Goal: Task Accomplishment & Management: Manage account settings

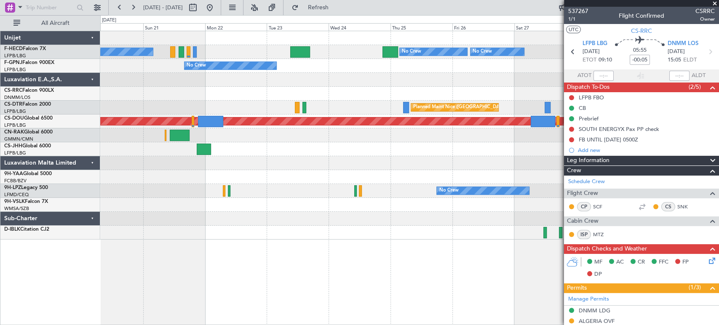
click at [350, 56] on div "No Crew No Crew No Crew Planned Maint [GEOGRAPHIC_DATA] ([GEOGRAPHIC_DATA]) No …" at bounding box center [409, 135] width 618 height 208
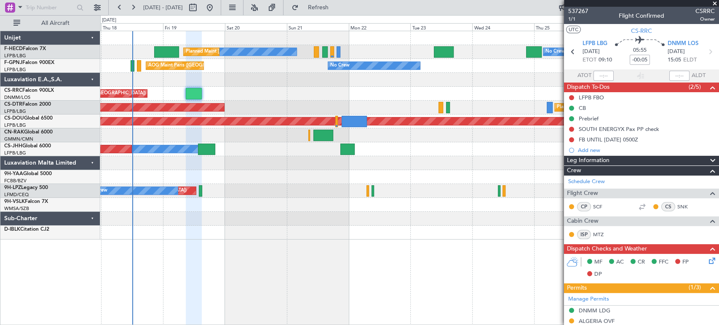
click at [236, 64] on div "No Crew No Crew No Crew Planned Maint [GEOGRAPHIC_DATA] ([GEOGRAPHIC_DATA]) No …" at bounding box center [409, 135] width 618 height 208
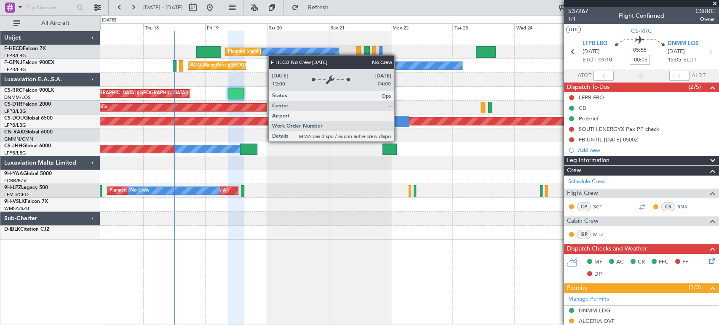
click at [275, 54] on div "No Crew" at bounding box center [287, 52] width 102 height 8
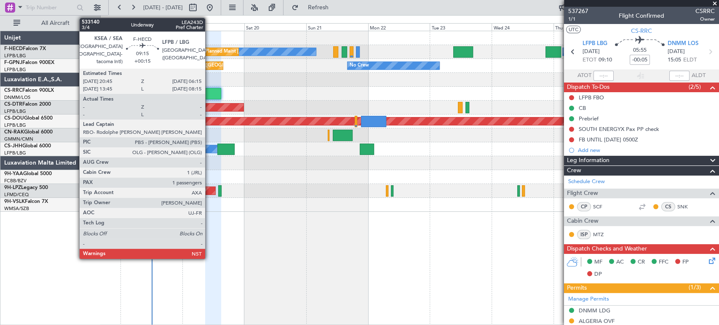
click at [174, 48] on div at bounding box center [186, 51] width 25 height 11
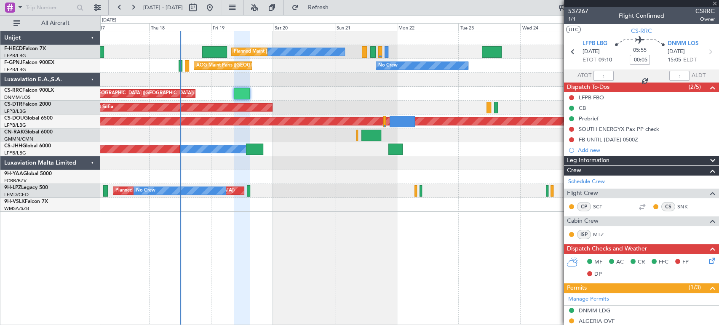
click at [243, 52] on div "Planned Maint [GEOGRAPHIC_DATA] ([GEOGRAPHIC_DATA])" at bounding box center [300, 51] width 133 height 13
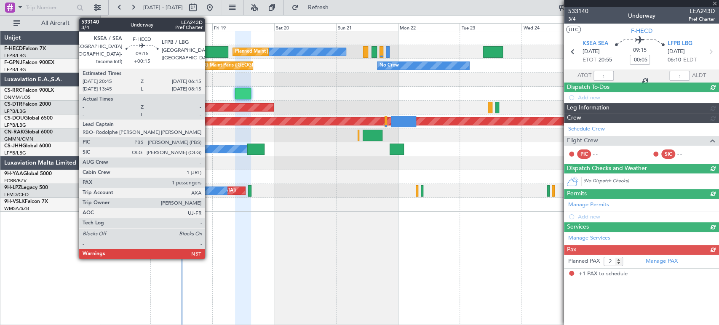
type input "+00:15"
type input "1"
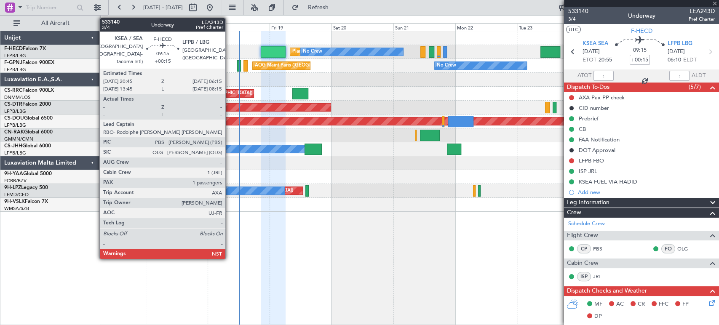
click at [262, 50] on div at bounding box center [273, 51] width 25 height 11
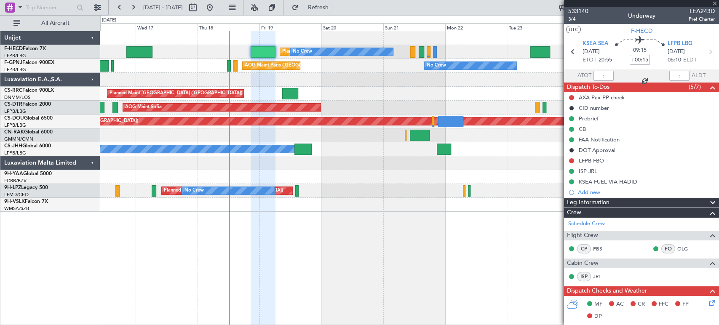
click at [259, 51] on div at bounding box center [263, 51] width 25 height 11
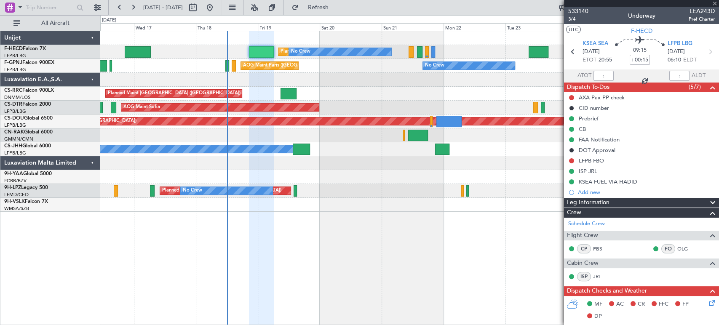
click at [252, 51] on div at bounding box center [261, 51] width 25 height 11
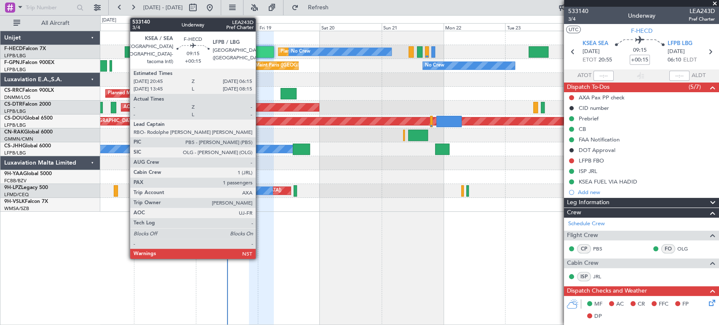
click at [263, 50] on div at bounding box center [261, 51] width 25 height 11
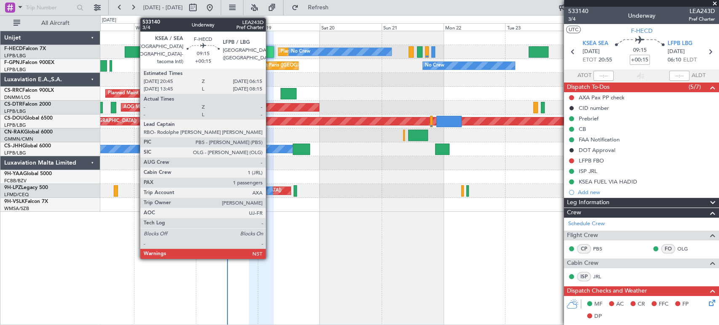
click at [266, 51] on div at bounding box center [261, 51] width 25 height 11
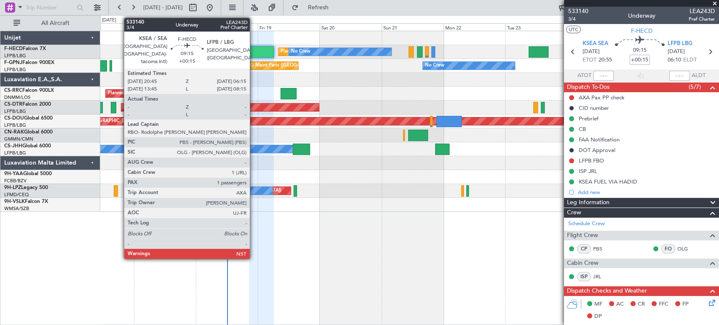
click at [254, 53] on div at bounding box center [261, 51] width 25 height 11
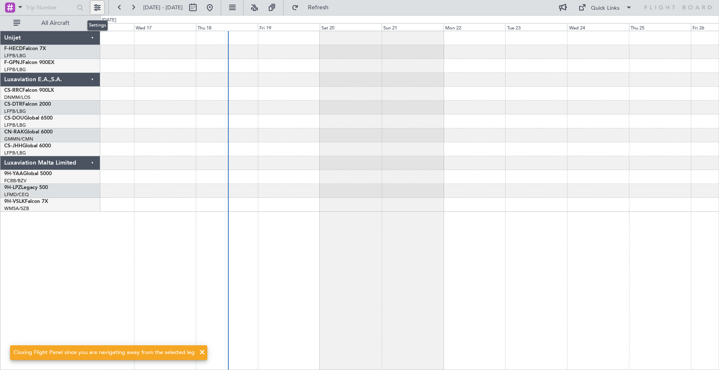
click at [97, 5] on button at bounding box center [97, 7] width 13 height 13
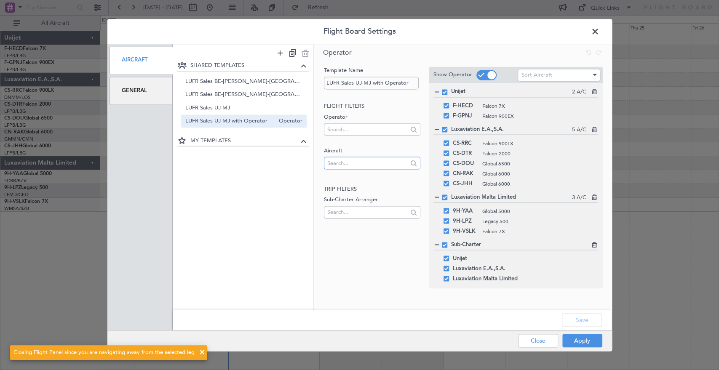
click at [336, 164] on input "text" at bounding box center [367, 163] width 80 height 13
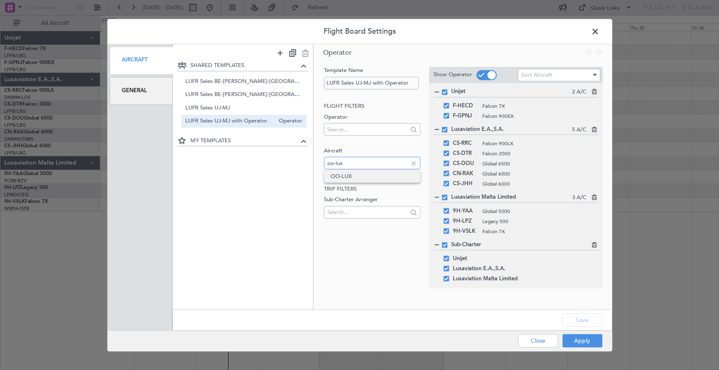
type input "oo-lux"
click at [342, 181] on span "OO-LUX" at bounding box center [372, 176] width 83 height 13
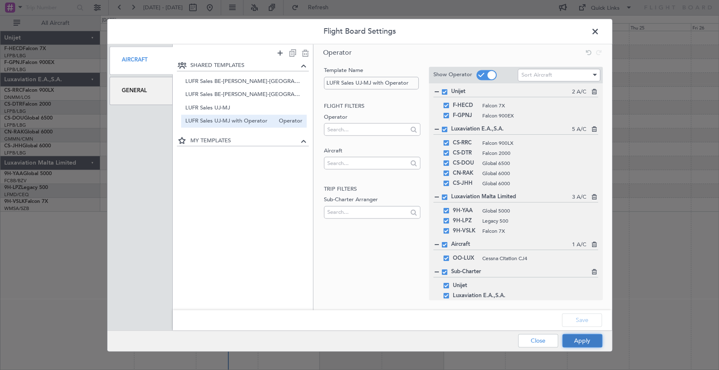
click at [584, 325] on button "Apply" at bounding box center [582, 340] width 40 height 13
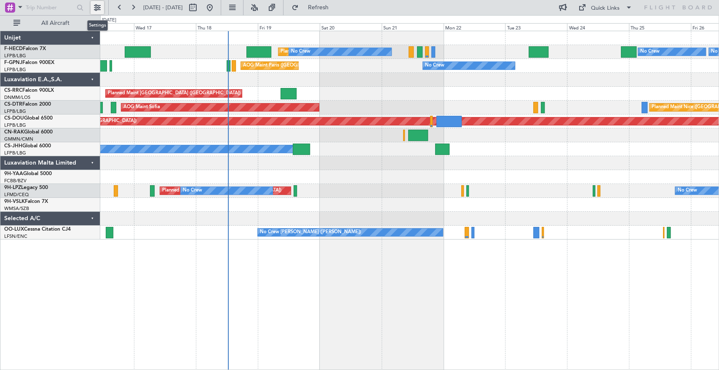
click at [99, 9] on button at bounding box center [97, 7] width 13 height 13
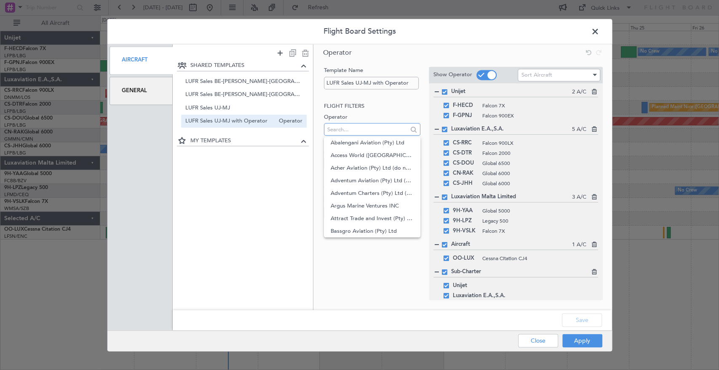
click at [332, 124] on input "text" at bounding box center [367, 129] width 80 height 13
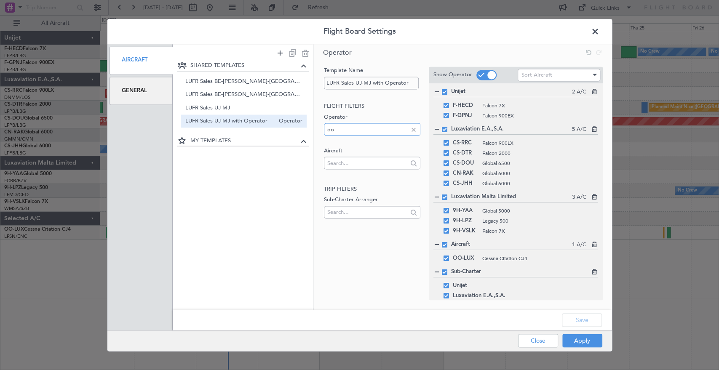
type input "o"
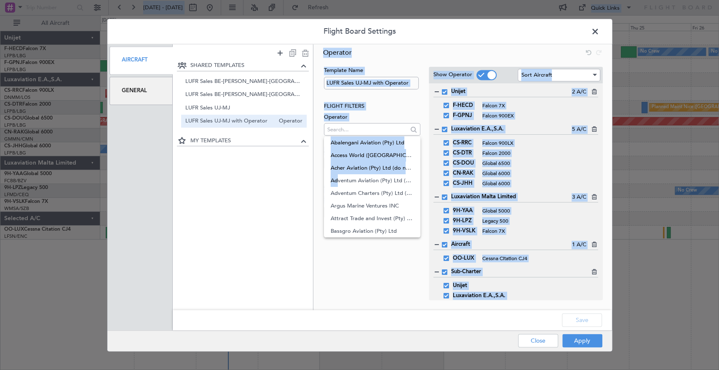
drag, startPoint x: 307, startPoint y: 176, endPoint x: 332, endPoint y: 176, distance: 24.8
click at [332, 176] on body "Flight Board Settings Aircraft General SHARED TEMPLATES LUFR Sales BE-DE-LUX-UK…" at bounding box center [359, 185] width 719 height 370
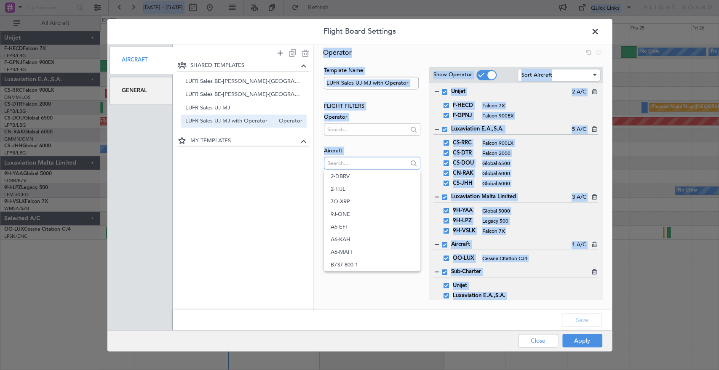
click at [350, 157] on input "text" at bounding box center [367, 163] width 80 height 13
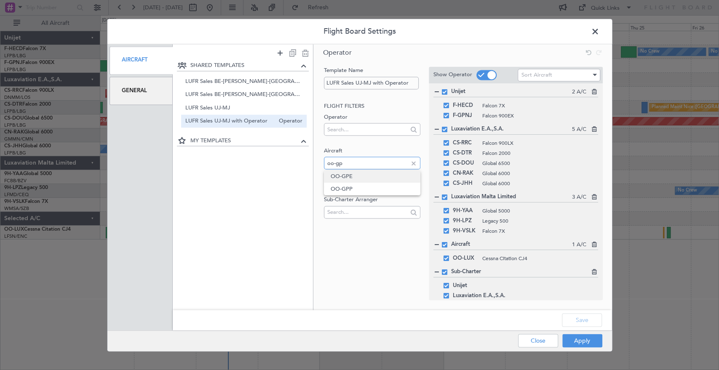
type input "oo-gp"
click at [352, 176] on span "OO-GPE" at bounding box center [372, 176] width 83 height 13
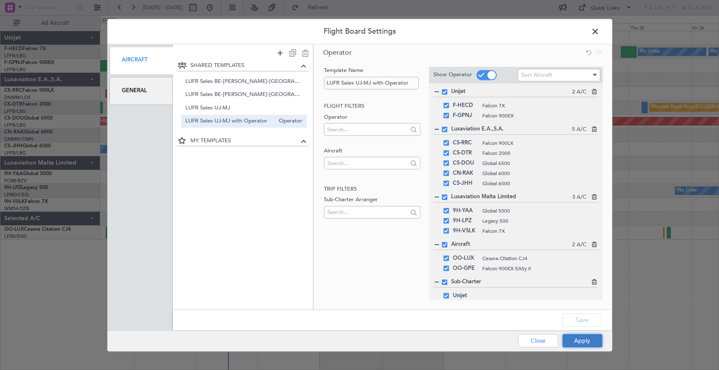
click at [582, 325] on button "Apply" at bounding box center [582, 340] width 40 height 13
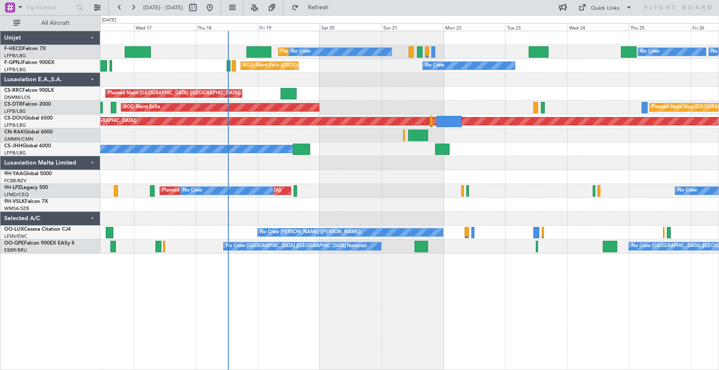
click at [550, 68] on div "AOG Maint Paris ([GEOGRAPHIC_DATA]) No Crew No Crew" at bounding box center [409, 66] width 618 height 14
click at [562, 60] on div "AOG Maint Paris ([GEOGRAPHIC_DATA]) No Crew No Crew" at bounding box center [409, 66] width 618 height 14
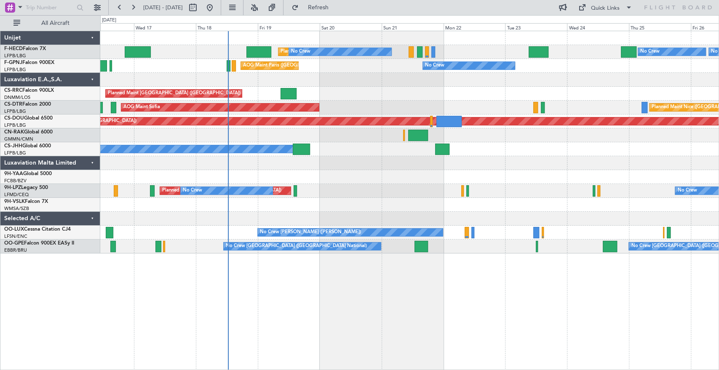
click at [562, 60] on div "AOG Maint Paris ([GEOGRAPHIC_DATA]) No Crew No Crew" at bounding box center [409, 66] width 618 height 14
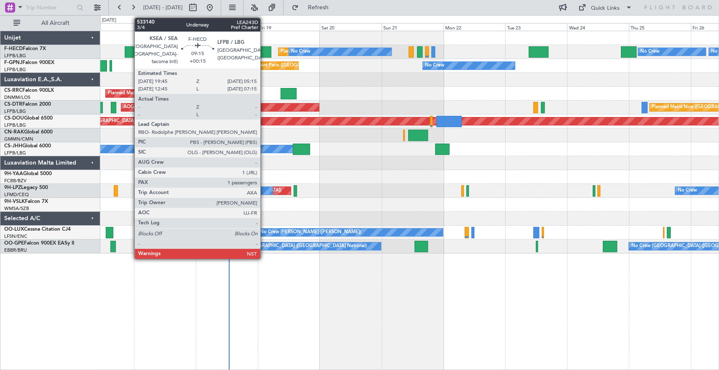
click at [264, 52] on div at bounding box center [258, 51] width 25 height 11
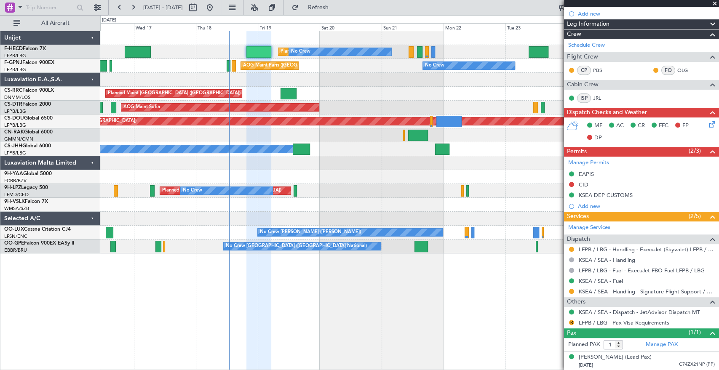
scroll to position [178, 0]
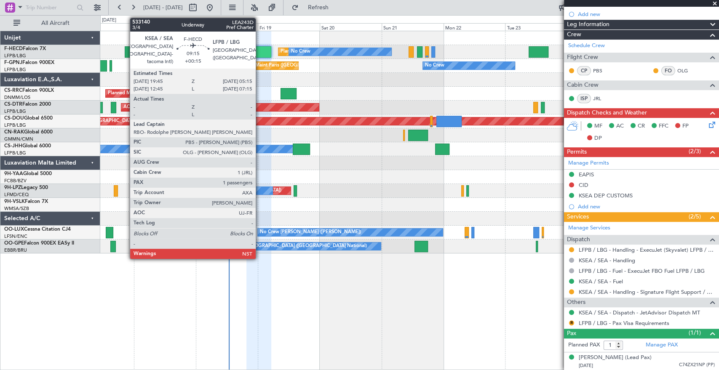
click at [259, 48] on div at bounding box center [258, 51] width 25 height 11
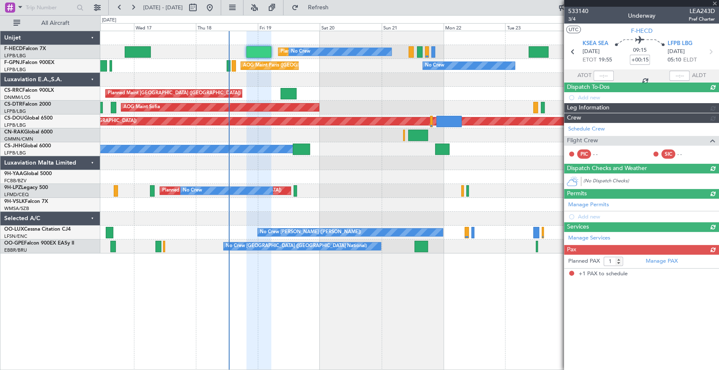
scroll to position [0, 0]
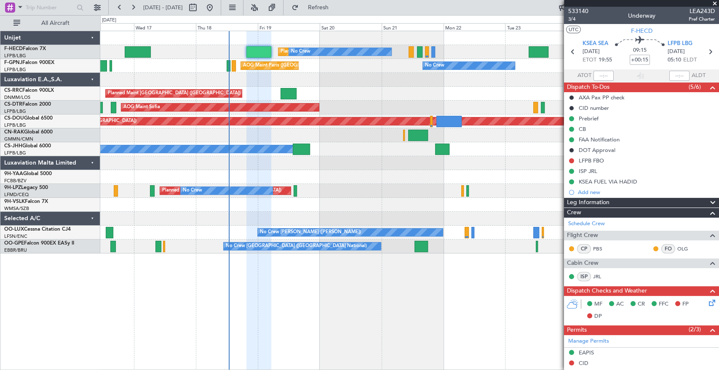
click at [259, 48] on div at bounding box center [258, 51] width 25 height 11
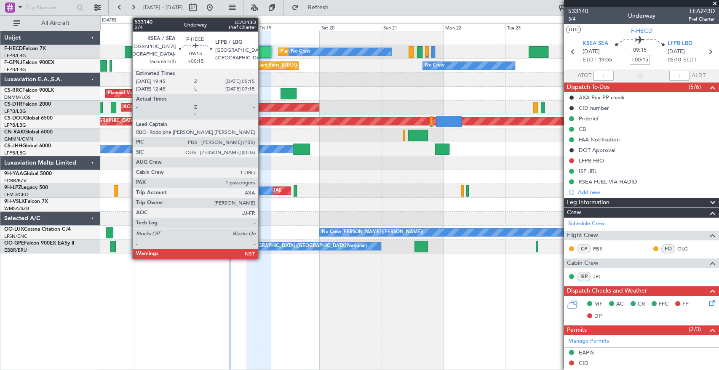
click at [262, 51] on div at bounding box center [258, 51] width 25 height 11
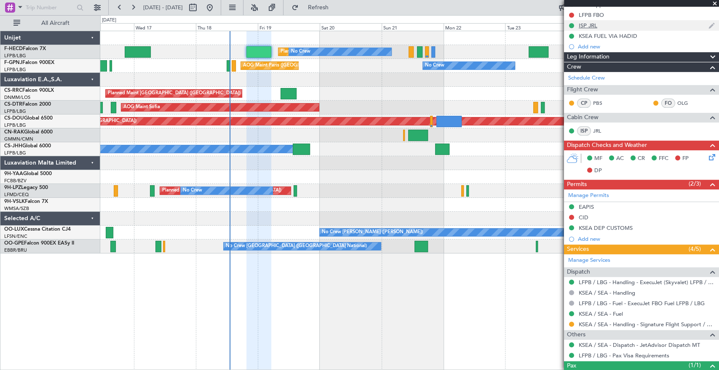
scroll to position [179, 0]
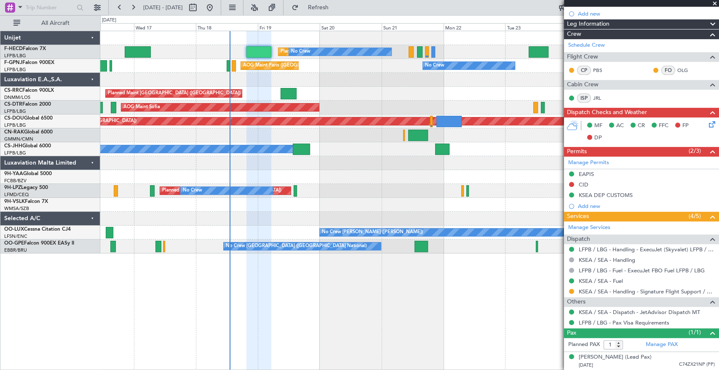
click at [603, 135] on div "DP" at bounding box center [593, 138] width 21 height 13
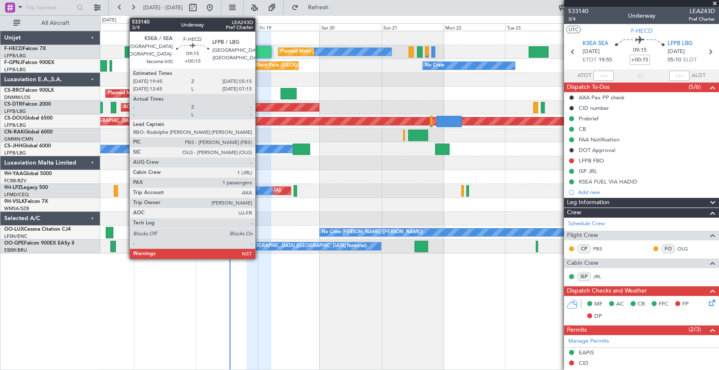
click at [259, 50] on div at bounding box center [258, 51] width 25 height 11
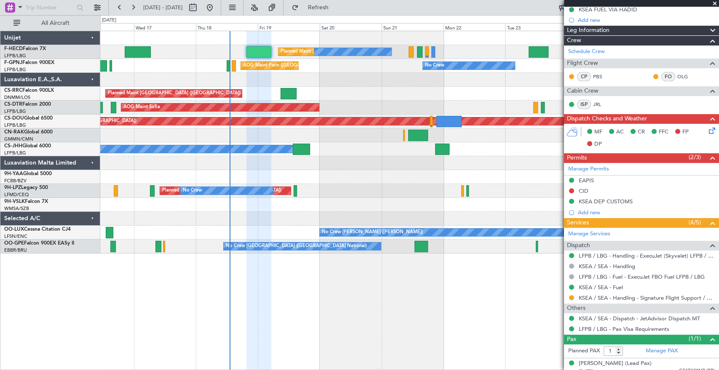
scroll to position [179, 0]
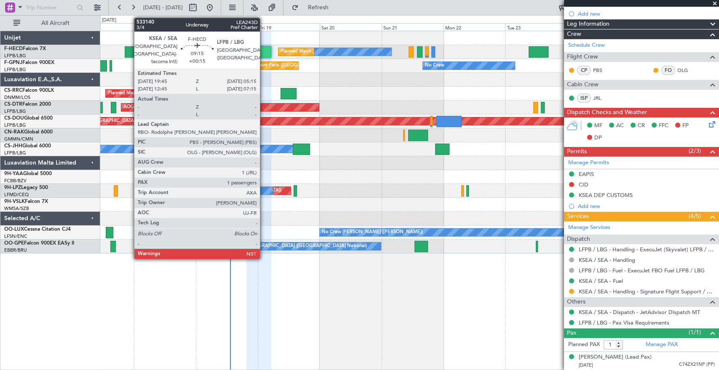
click at [264, 47] on div at bounding box center [258, 51] width 25 height 11
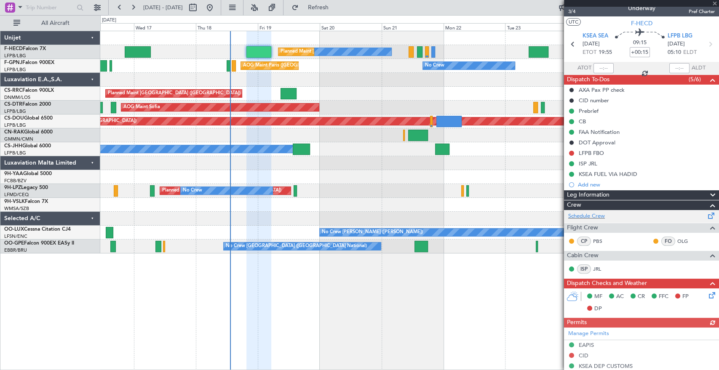
scroll to position [0, 0]
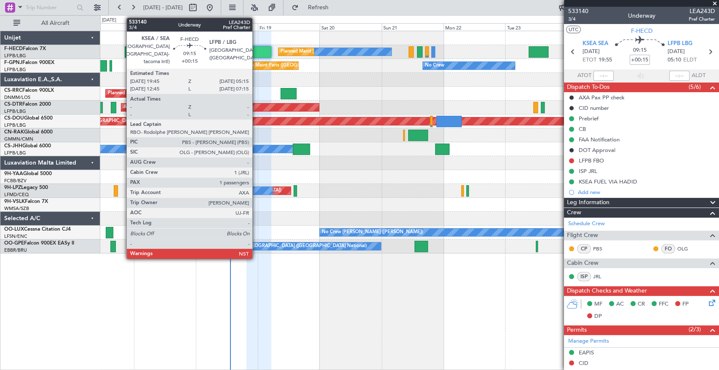
click at [256, 51] on div at bounding box center [258, 51] width 25 height 11
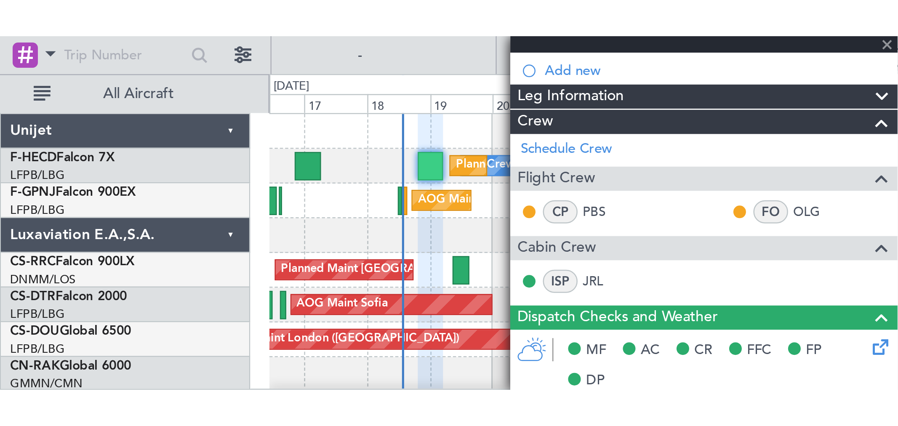
scroll to position [123, 0]
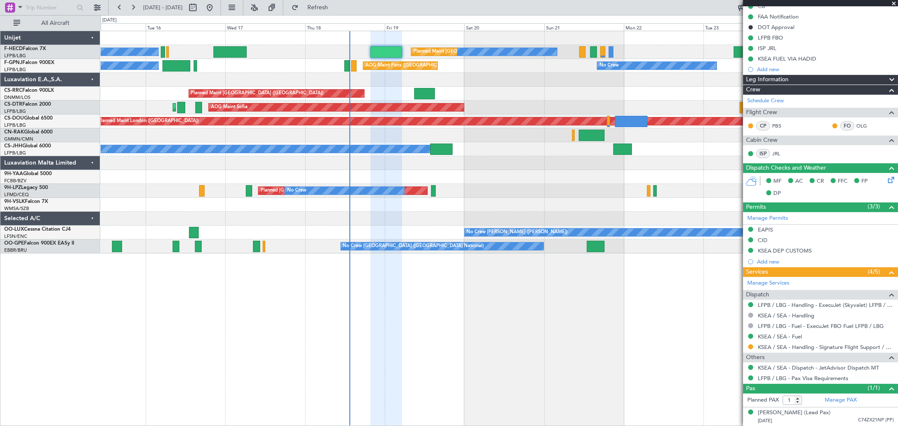
click at [572, 179] on div "No Crew No Crew Planned Maint Paris (Le Bourget) No Crew No Crew No Crew AOG Ma…" at bounding box center [499, 142] width 797 height 222
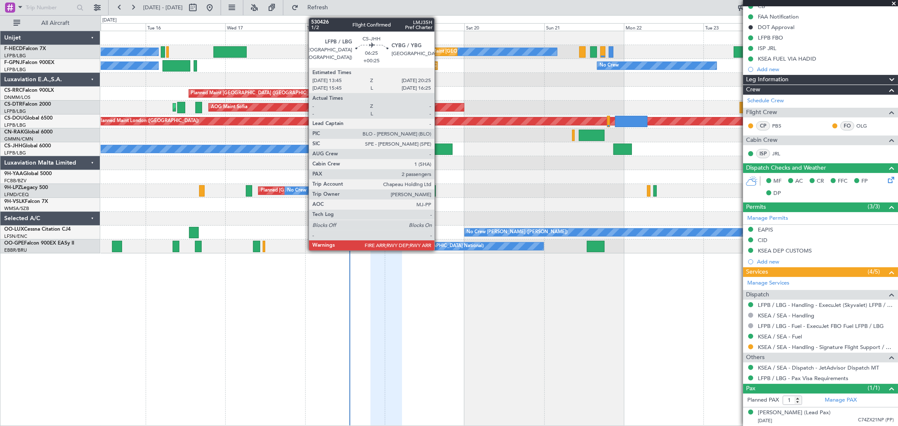
click at [439, 152] on div at bounding box center [441, 149] width 22 height 11
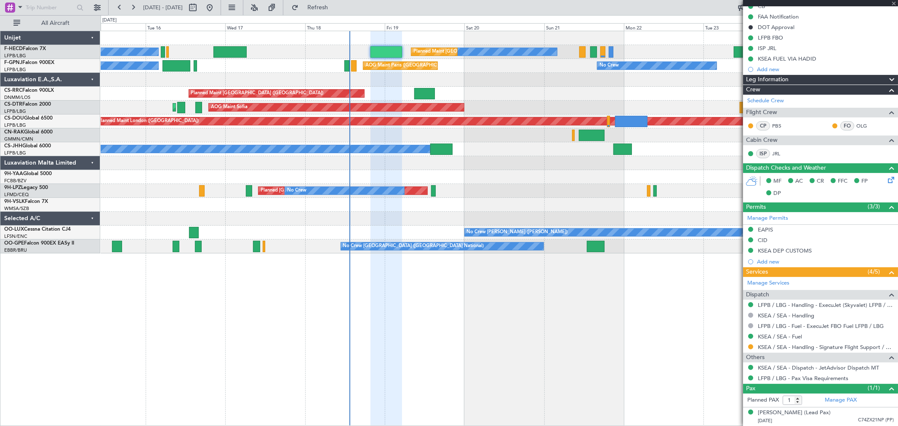
type input "+00:25"
type input "2"
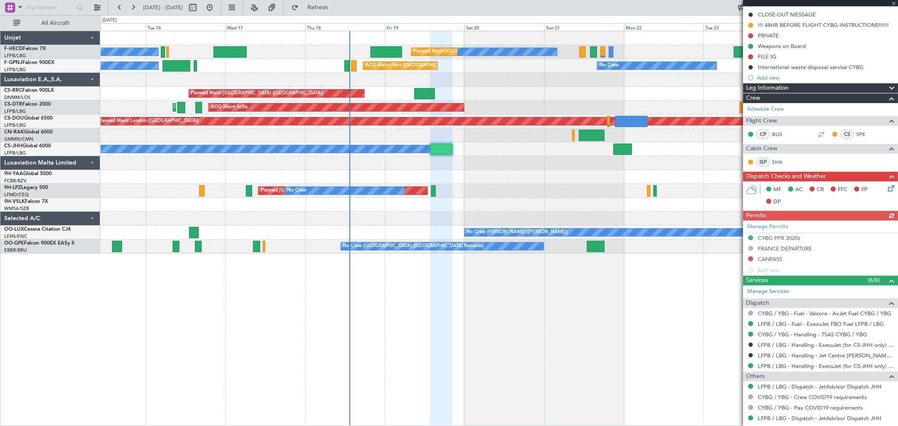
scroll to position [184, 0]
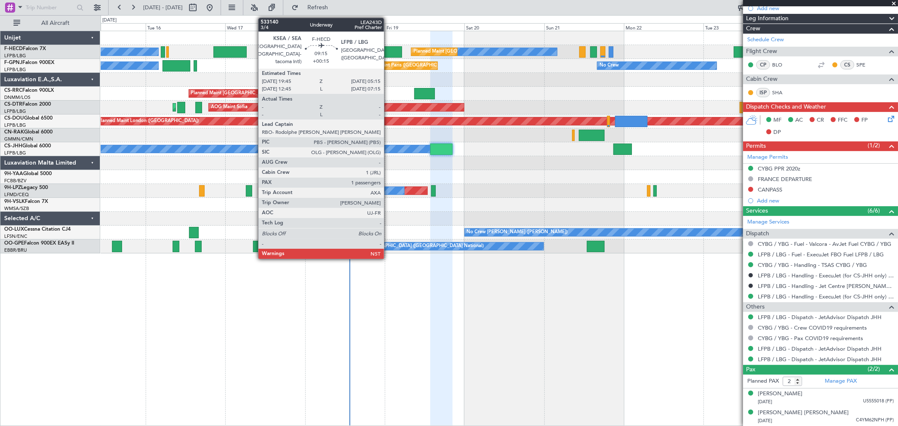
click at [388, 52] on div at bounding box center [387, 51] width 32 height 11
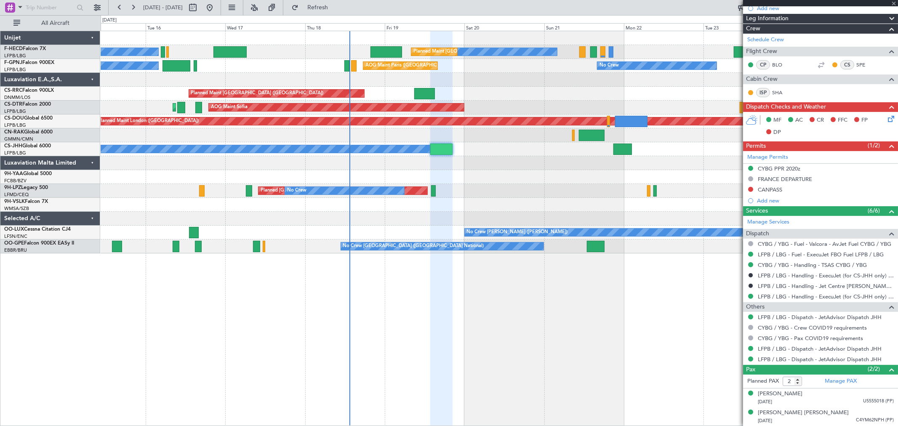
type input "+00:15"
type input "1"
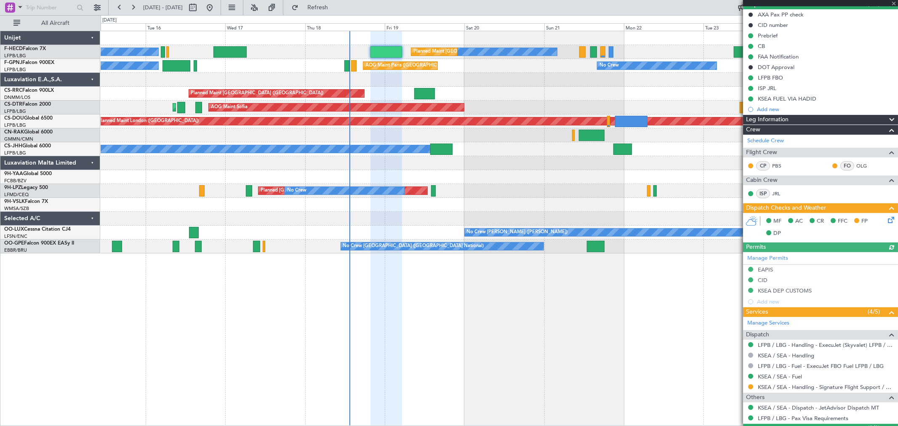
scroll to position [123, 0]
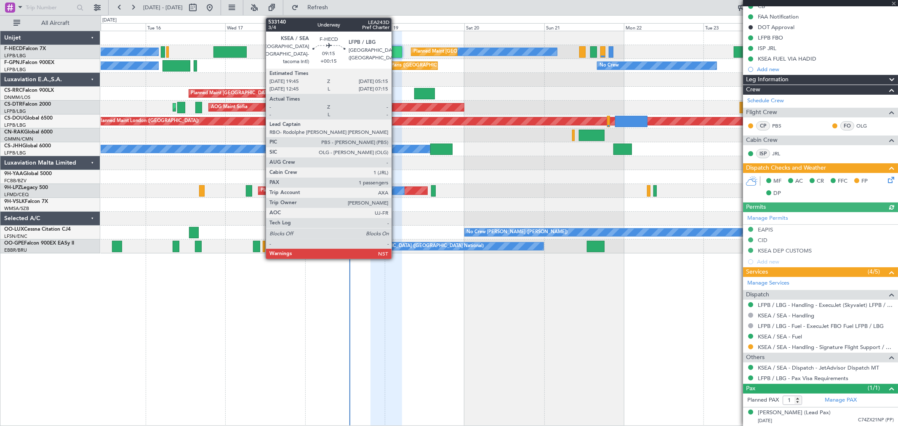
click at [396, 52] on div at bounding box center [387, 51] width 32 height 11
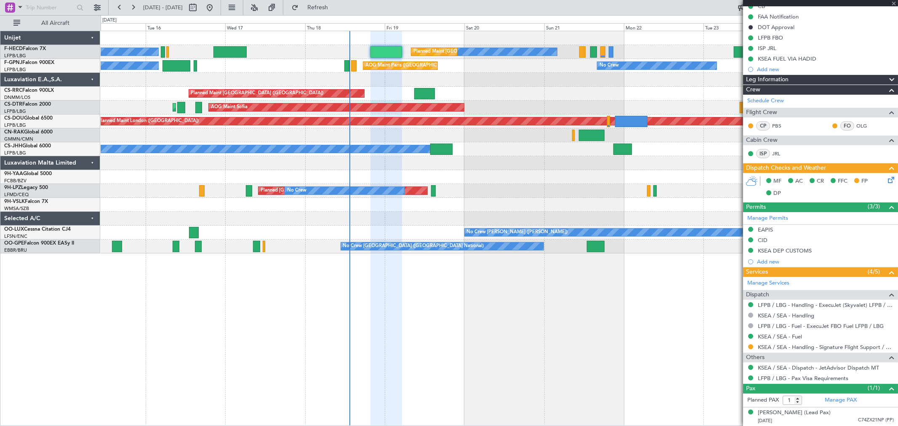
scroll to position [0, 0]
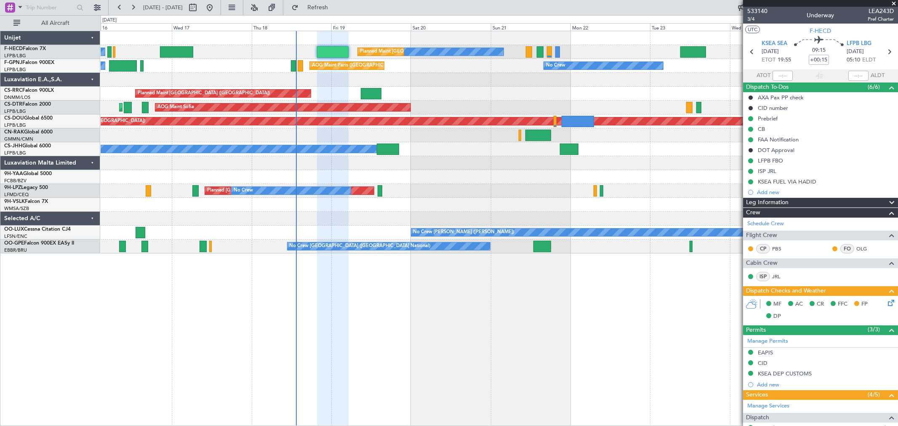
click at [346, 83] on div "No Crew No Crew No Crew Planned Maint Paris (Le Bourget) No Crew No Crew No Cre…" at bounding box center [499, 142] width 797 height 222
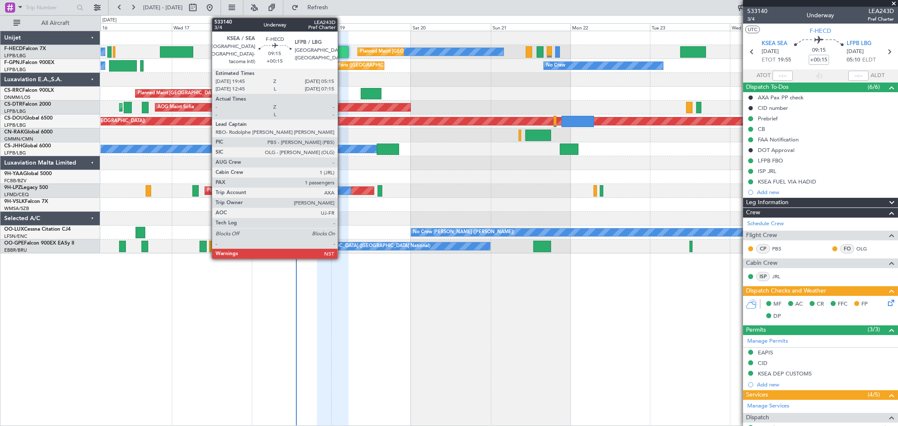
click at [342, 53] on div at bounding box center [333, 51] width 32 height 11
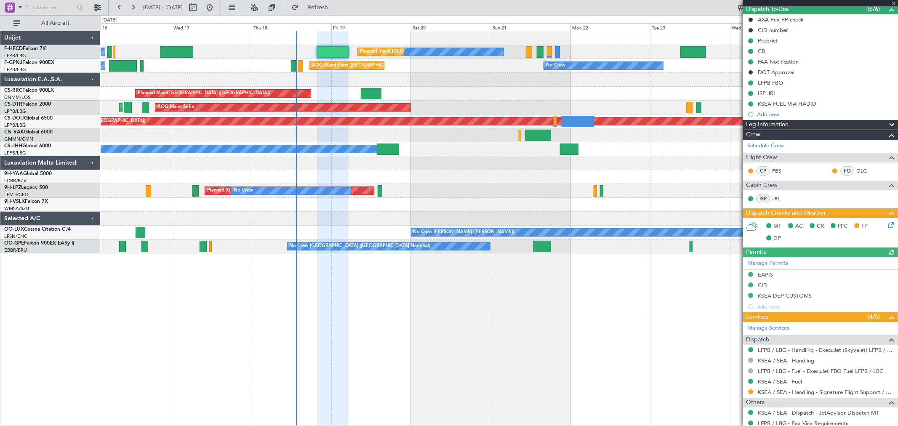
scroll to position [123, 0]
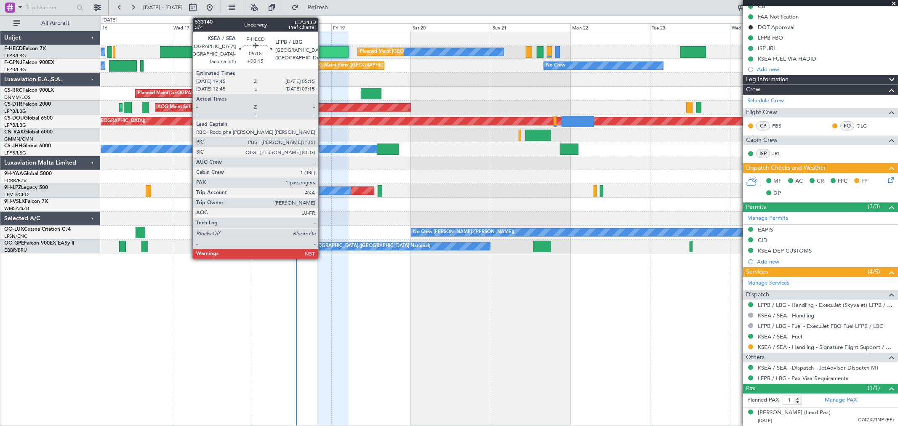
click at [323, 53] on div at bounding box center [333, 51] width 32 height 11
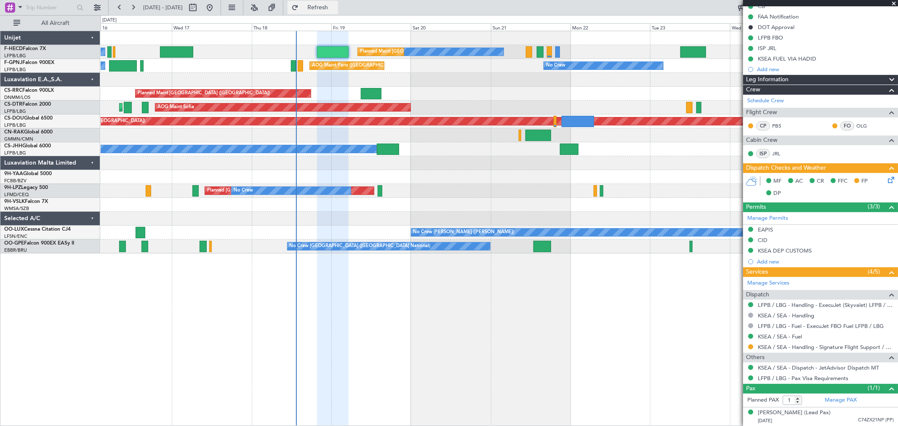
scroll to position [0, 0]
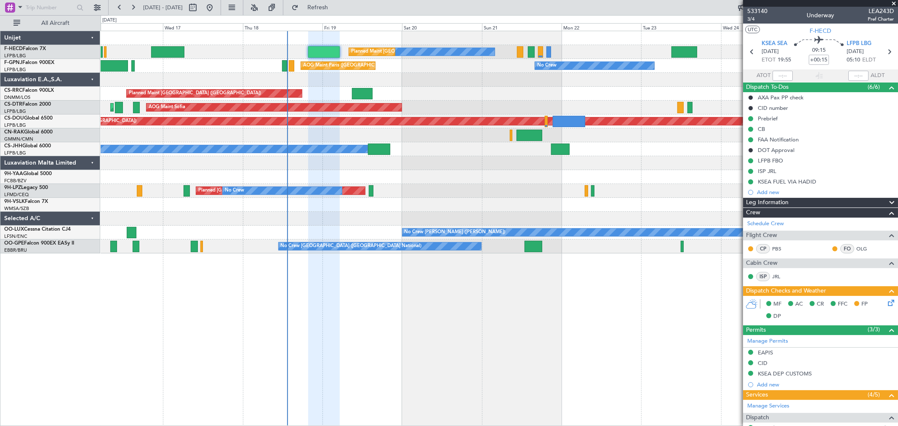
click at [340, 77] on div at bounding box center [499, 80] width 797 height 14
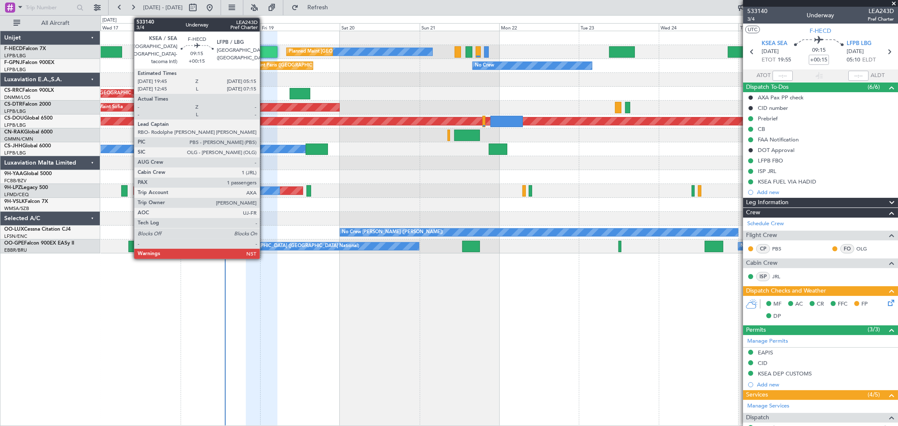
click at [264, 49] on div at bounding box center [262, 51] width 32 height 11
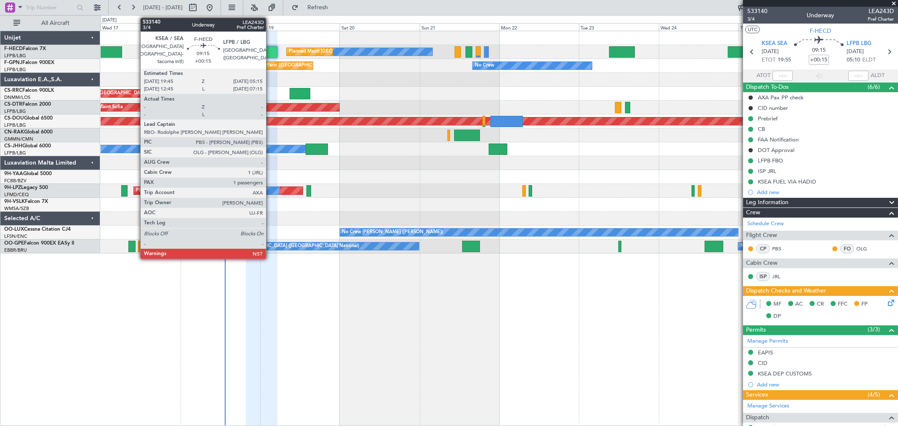
click at [259, 51] on div at bounding box center [262, 51] width 32 height 11
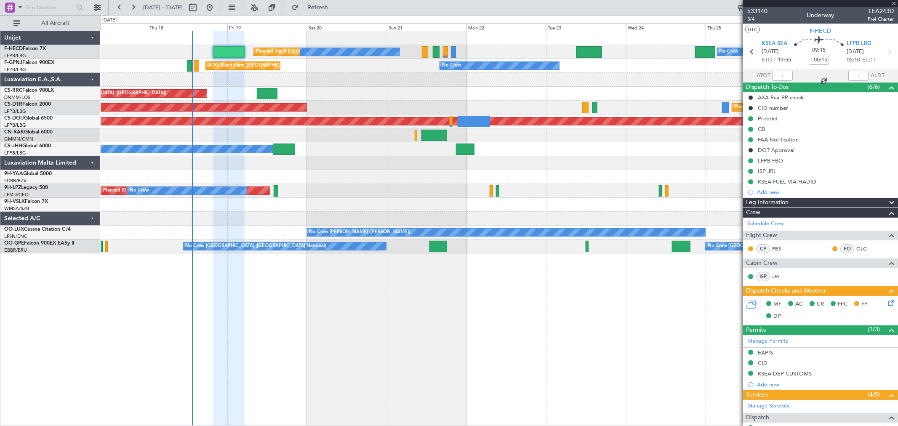
click at [375, 87] on div "Planned Maint [GEOGRAPHIC_DATA] ([GEOGRAPHIC_DATA])" at bounding box center [499, 94] width 797 height 14
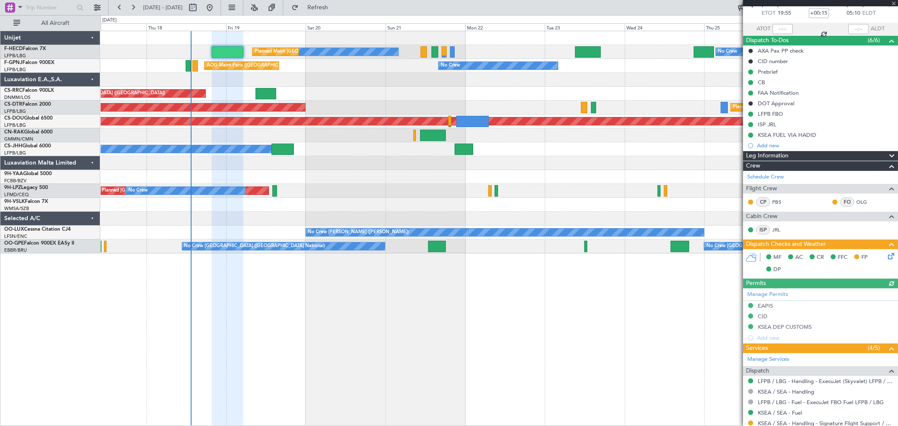
scroll to position [123, 0]
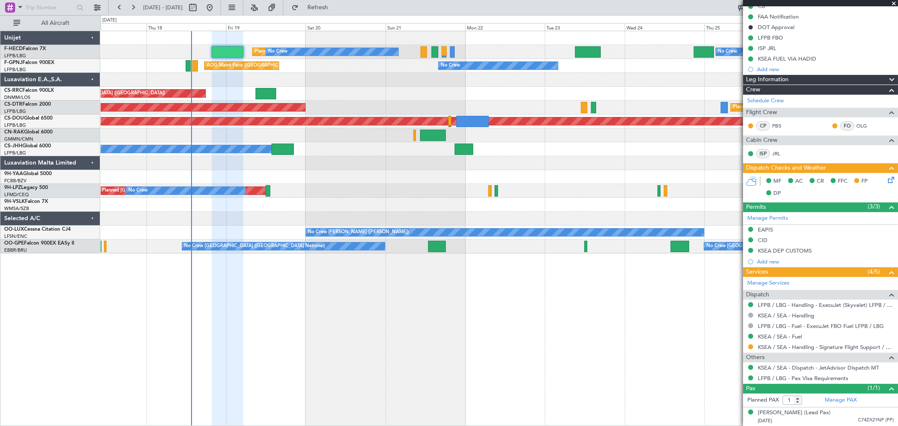
click at [209, 53] on div "No Crew No Crew Planned Maint Paris (Le Bourget) No Crew No Crew" at bounding box center [499, 52] width 797 height 14
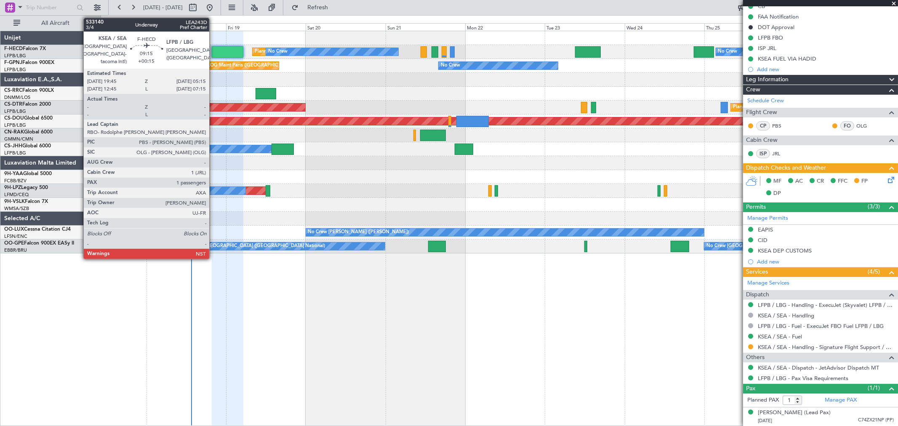
click at [214, 51] on div at bounding box center [228, 51] width 32 height 11
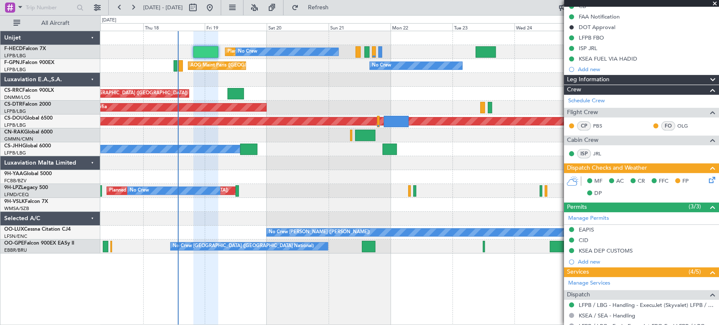
click at [247, 77] on div "No Crew No Crew Planned Maint Paris (Le Bourget) No Crew No Crew AOG Maint Pari…" at bounding box center [409, 142] width 618 height 222
click at [262, 83] on div at bounding box center [409, 80] width 618 height 14
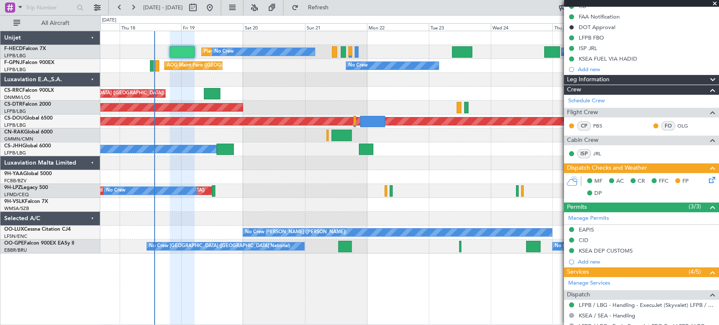
click at [244, 84] on div at bounding box center [409, 80] width 618 height 14
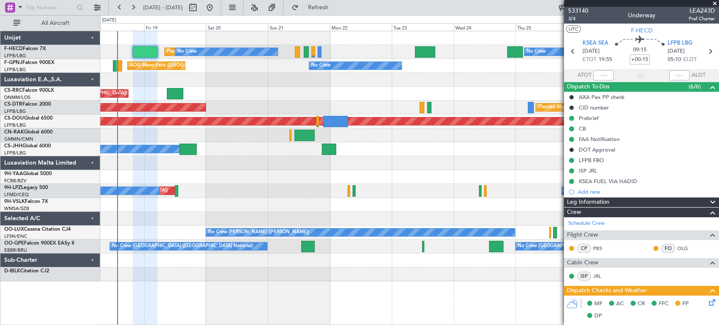
scroll to position [0, 0]
click at [583, 12] on span "533140" at bounding box center [578, 11] width 20 height 9
click at [85, 112] on div "No Crew No Crew Planned Maint Paris (Le Bourget) No Crew No Crew AOG Maint Pari…" at bounding box center [359, 170] width 719 height 310
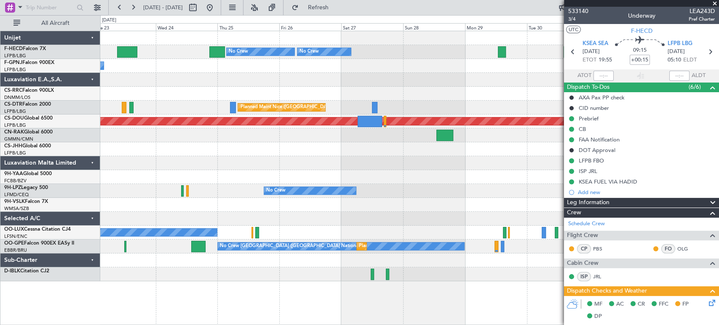
click at [148, 105] on div "No Crew No Crew No Crew No Crew No Crew Planned Maint Nice (Côte d'Azur Airport…" at bounding box center [409, 156] width 618 height 250
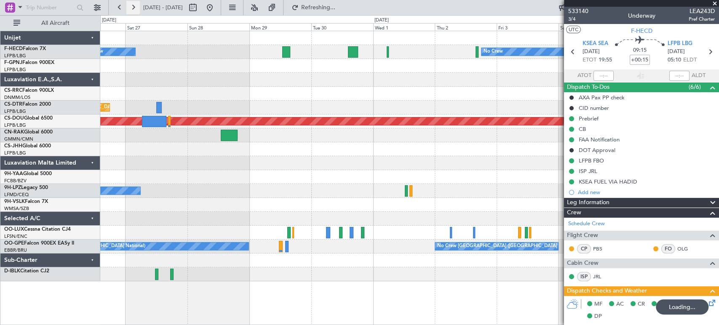
click at [131, 12] on button at bounding box center [132, 7] width 13 height 13
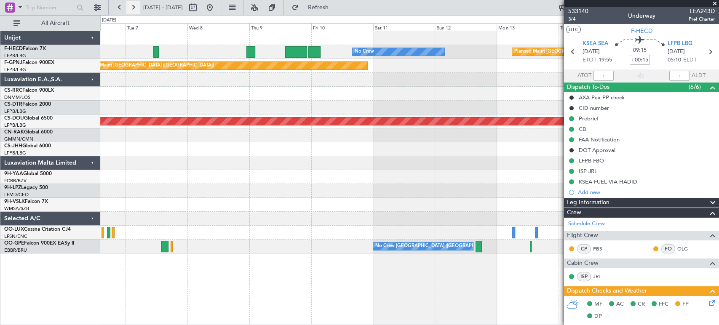
click at [131, 12] on button at bounding box center [132, 7] width 13 height 13
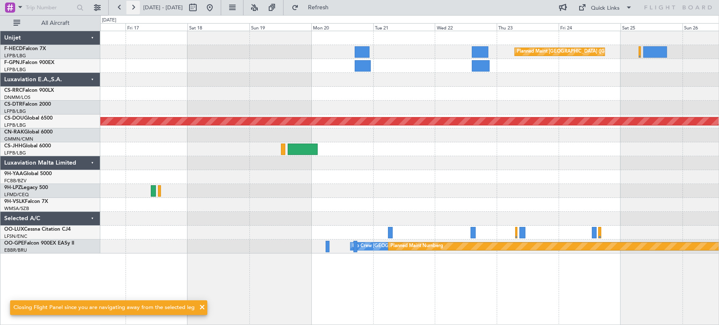
click at [131, 12] on button at bounding box center [132, 7] width 13 height 13
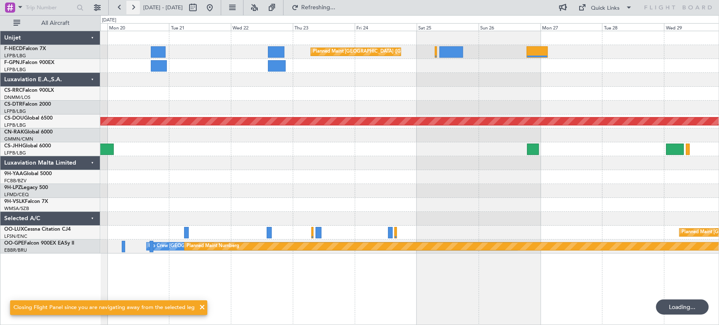
click at [131, 12] on button at bounding box center [132, 7] width 13 height 13
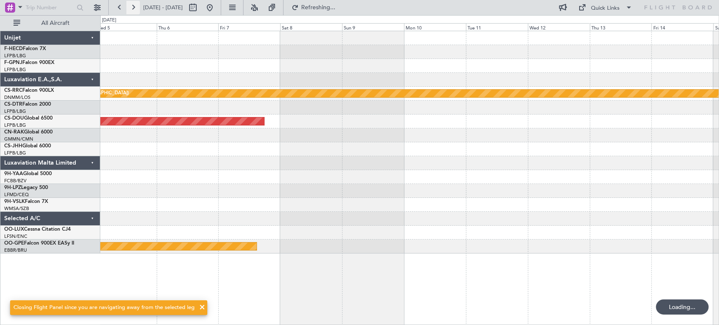
click at [131, 12] on button at bounding box center [132, 7] width 13 height 13
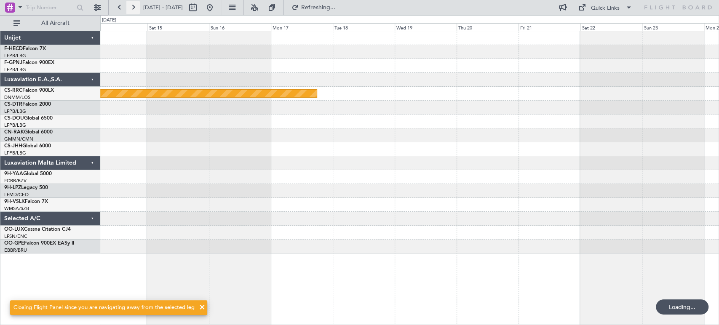
click at [131, 12] on button at bounding box center [132, 7] width 13 height 13
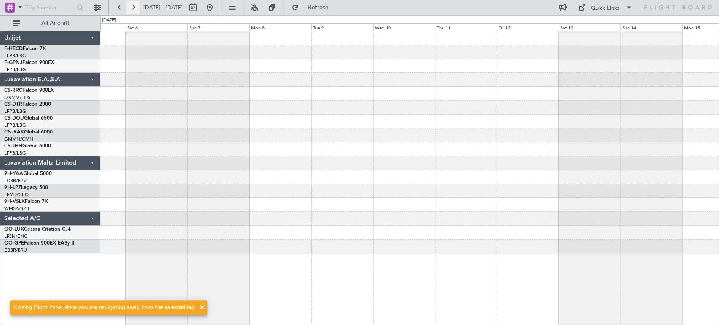
click at [131, 12] on button at bounding box center [132, 7] width 13 height 13
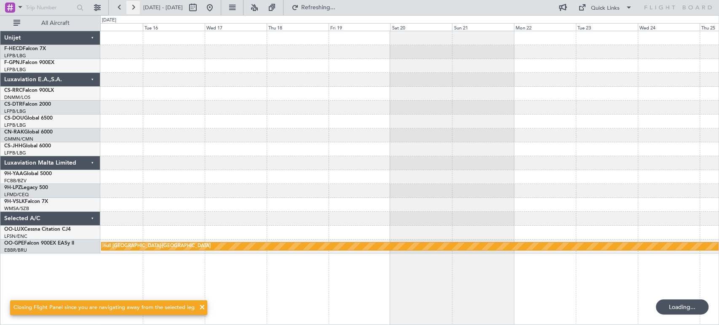
click at [131, 12] on button at bounding box center [132, 7] width 13 height 13
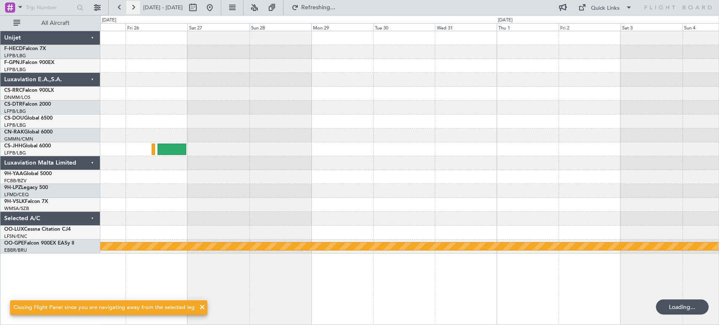
click at [131, 12] on button at bounding box center [132, 7] width 13 height 13
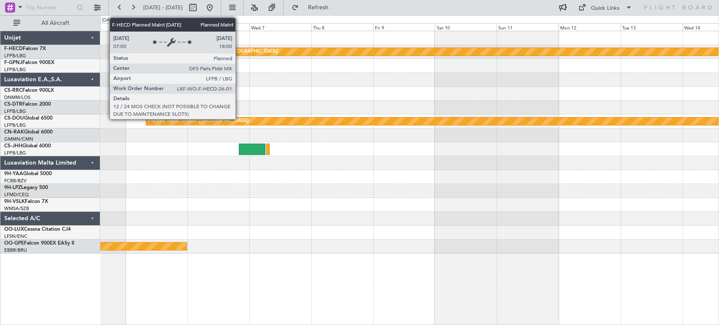
click at [239, 53] on div "Planned Maint [GEOGRAPHIC_DATA] ([GEOGRAPHIC_DATA])" at bounding box center [498, 52] width 708 height 8
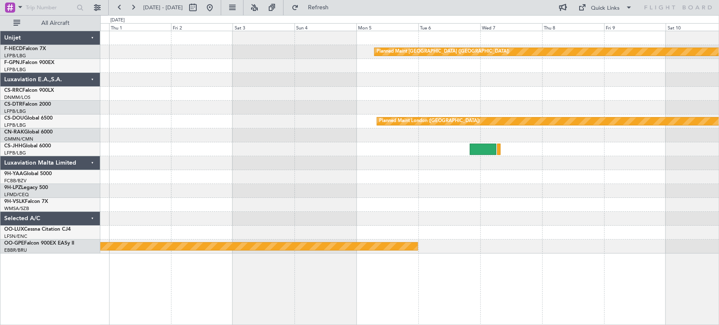
click at [460, 61] on div "Planned Maint Paris (Le Bourget) Planned Maint London (Biggin Hill) null Kortri…" at bounding box center [409, 142] width 618 height 222
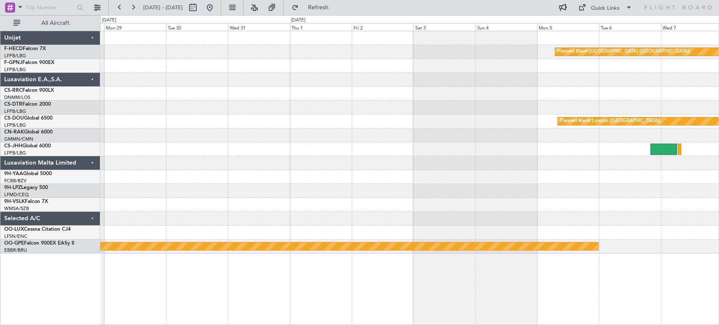
click at [498, 80] on div at bounding box center [409, 80] width 618 height 14
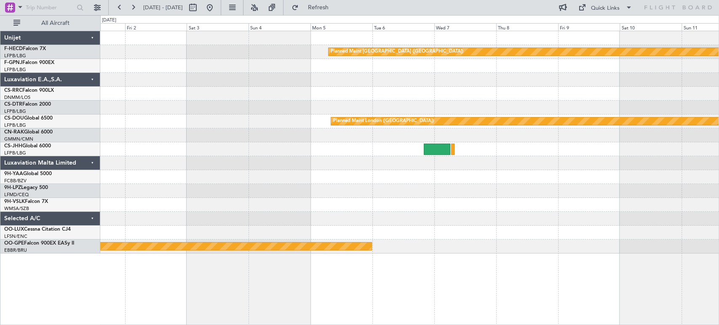
click at [29, 55] on div "Planned Maint Paris (Le Bourget) Planned Maint London (Biggin Hill) null Kortri…" at bounding box center [359, 170] width 719 height 310
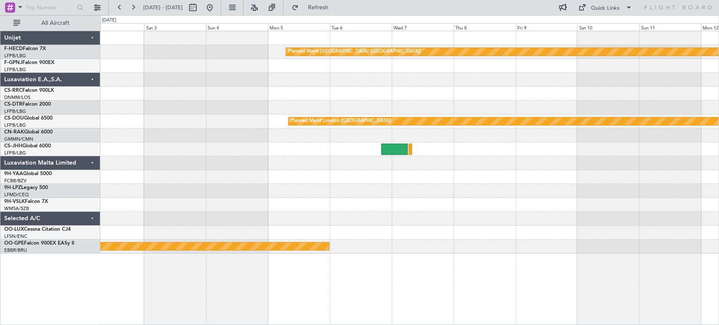
click at [207, 89] on div "Planned Maint Paris (Le Bourget) Planned Maint London (Biggin Hill) null Kortri…" at bounding box center [409, 142] width 618 height 222
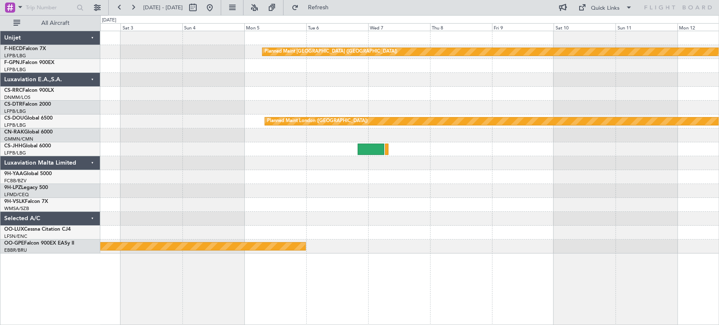
click at [582, 172] on div "Planned Maint Paris (Le Bourget) Planned Maint London (Biggin Hill) null Kortri…" at bounding box center [409, 142] width 618 height 222
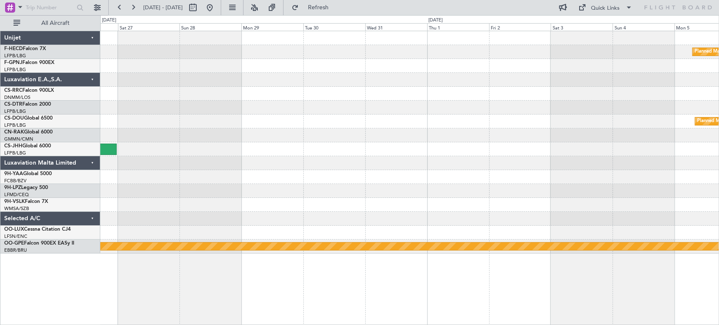
click at [718, 179] on div "Planned Maint Paris (Le Bourget) Planned Maint London (Biggin Hill) null Kortri…" at bounding box center [359, 170] width 719 height 310
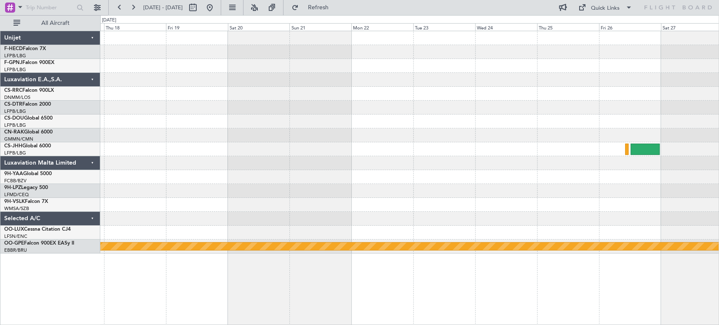
click at [545, 141] on div "null Kortrijk-Wevelgem" at bounding box center [409, 142] width 618 height 222
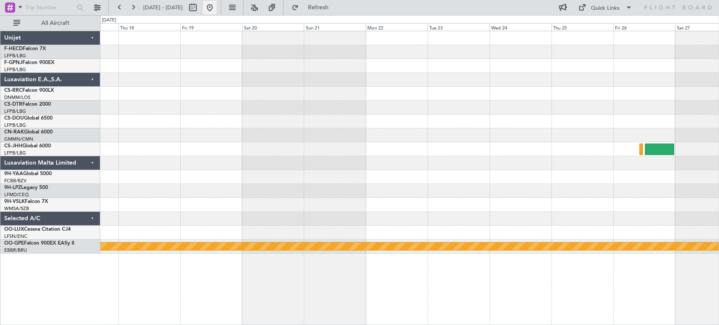
click at [216, 5] on button at bounding box center [209, 7] width 13 height 13
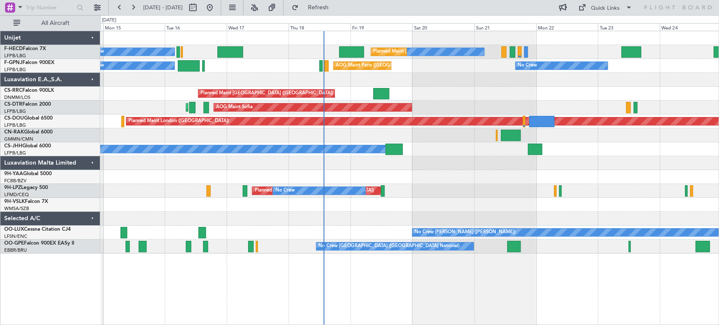
click at [386, 198] on div "No Crew No Crew Planned Maint Paris (Le Bourget) No Crew No Crew No Crew No Cre…" at bounding box center [409, 142] width 618 height 222
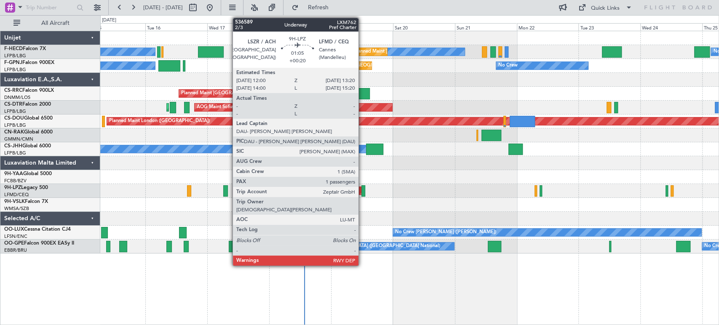
click at [362, 188] on div at bounding box center [363, 190] width 4 height 11
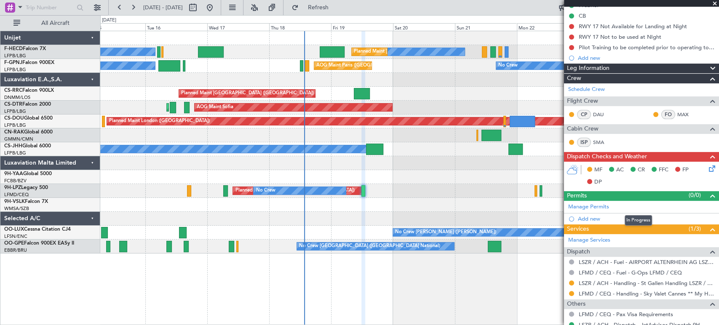
scroll to position [20, 0]
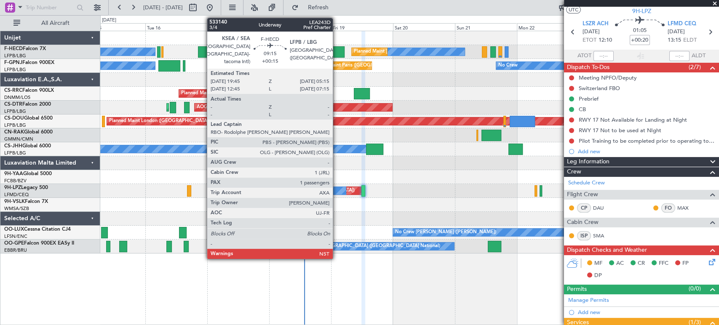
click at [336, 50] on div at bounding box center [332, 51] width 25 height 11
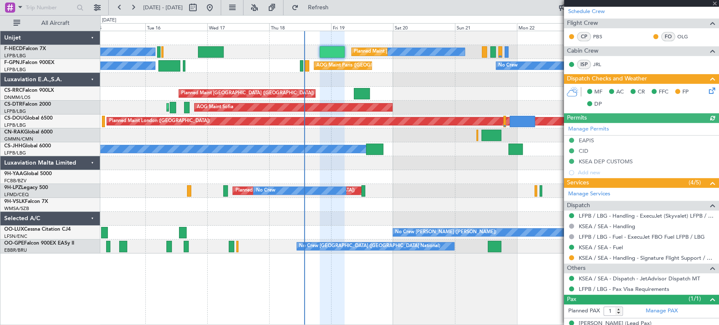
scroll to position [223, 0]
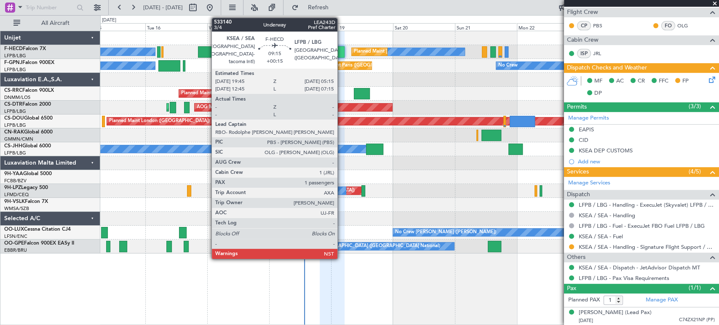
click at [341, 52] on div at bounding box center [332, 51] width 25 height 11
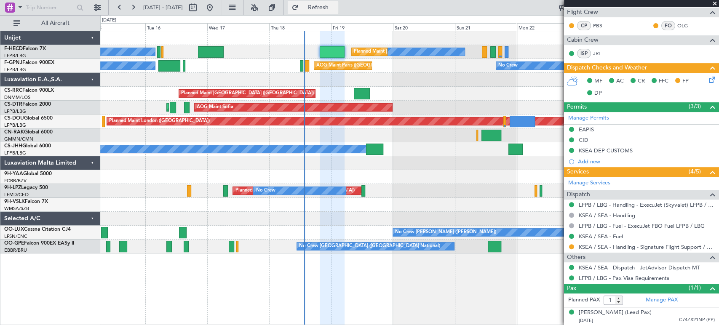
scroll to position [0, 0]
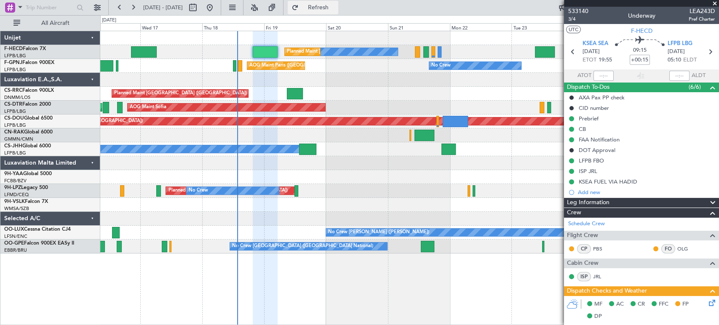
click at [336, 5] on span "Refresh" at bounding box center [317, 8] width 35 height 6
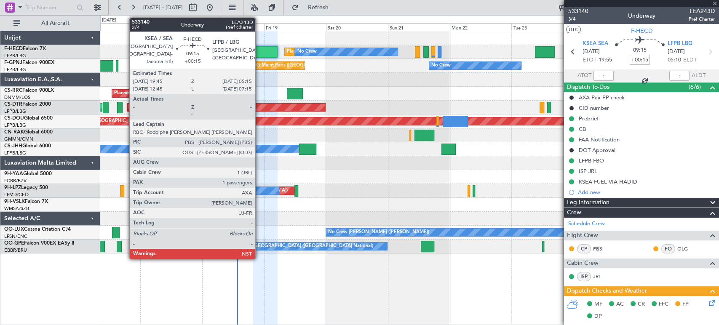
click at [259, 51] on div at bounding box center [265, 51] width 25 height 11
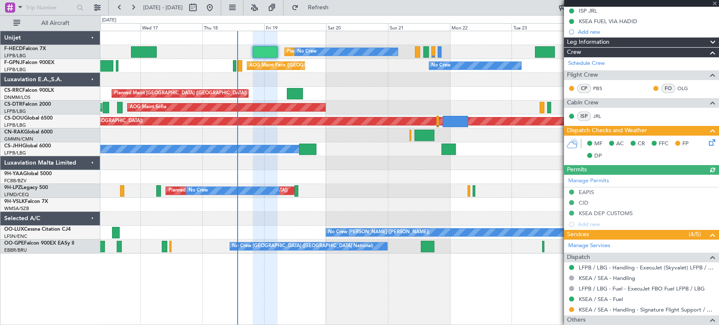
scroll to position [223, 0]
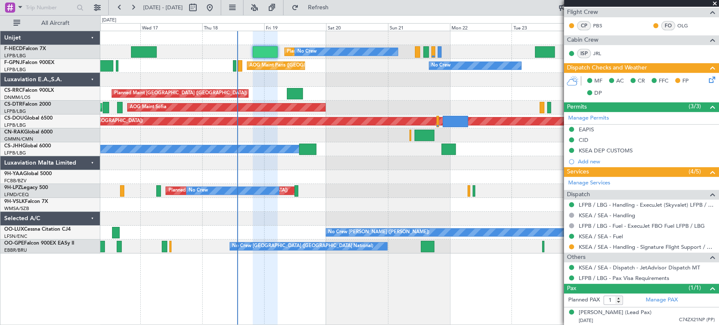
click at [262, 51] on div at bounding box center [265, 51] width 25 height 11
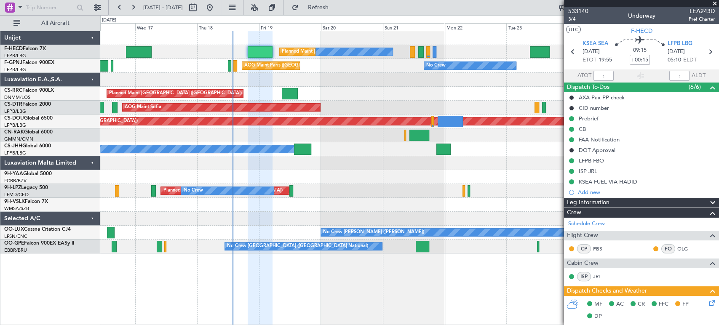
click at [202, 56] on div "No Crew No Crew Planned Maint Paris (Le Bourget) No Crew No Crew" at bounding box center [409, 52] width 618 height 14
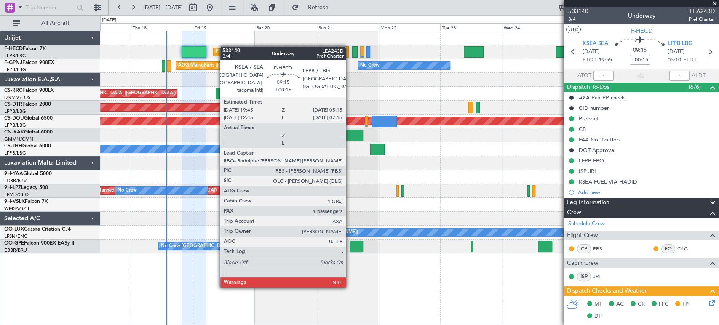
click at [193, 50] on div "No Crew No Crew Planned Maint [GEOGRAPHIC_DATA] ([GEOGRAPHIC_DATA]) No Crew No …" at bounding box center [409, 142] width 618 height 222
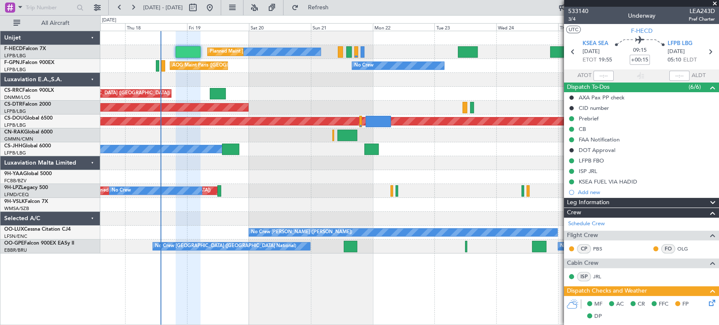
click at [157, 50] on div "No Crew No Crew Planned Maint [GEOGRAPHIC_DATA] ([GEOGRAPHIC_DATA]) No Crew No …" at bounding box center [409, 142] width 618 height 222
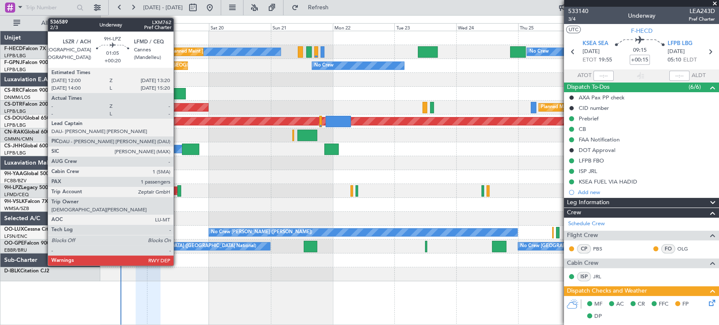
click at [179, 188] on div at bounding box center [179, 190] width 4 height 11
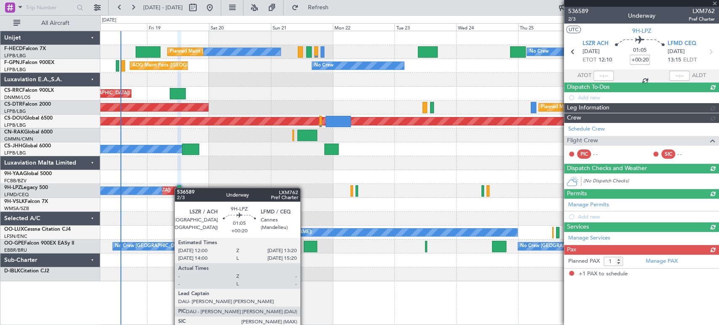
click at [179, 188] on div at bounding box center [179, 190] width 4 height 11
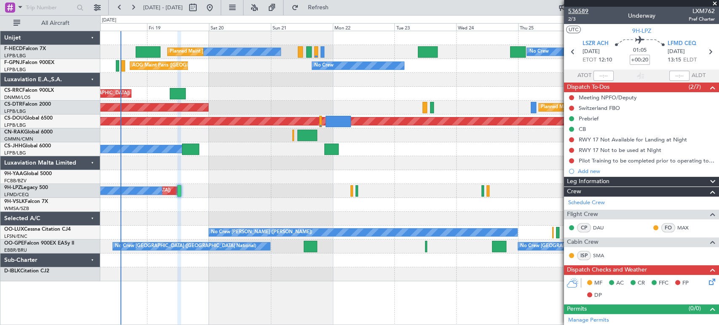
click at [584, 10] on span "536589" at bounding box center [578, 11] width 20 height 9
click at [147, 43] on div at bounding box center [409, 38] width 618 height 14
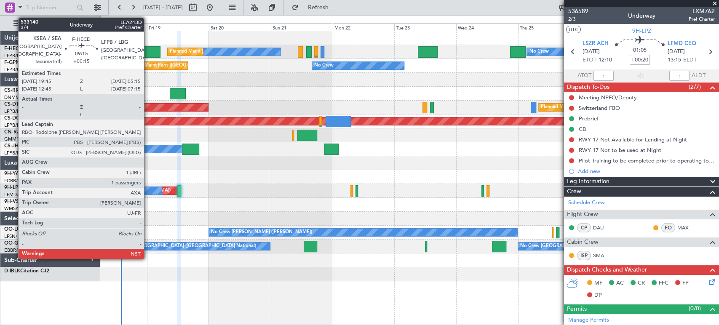
click at [149, 51] on div at bounding box center [148, 51] width 25 height 11
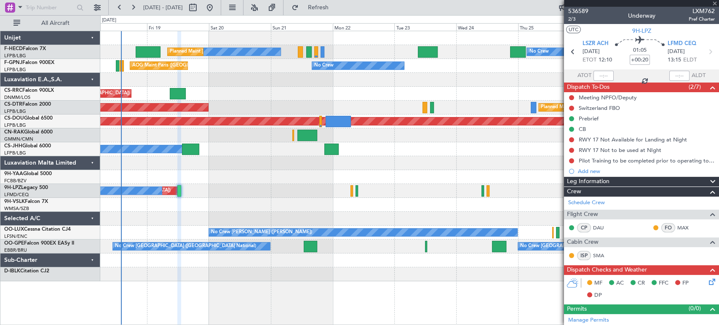
type input "+00:15"
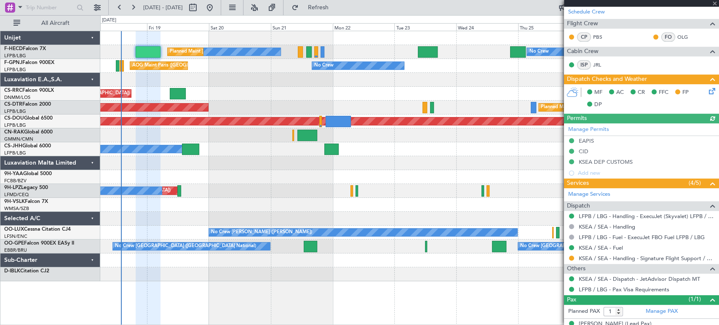
scroll to position [223, 0]
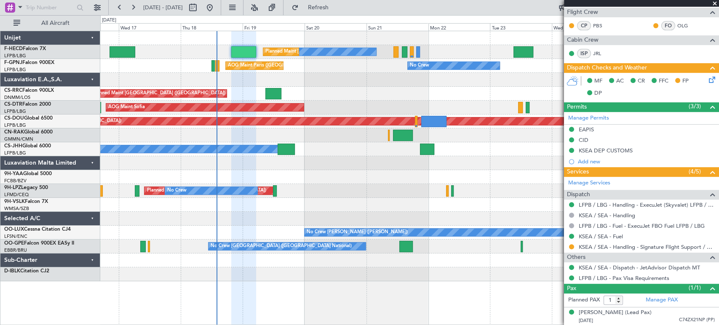
click at [288, 89] on div "No Crew No Crew Planned Maint Paris (Le Bourget) No Crew No Crew No Crew AOG Ma…" at bounding box center [409, 156] width 618 height 250
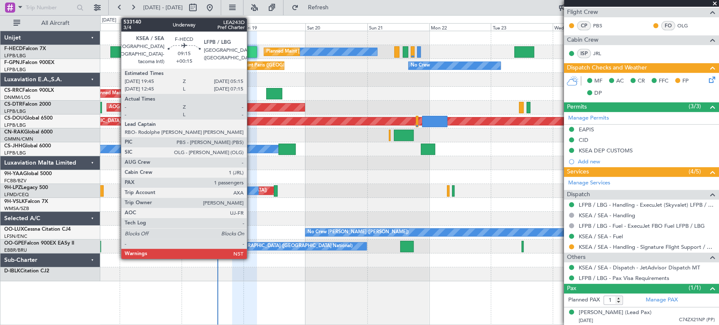
click at [248, 50] on div at bounding box center [244, 51] width 25 height 11
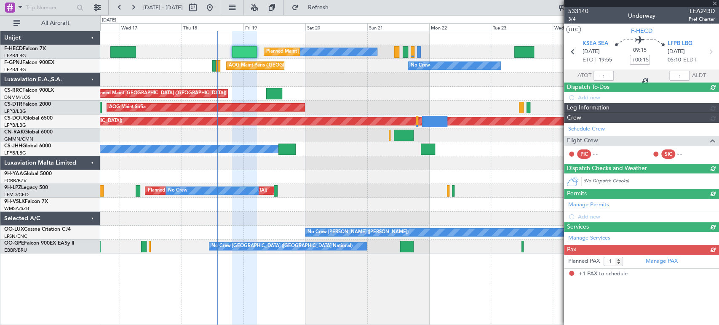
scroll to position [0, 0]
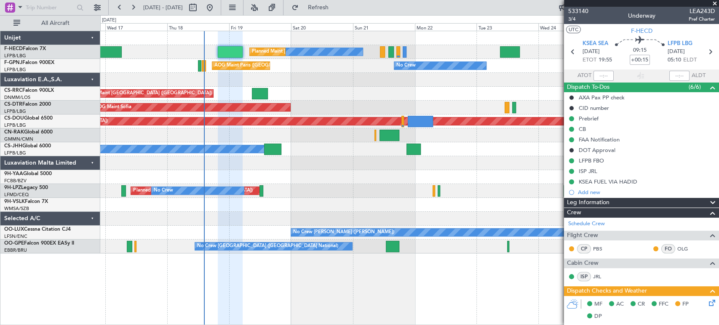
click at [287, 87] on div "No Crew No Crew No Crew Planned Maint Paris (Le Bourget) No Crew No Crew AOG Ma…" at bounding box center [409, 142] width 618 height 222
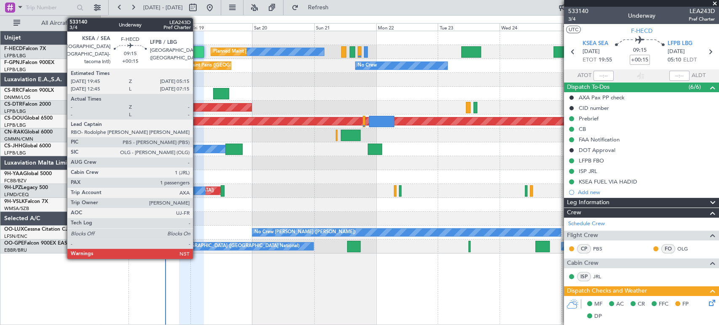
click at [197, 50] on div at bounding box center [191, 51] width 25 height 11
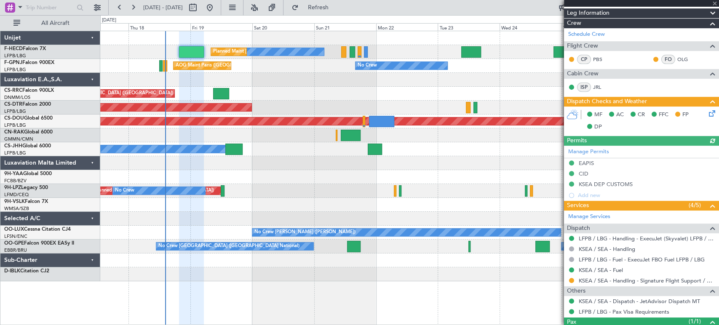
scroll to position [223, 0]
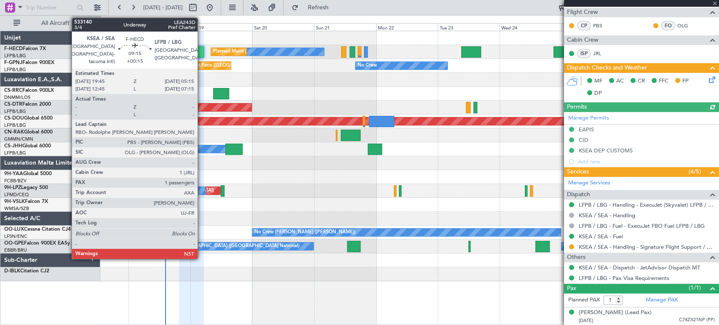
click at [201, 53] on div at bounding box center [191, 51] width 25 height 11
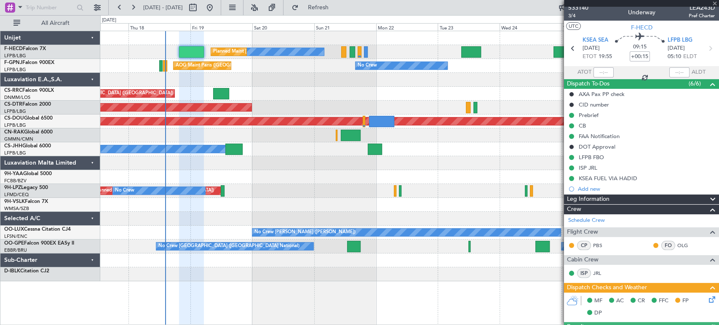
scroll to position [0, 0]
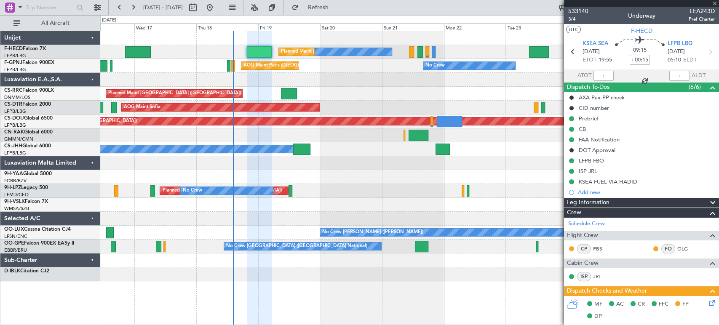
click at [291, 102] on div "Planned Maint Nice ([GEOGRAPHIC_DATA]) AOG Maint Sofia Planned Maint Sofia" at bounding box center [409, 108] width 618 height 14
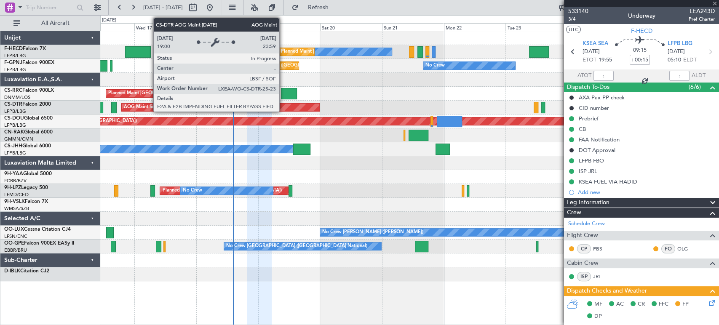
click at [320, 106] on div "AOG Maint Sofia" at bounding box center [221, 108] width 198 height 8
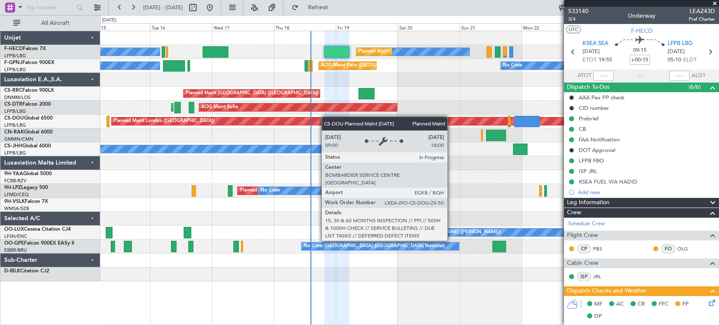
click at [248, 135] on div "No Crew Planned Maint Paris (Le Bourget) No Crew No Crew No Crew No Crew AOG Ma…" at bounding box center [409, 156] width 618 height 250
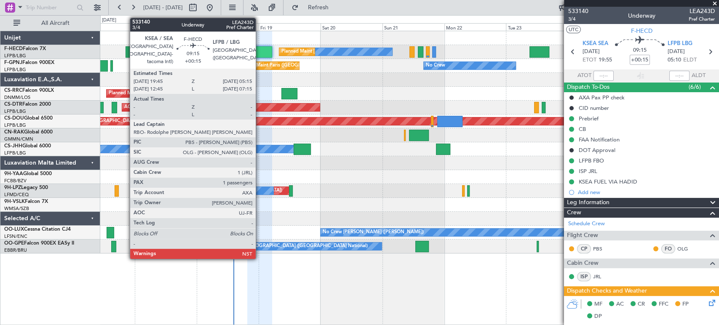
click at [259, 49] on div at bounding box center [259, 51] width 25 height 11
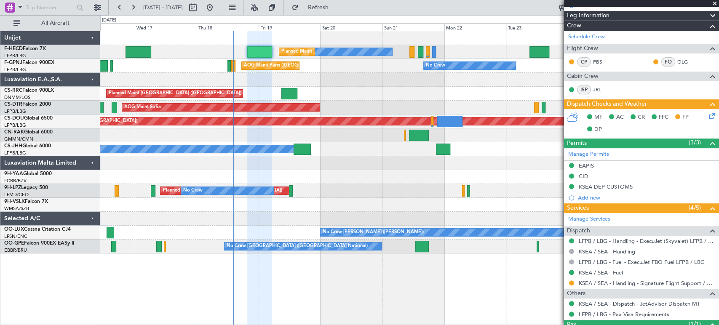
scroll to position [223, 0]
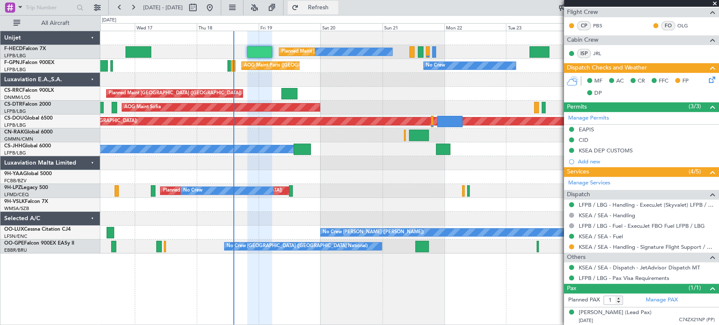
click at [336, 10] on span "Refresh" at bounding box center [317, 8] width 35 height 6
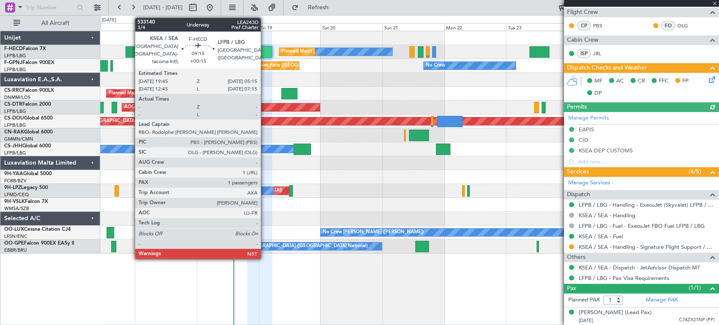
click at [264, 52] on div at bounding box center [259, 51] width 25 height 11
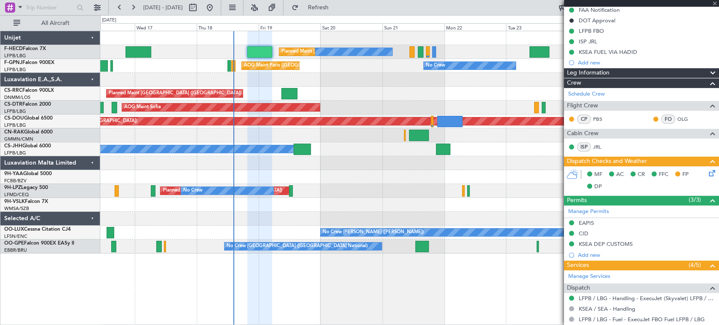
scroll to position [0, 0]
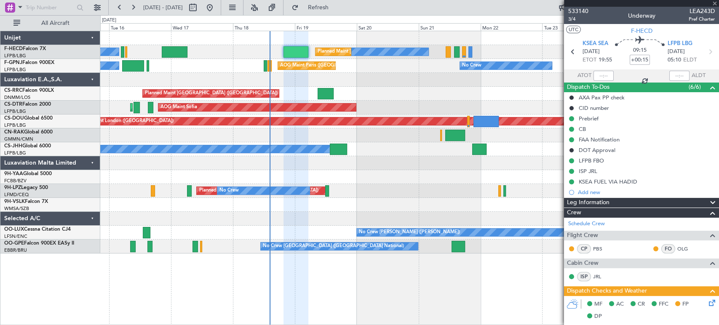
click at [294, 40] on div at bounding box center [409, 38] width 618 height 14
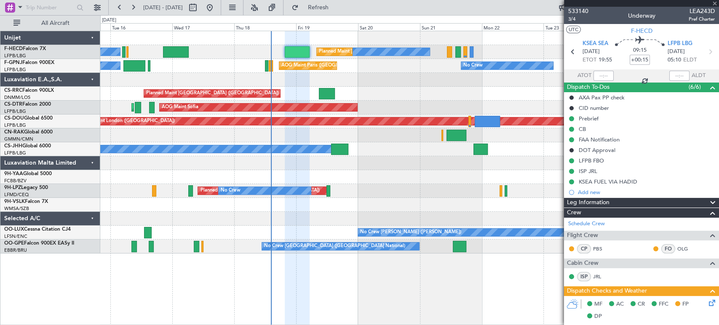
click at [294, 36] on div at bounding box center [409, 38] width 618 height 14
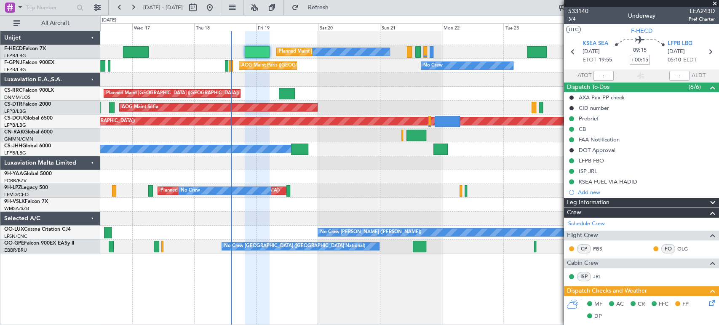
click at [275, 87] on div "No Crew No Crew Planned Maint Paris (Le Bourget) No Crew No Crew No Crew AOG Ma…" at bounding box center [409, 142] width 618 height 222
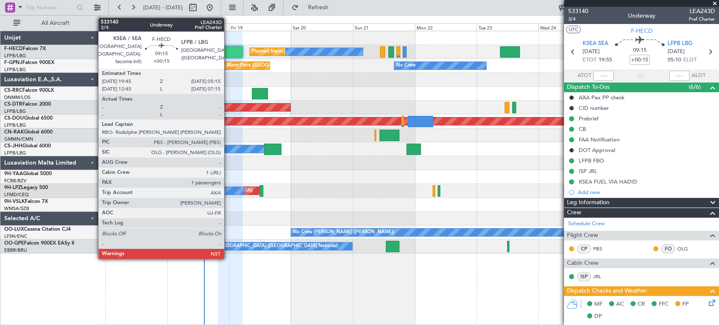
click at [227, 54] on div at bounding box center [230, 51] width 25 height 11
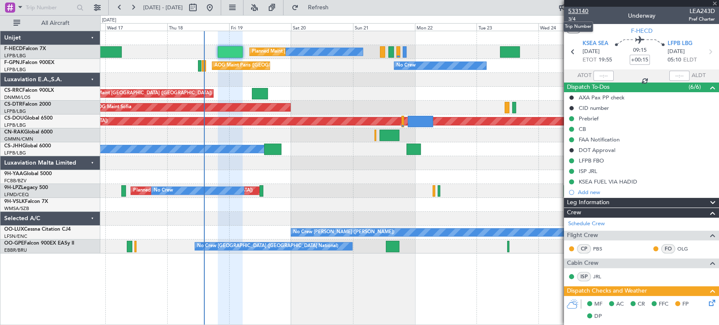
click at [582, 12] on span "533140" at bounding box center [578, 11] width 20 height 9
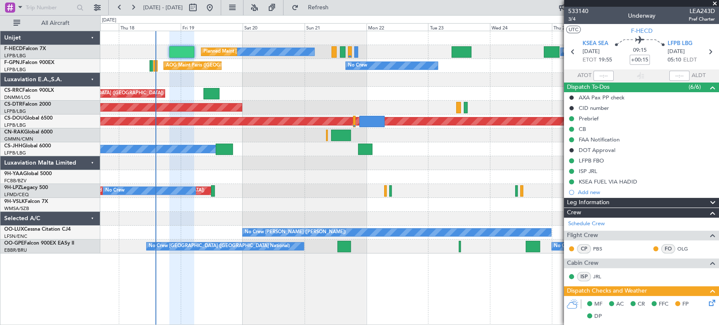
click at [183, 91] on div "No Crew No Crew Planned Maint [GEOGRAPHIC_DATA] ([GEOGRAPHIC_DATA]) No Crew No …" at bounding box center [409, 142] width 618 height 222
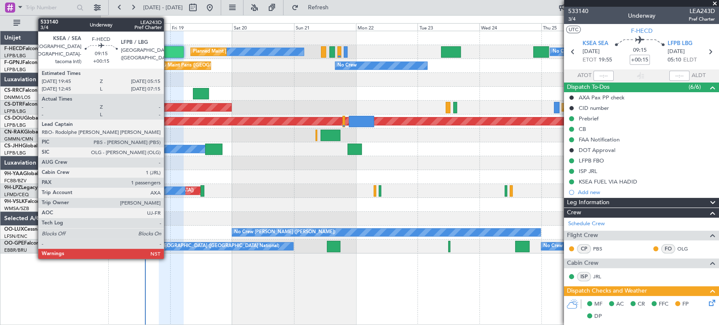
click at [168, 51] on div at bounding box center [171, 51] width 25 height 11
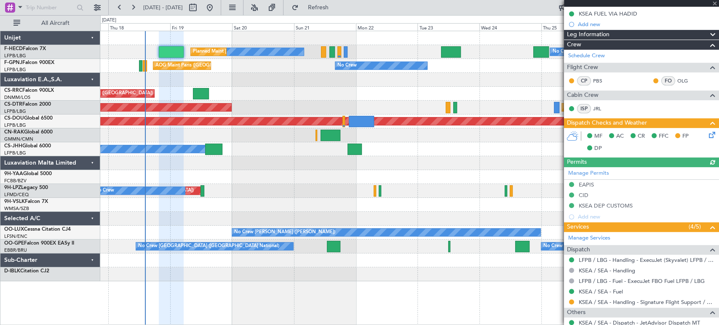
scroll to position [223, 0]
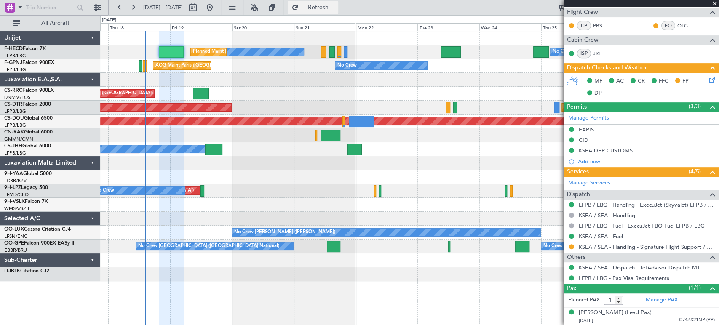
click at [334, 6] on span "Refresh" at bounding box center [317, 8] width 35 height 6
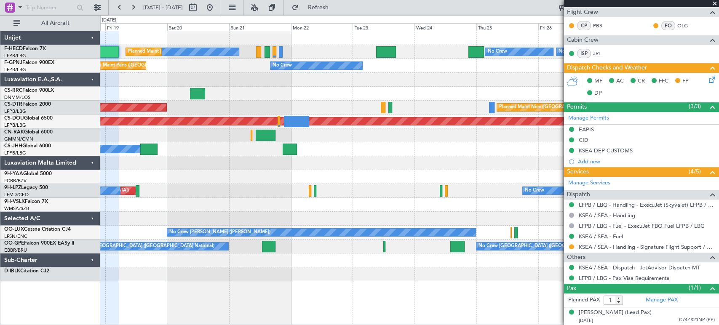
click at [194, 99] on div "No Crew No Crew Planned Maint [GEOGRAPHIC_DATA] ([GEOGRAPHIC_DATA]) No Crew No …" at bounding box center [409, 156] width 618 height 250
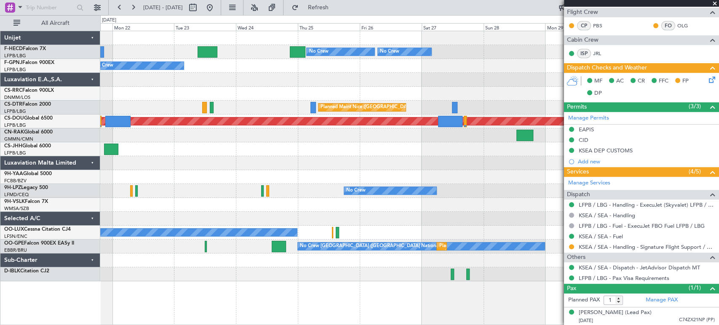
click at [352, 57] on div "No Crew No Crew No Crew Planned Maint Paris (Le Bourget) No Crew" at bounding box center [409, 52] width 618 height 14
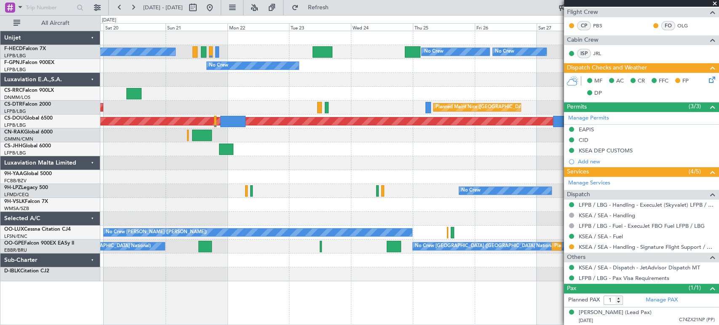
click at [298, 46] on div "No Crew No Crew No Crew Planned Maint Paris (Le Bourget) No Crew AOG Maint Pari…" at bounding box center [409, 156] width 618 height 250
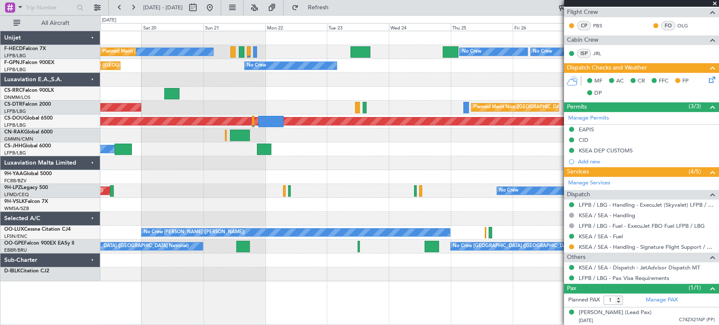
click at [335, 61] on div "No Crew" at bounding box center [290, 65] width 93 height 8
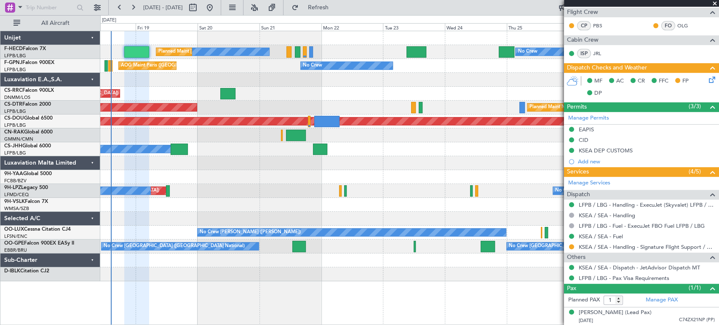
click at [289, 87] on div "No Crew No Crew Planned Maint [GEOGRAPHIC_DATA] ([GEOGRAPHIC_DATA]) No Crew No …" at bounding box center [409, 156] width 618 height 250
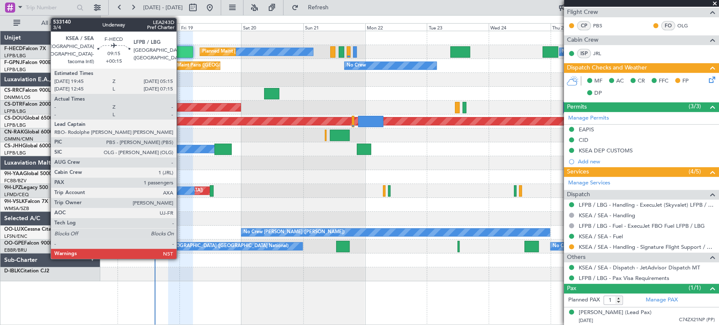
click at [182, 50] on div at bounding box center [180, 51] width 25 height 11
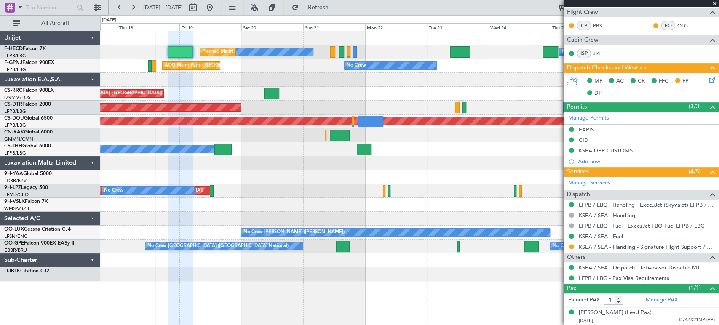
click at [713, 3] on span at bounding box center [714, 4] width 8 height 8
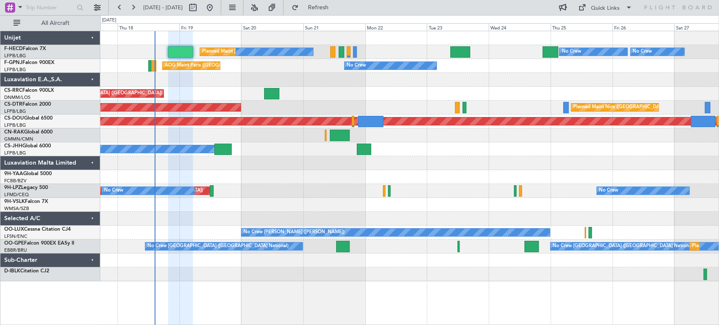
type input "0"
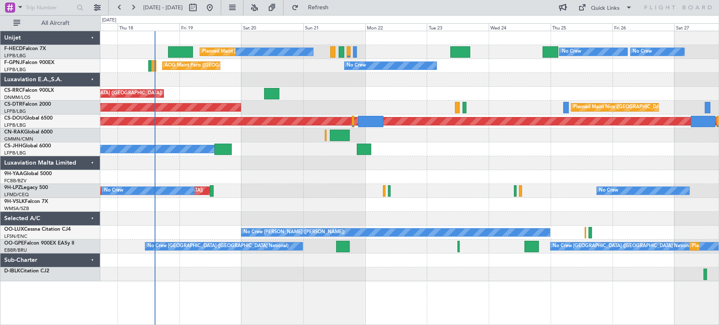
scroll to position [0, 0]
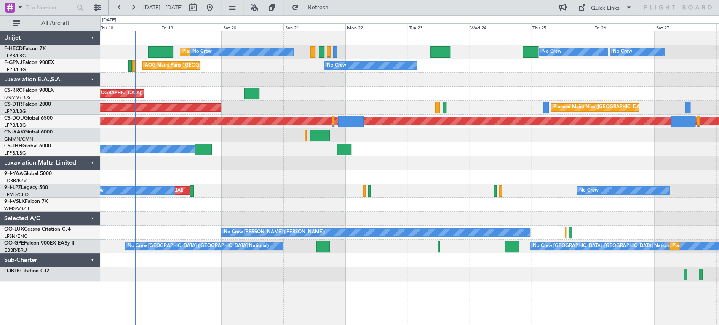
click at [195, 91] on div "Planned Maint [GEOGRAPHIC_DATA] ([GEOGRAPHIC_DATA])" at bounding box center [409, 94] width 618 height 14
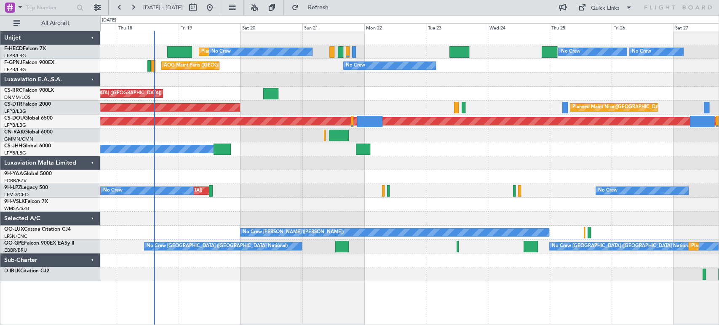
click at [275, 95] on div "Planned Maint [GEOGRAPHIC_DATA] ([GEOGRAPHIC_DATA])" at bounding box center [409, 94] width 618 height 14
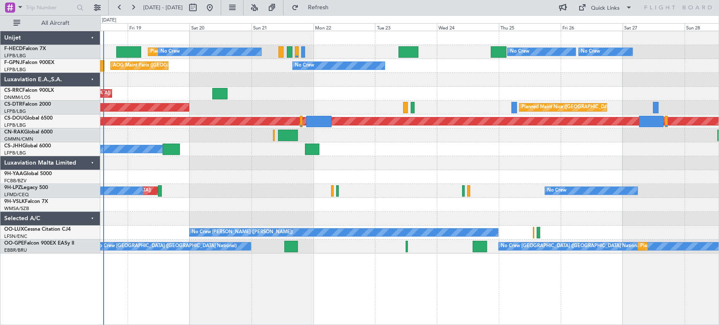
click at [179, 85] on div at bounding box center [409, 80] width 618 height 14
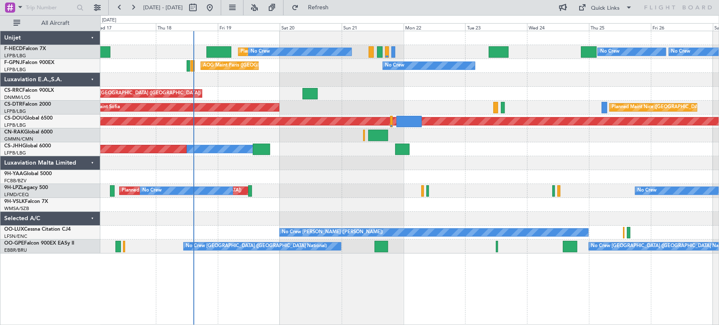
click at [357, 69] on div "AOG Maint Paris ([GEOGRAPHIC_DATA]) No Crew No Crew" at bounding box center [409, 66] width 618 height 14
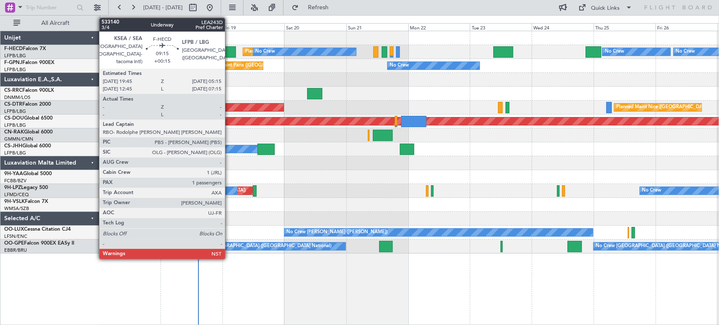
click at [229, 52] on div at bounding box center [223, 51] width 25 height 11
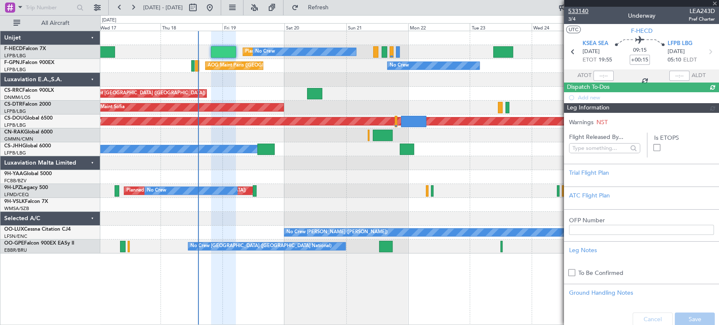
click at [577, 8] on span "533140" at bounding box center [578, 11] width 20 height 9
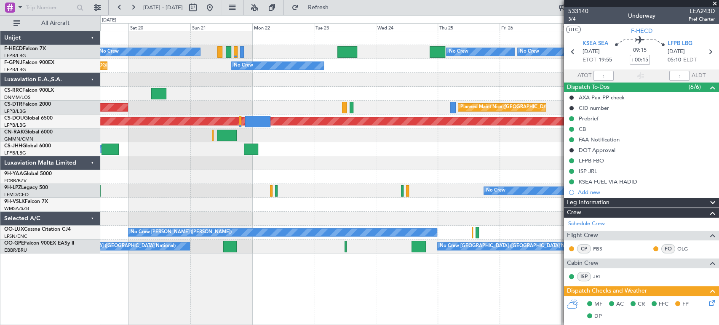
click at [245, 109] on div "AOG Maint Sofia [GEOGRAPHIC_DATA] ([GEOGRAPHIC_DATA])" at bounding box center [409, 108] width 618 height 14
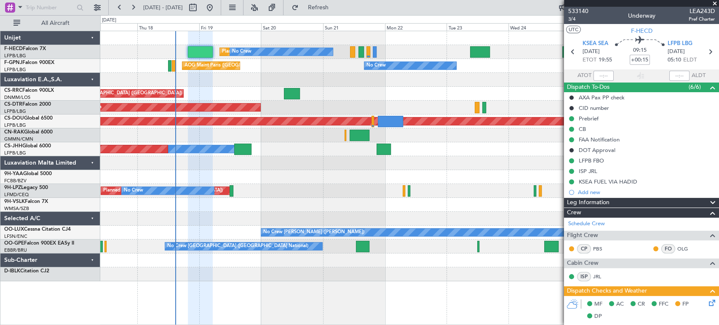
click at [376, 70] on div "No Crew AOG Maint [GEOGRAPHIC_DATA] ([GEOGRAPHIC_DATA]) No Crew" at bounding box center [409, 66] width 618 height 14
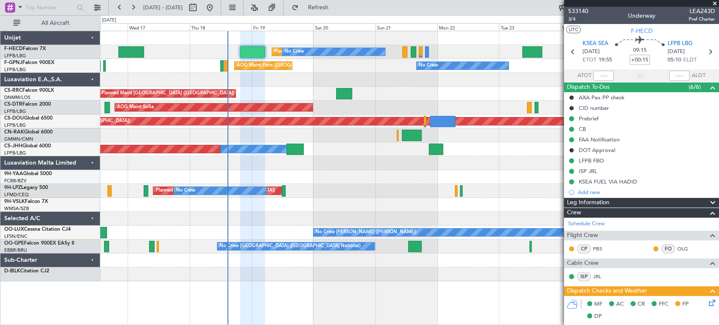
click at [339, 74] on div at bounding box center [409, 80] width 618 height 14
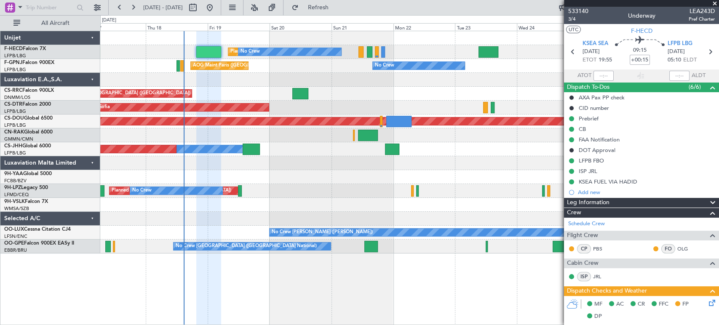
click at [222, 93] on div "Planned Maint [GEOGRAPHIC_DATA] ([GEOGRAPHIC_DATA]) No Crew No Crew No Crew No …" at bounding box center [409, 142] width 618 height 222
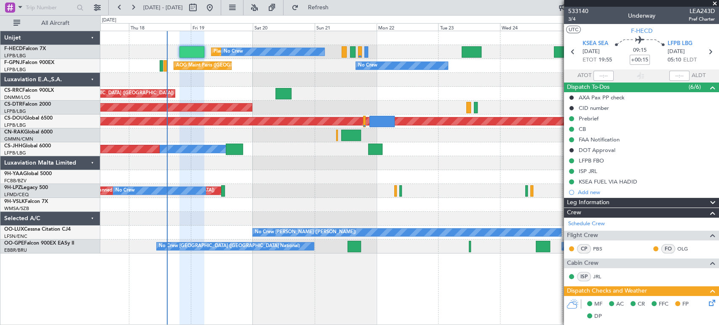
click at [202, 85] on div at bounding box center [409, 80] width 618 height 14
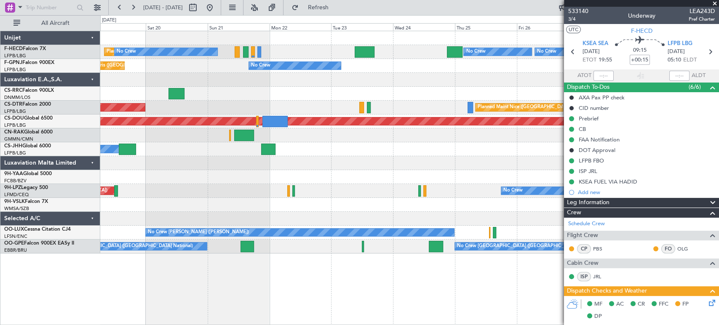
click at [203, 80] on div at bounding box center [409, 80] width 618 height 14
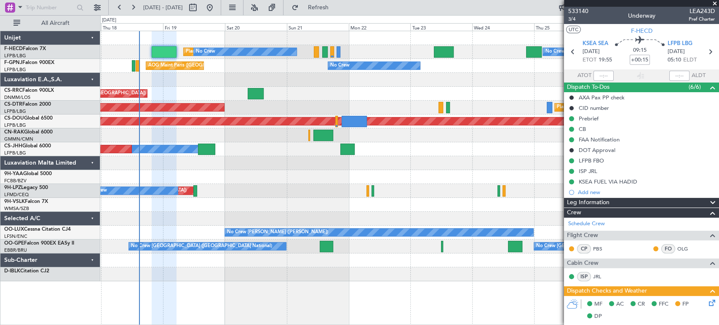
click at [230, 65] on div "Planned Maint [GEOGRAPHIC_DATA] ([GEOGRAPHIC_DATA]) No Crew No Crew No Crew No …" at bounding box center [409, 156] width 618 height 250
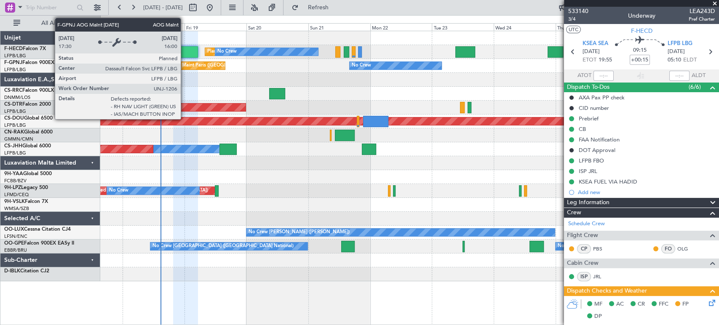
click at [168, 77] on div "Planned Maint [GEOGRAPHIC_DATA] ([GEOGRAPHIC_DATA]) No Crew No Crew No Crew No …" at bounding box center [409, 156] width 618 height 250
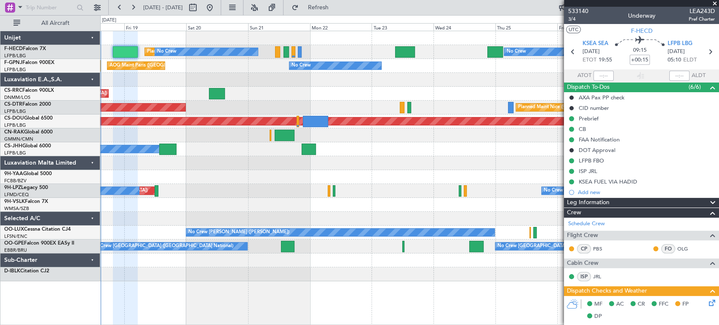
click at [189, 115] on div "Planned Maint [GEOGRAPHIC_DATA] ([GEOGRAPHIC_DATA]) No Crew No Crew No Crew No …" at bounding box center [409, 156] width 618 height 250
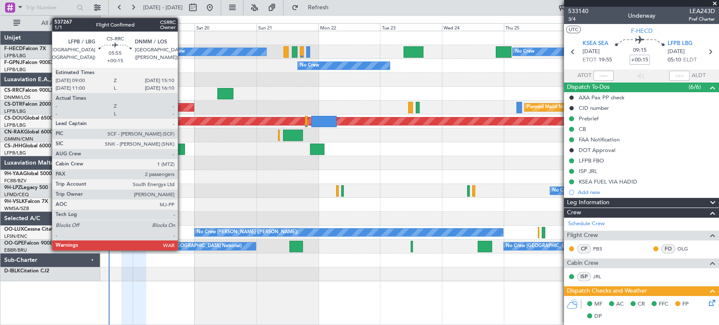
click at [233, 93] on div at bounding box center [225, 93] width 16 height 11
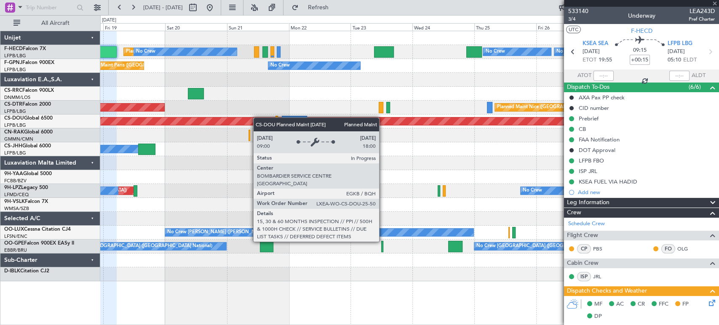
click at [192, 125] on div "Planned Maint [GEOGRAPHIC_DATA] ([GEOGRAPHIC_DATA]) No Crew No Crew No Crew No …" at bounding box center [409, 156] width 618 height 250
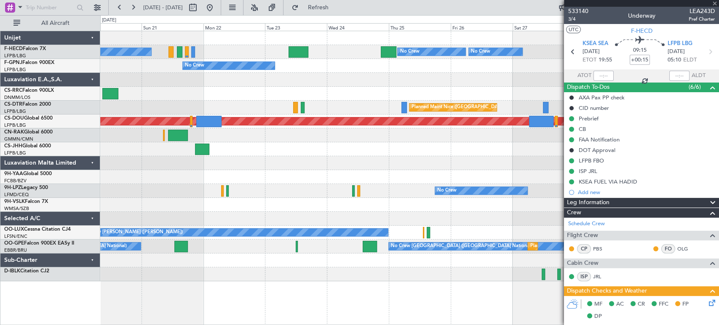
click at [158, 112] on div "No Crew No Crew No Crew Planned Maint [GEOGRAPHIC_DATA] ([GEOGRAPHIC_DATA]) No …" at bounding box center [409, 156] width 618 height 250
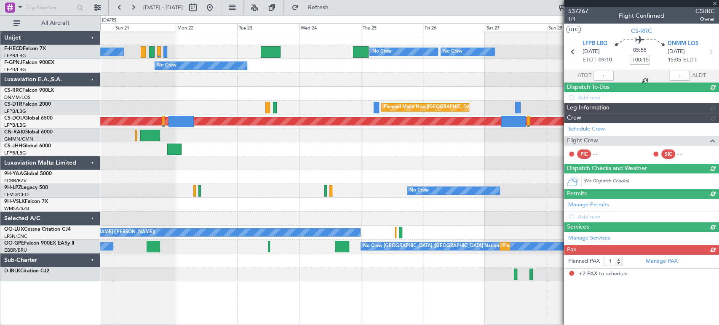
type input "2"
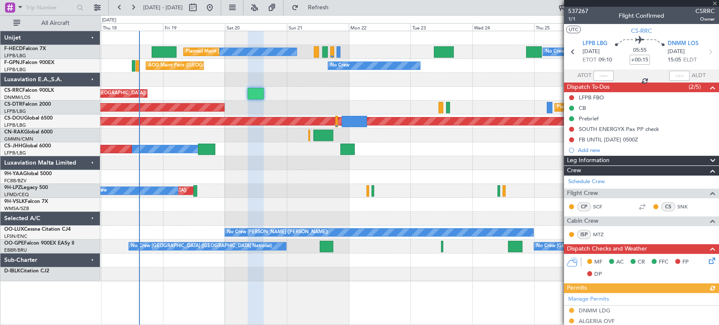
click at [229, 118] on div "No Crew No Crew No Crew Planned Maint [GEOGRAPHIC_DATA] ([GEOGRAPHIC_DATA]) No …" at bounding box center [409, 156] width 618 height 250
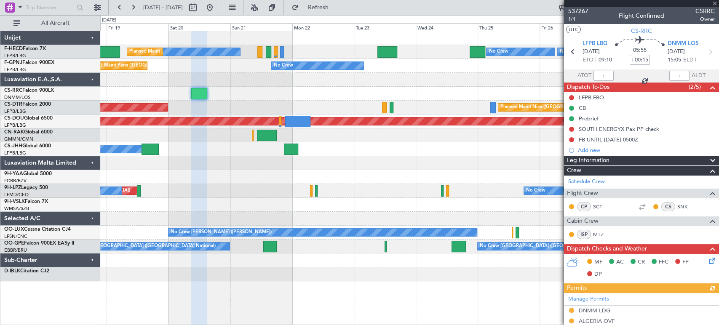
click at [271, 109] on div "Planned Maint Nice ([GEOGRAPHIC_DATA]) AOG Maint Sofia" at bounding box center [409, 108] width 618 height 14
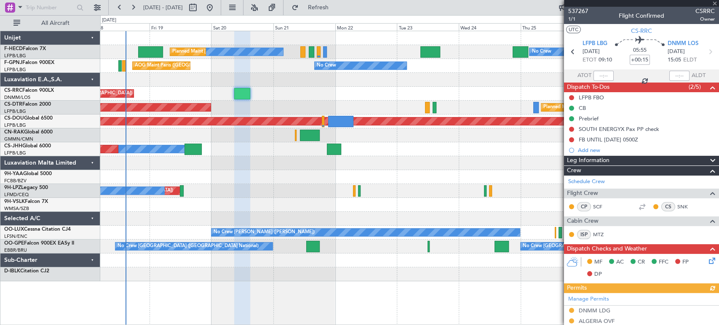
click at [254, 112] on div "Planned Maint Nice ([GEOGRAPHIC_DATA]) AOG Maint Sofia Planned Maint Sofia" at bounding box center [409, 108] width 618 height 14
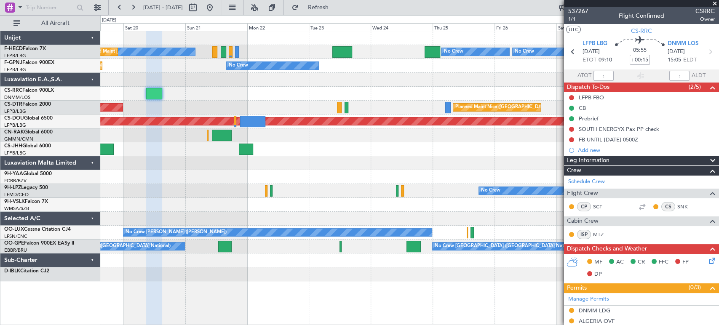
click at [207, 109] on div "Planned Maint Nice ([GEOGRAPHIC_DATA]) AOG Maint Sofia" at bounding box center [409, 108] width 618 height 14
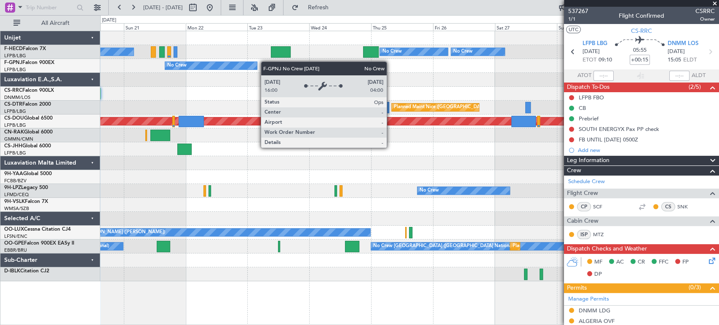
click at [236, 63] on div "No Crew No Crew No Crew Planned Maint [GEOGRAPHIC_DATA] ([GEOGRAPHIC_DATA]) No …" at bounding box center [409, 156] width 618 height 250
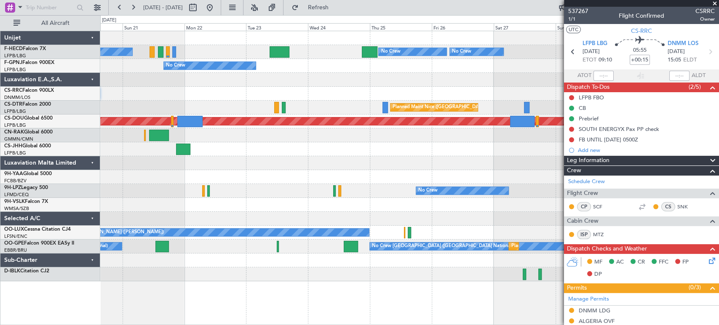
click at [185, 59] on div "No Crew No Crew No Crew Planned Maint [GEOGRAPHIC_DATA] ([GEOGRAPHIC_DATA]) No …" at bounding box center [409, 156] width 618 height 250
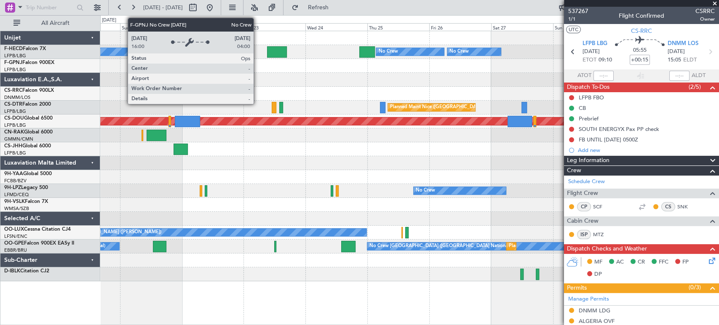
click at [273, 73] on div "No Crew No Crew No Crew Planned Maint [GEOGRAPHIC_DATA] ([GEOGRAPHIC_DATA]) No …" at bounding box center [409, 156] width 618 height 250
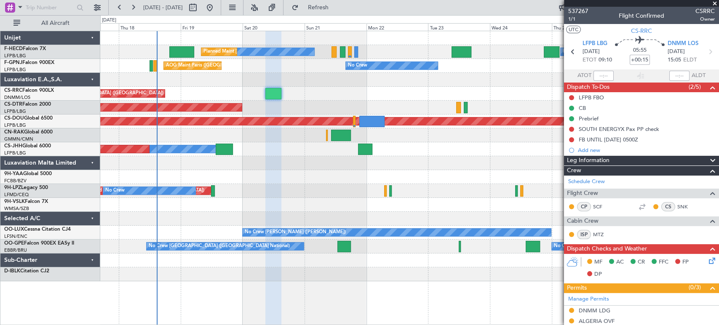
click at [290, 87] on div "Planned Maint [GEOGRAPHIC_DATA] ([GEOGRAPHIC_DATA])" at bounding box center [409, 94] width 618 height 14
click at [241, 80] on div at bounding box center [409, 80] width 618 height 14
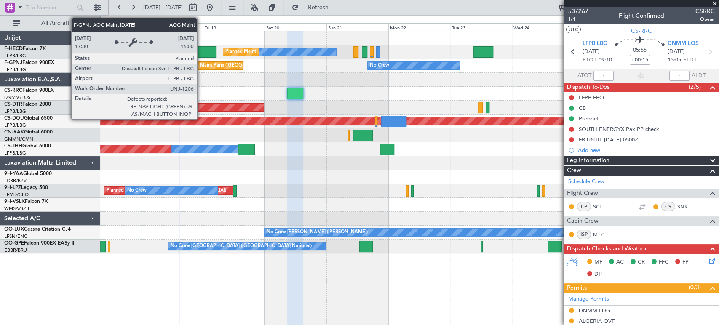
click at [259, 74] on div "No Crew No Crew No Crew Planned Maint [GEOGRAPHIC_DATA] ([GEOGRAPHIC_DATA]) No …" at bounding box center [409, 142] width 618 height 222
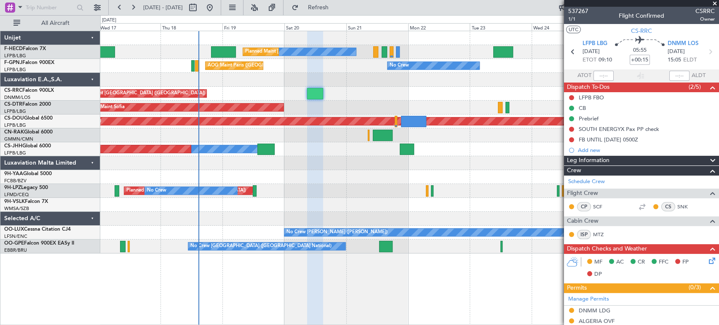
click at [239, 45] on div "No Crew No Crew No Crew Planned Maint [GEOGRAPHIC_DATA] ([GEOGRAPHIC_DATA]) No …" at bounding box center [409, 142] width 618 height 222
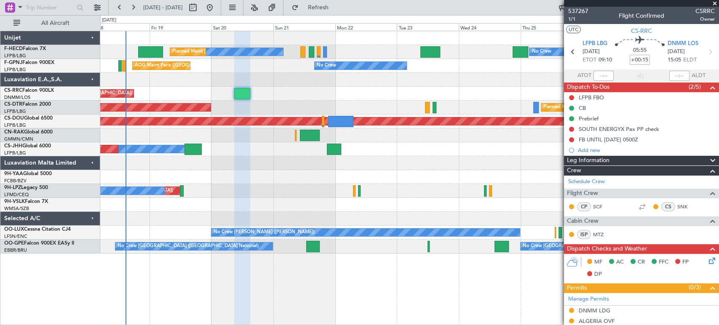
click at [187, 39] on div at bounding box center [409, 38] width 618 height 14
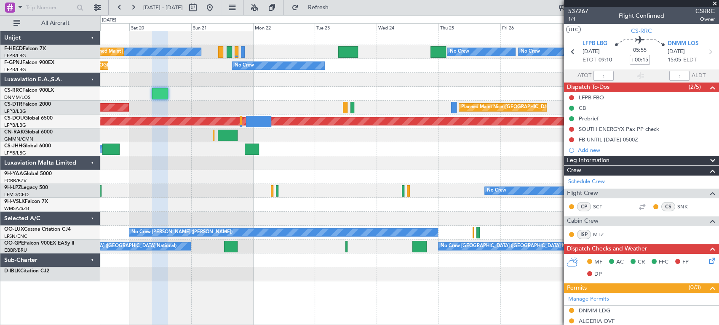
click at [141, 125] on div "Planned Maint London ([GEOGRAPHIC_DATA])" at bounding box center [590, 121] width 1494 height 8
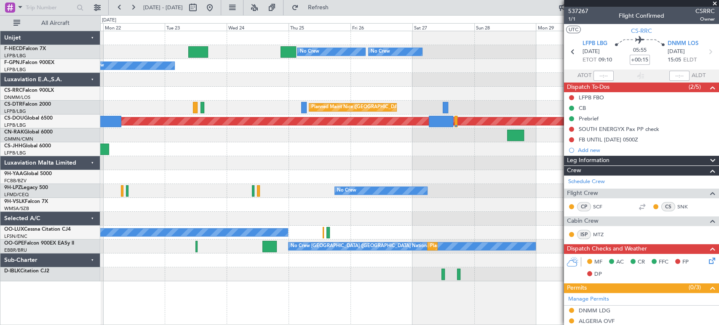
click at [306, 126] on div "Planned Maint London ([GEOGRAPHIC_DATA])" at bounding box center [409, 122] width 618 height 14
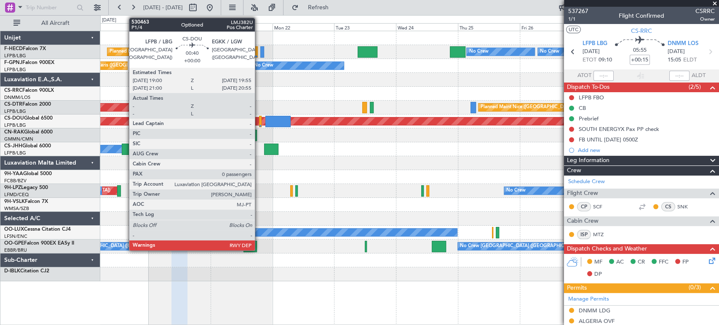
click at [401, 131] on div "No Crew No Crew No Crew Planned Maint [GEOGRAPHIC_DATA] ([GEOGRAPHIC_DATA]) No …" at bounding box center [409, 156] width 618 height 250
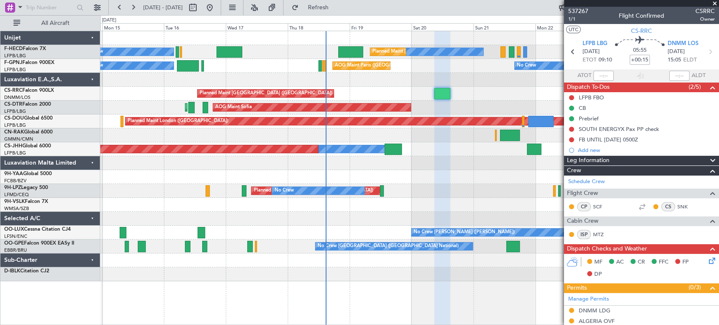
click at [187, 124] on div "No Crew Planned Maint [GEOGRAPHIC_DATA] ([GEOGRAPHIC_DATA]) No Crew No Crew No …" at bounding box center [409, 156] width 618 height 250
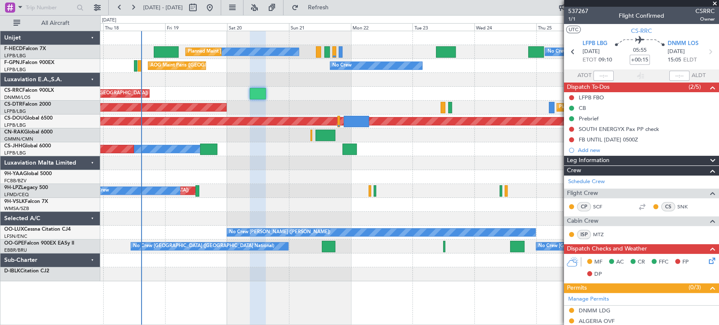
click at [197, 113] on div "AOG Maint Sofia [GEOGRAPHIC_DATA] ([GEOGRAPHIC_DATA]) Planned Maint Sofia" at bounding box center [409, 108] width 618 height 14
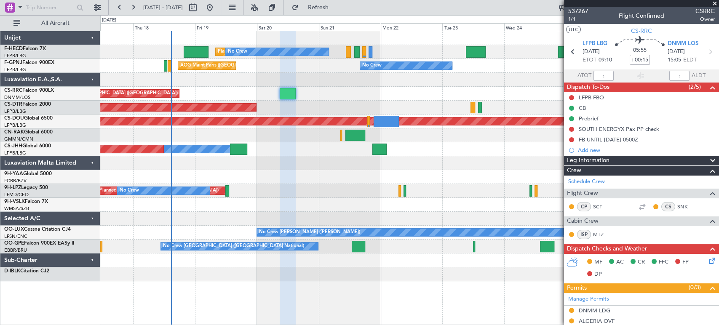
click at [329, 62] on div "No Crew No Crew Planned Maint [GEOGRAPHIC_DATA] ([GEOGRAPHIC_DATA]) No Crew No …" at bounding box center [409, 156] width 618 height 250
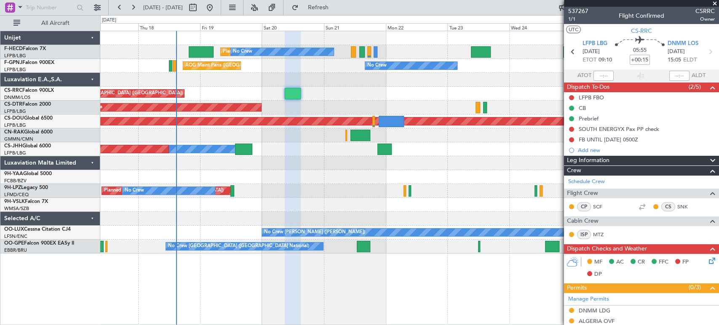
click at [235, 84] on div "No Crew No Crew Planned Maint [GEOGRAPHIC_DATA] ([GEOGRAPHIC_DATA]) No Crew No …" at bounding box center [409, 142] width 618 height 222
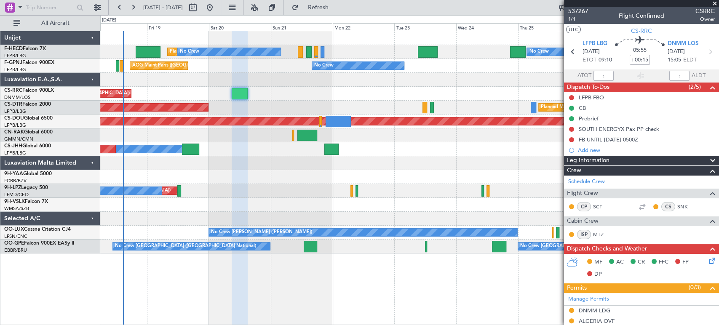
click at [283, 80] on div "No Crew No Crew Planned Maint [GEOGRAPHIC_DATA] ([GEOGRAPHIC_DATA]) No Crew No …" at bounding box center [409, 142] width 618 height 222
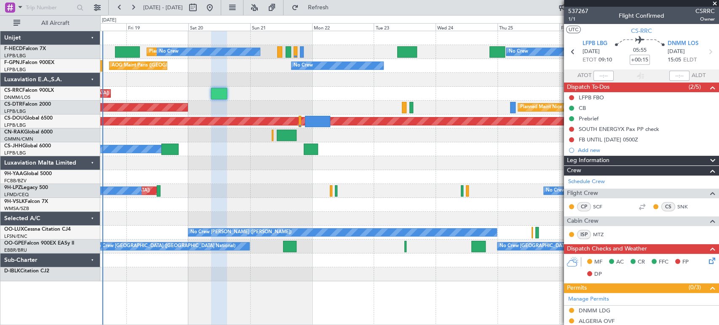
click at [212, 77] on div at bounding box center [409, 80] width 618 height 14
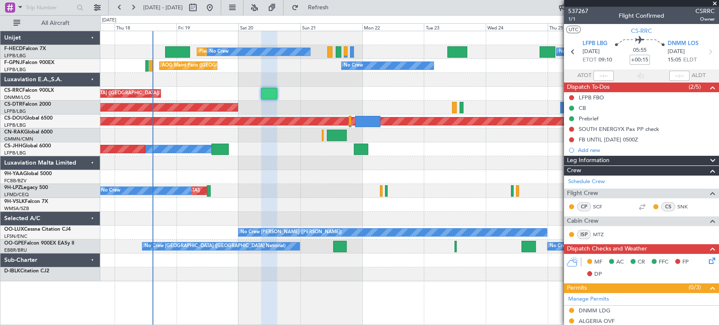
click at [257, 77] on div "No Crew No Crew Planned Maint [GEOGRAPHIC_DATA] ([GEOGRAPHIC_DATA]) No Crew No …" at bounding box center [409, 156] width 618 height 250
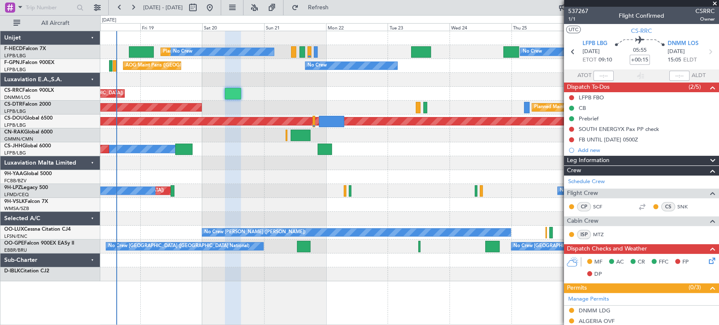
click at [236, 70] on div "AOG Maint Paris ([GEOGRAPHIC_DATA]) No Crew No Crew" at bounding box center [409, 66] width 618 height 14
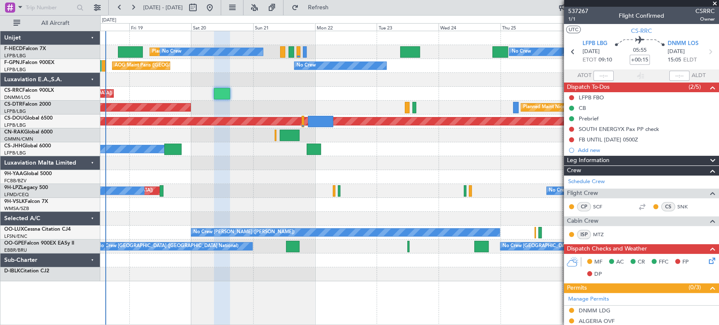
click at [232, 71] on div "No Crew AOG Maint [GEOGRAPHIC_DATA] ([GEOGRAPHIC_DATA]) No Crew" at bounding box center [409, 66] width 618 height 14
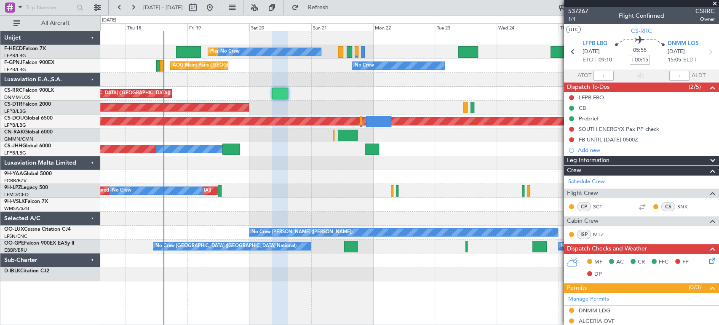
click at [273, 69] on div "No Crew AOG Maint [GEOGRAPHIC_DATA] ([GEOGRAPHIC_DATA]) No Crew" at bounding box center [409, 66] width 618 height 14
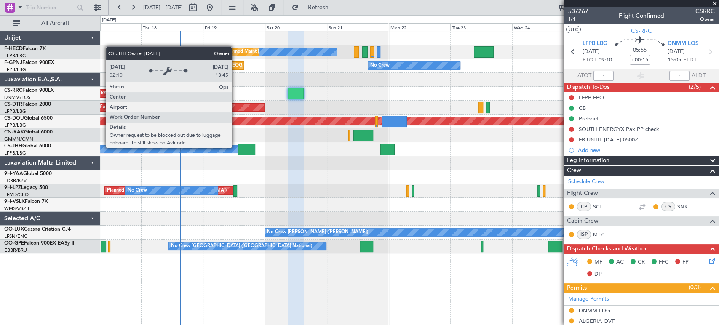
click at [334, 143] on div "Planned Maint [GEOGRAPHIC_DATA] ([GEOGRAPHIC_DATA]) Owner" at bounding box center [409, 149] width 618 height 14
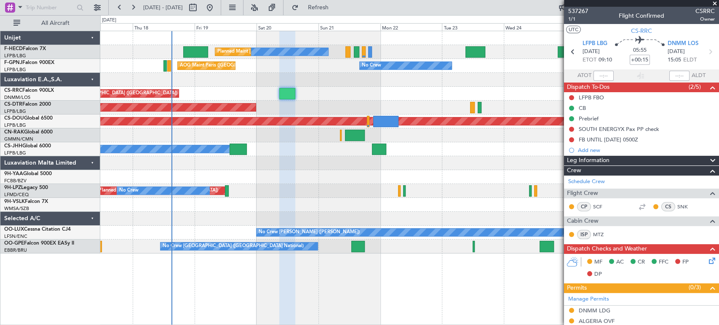
click at [238, 133] on div "No Crew No Crew Planned Maint [GEOGRAPHIC_DATA] ([GEOGRAPHIC_DATA]) No Crew No …" at bounding box center [409, 142] width 618 height 222
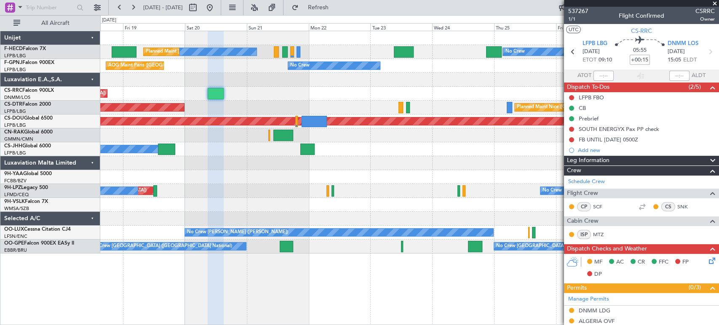
click at [209, 132] on div at bounding box center [409, 135] width 618 height 14
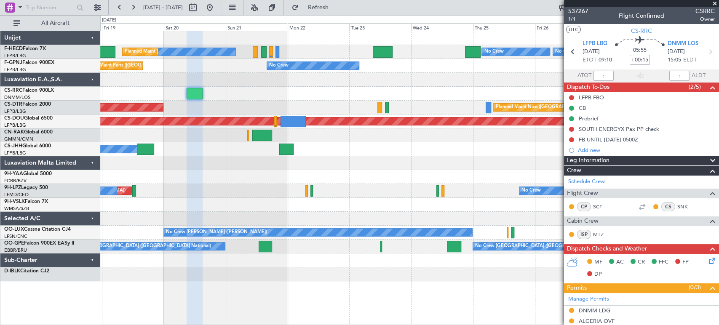
click at [244, 99] on div "No Crew No Crew Planned Maint [GEOGRAPHIC_DATA] ([GEOGRAPHIC_DATA]) No Crew No …" at bounding box center [409, 156] width 618 height 250
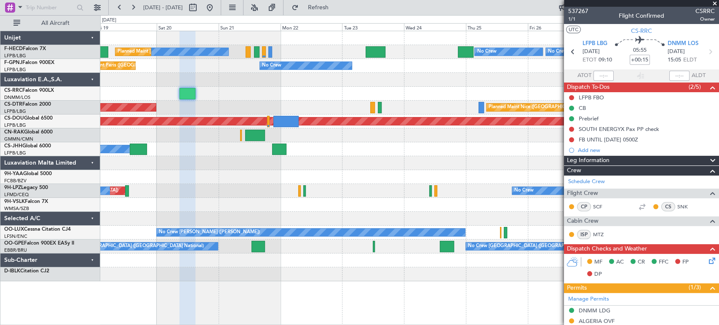
click at [216, 81] on div at bounding box center [409, 80] width 618 height 14
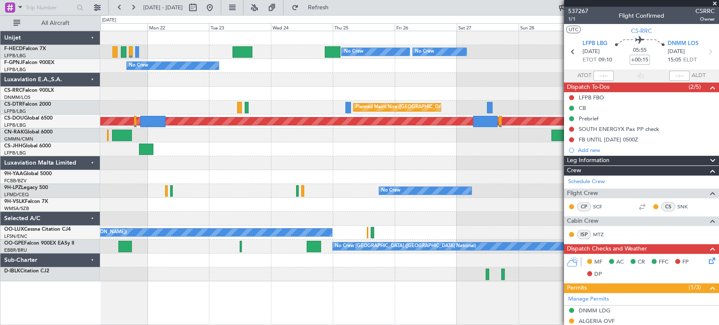
click at [267, 120] on div "Planned Maint London ([GEOGRAPHIC_DATA])" at bounding box center [537, 121] width 1599 height 8
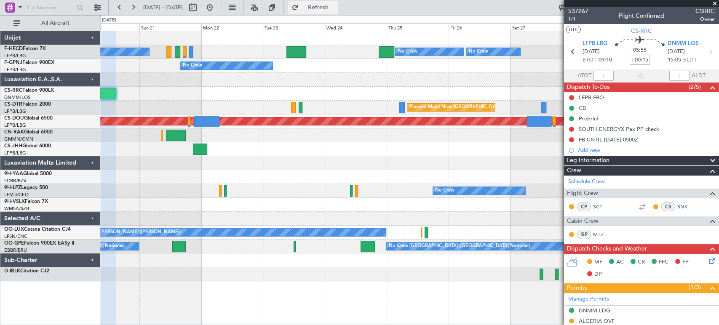
click at [338, 2] on button "Refresh" at bounding box center [313, 7] width 51 height 13
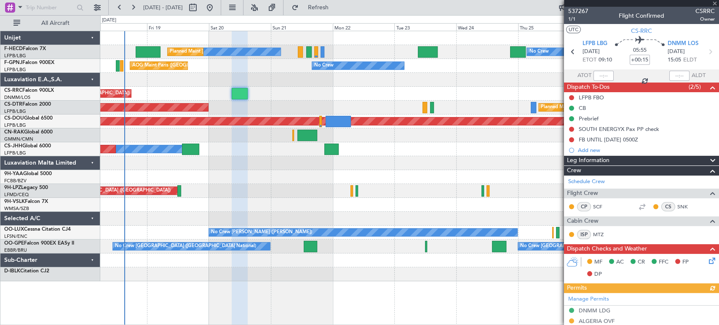
click at [395, 92] on div "No Crew No Crew No Crew Planned Maint [GEOGRAPHIC_DATA] ([GEOGRAPHIC_DATA]) No …" at bounding box center [409, 156] width 618 height 250
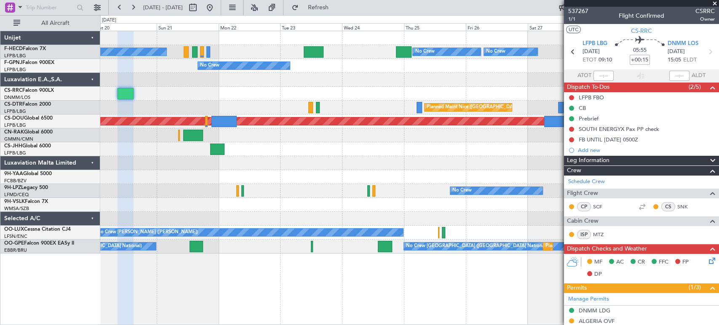
click at [146, 85] on div "No Crew No Crew No Crew Planned Maint [GEOGRAPHIC_DATA] ([GEOGRAPHIC_DATA]) No …" at bounding box center [409, 142] width 618 height 222
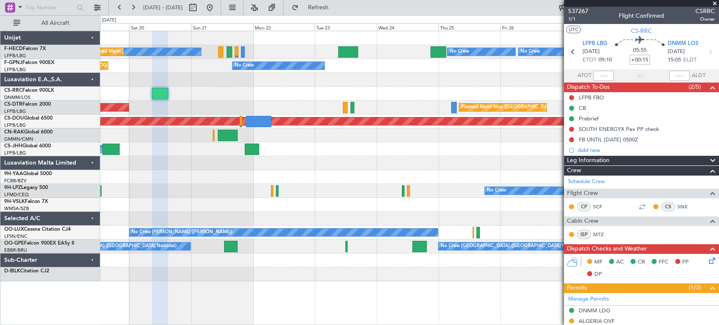
click at [219, 85] on div at bounding box center [409, 80] width 618 height 14
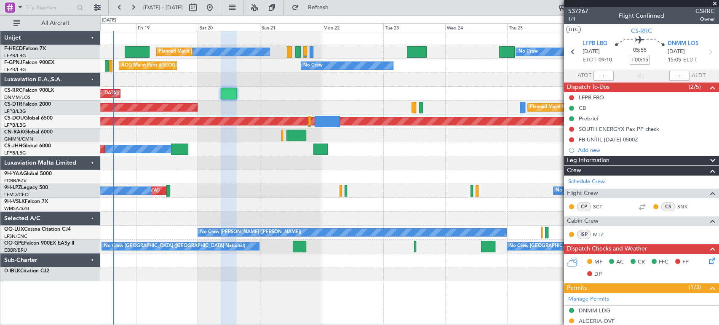
click at [271, 90] on div "No Crew No Crew No Crew Planned Maint [GEOGRAPHIC_DATA] ([GEOGRAPHIC_DATA]) No …" at bounding box center [409, 156] width 618 height 250
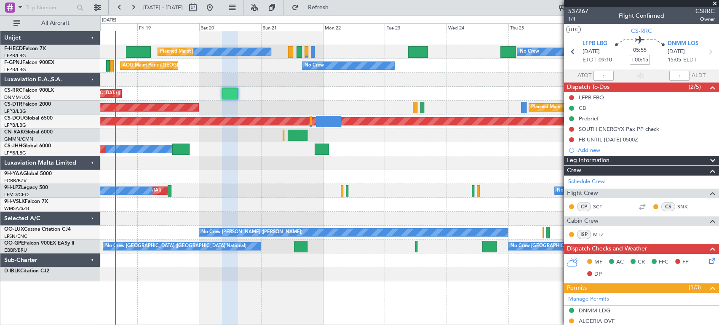
click at [280, 80] on div "No Crew No Crew No Crew Planned Maint [GEOGRAPHIC_DATA] ([GEOGRAPHIC_DATA]) No …" at bounding box center [409, 156] width 618 height 250
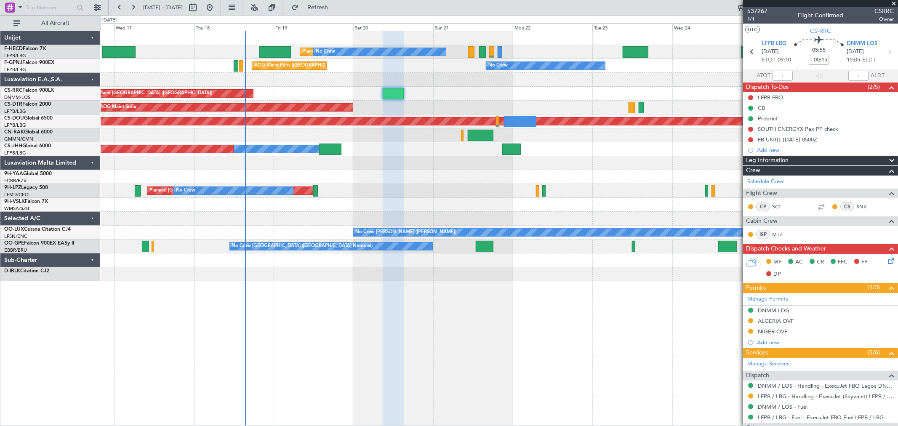
click at [474, 64] on div "No Crew No Crew Planned Maint [GEOGRAPHIC_DATA] ([GEOGRAPHIC_DATA]) No Crew No …" at bounding box center [499, 156] width 797 height 250
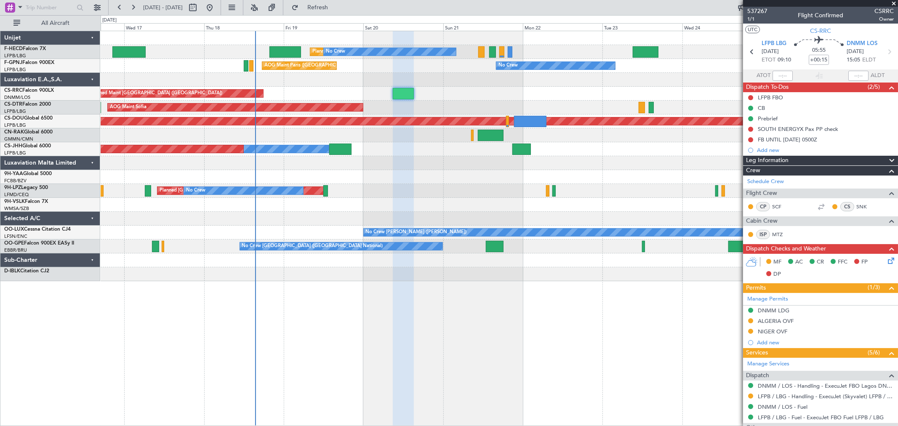
click at [419, 83] on div at bounding box center [499, 80] width 797 height 14
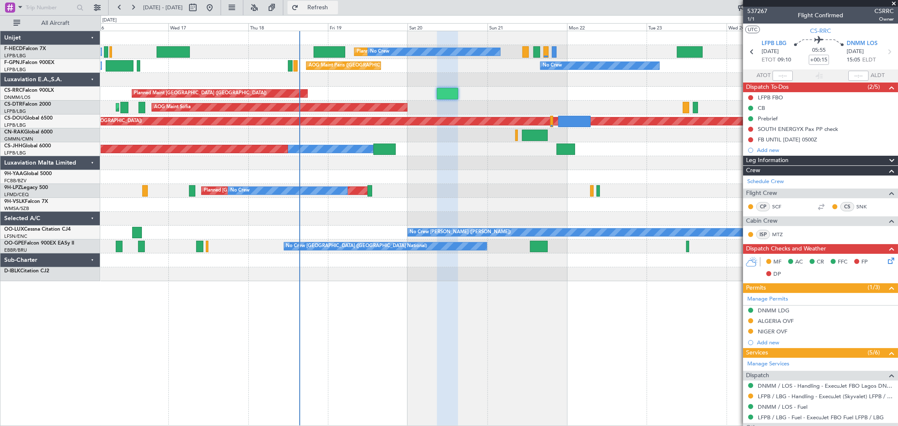
click at [333, 5] on span "Refresh" at bounding box center [317, 8] width 35 height 6
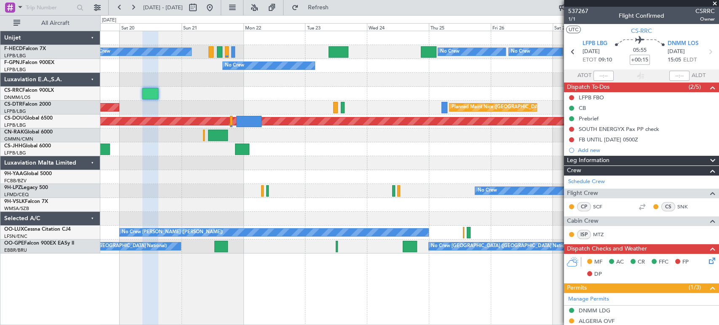
click at [255, 88] on div "Planned Maint [GEOGRAPHIC_DATA] ([GEOGRAPHIC_DATA])" at bounding box center [409, 94] width 618 height 14
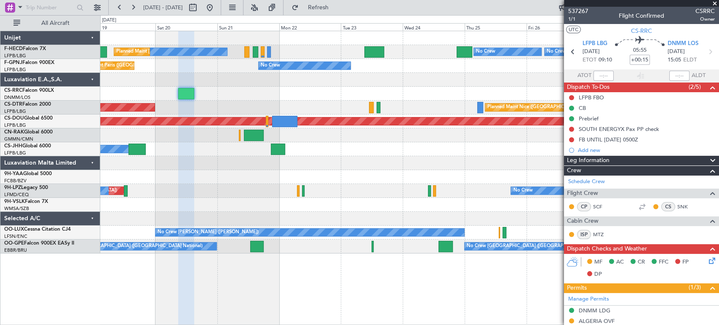
click at [340, 95] on div "Planned Maint [GEOGRAPHIC_DATA] ([GEOGRAPHIC_DATA])" at bounding box center [409, 94] width 618 height 14
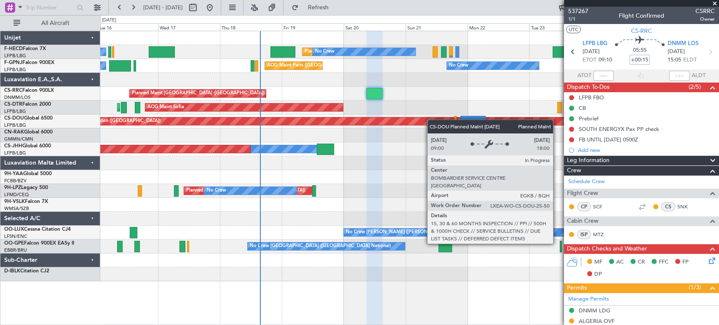
click at [440, 120] on div "Planned Maint [GEOGRAPHIC_DATA] ([GEOGRAPHIC_DATA]) No Crew No Crew No Crew No …" at bounding box center [409, 156] width 618 height 250
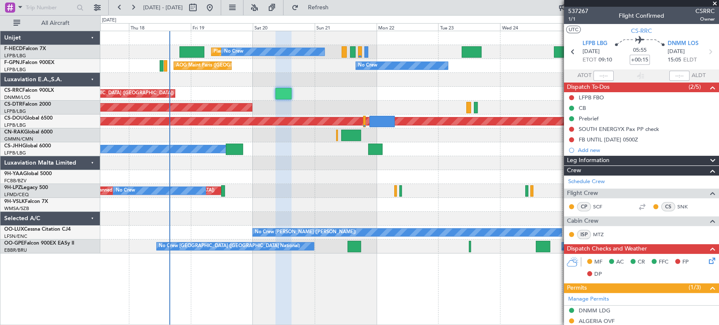
click at [262, 110] on div "Planned Maint [GEOGRAPHIC_DATA] ([GEOGRAPHIC_DATA]) No Crew No Crew No Crew No …" at bounding box center [409, 142] width 618 height 222
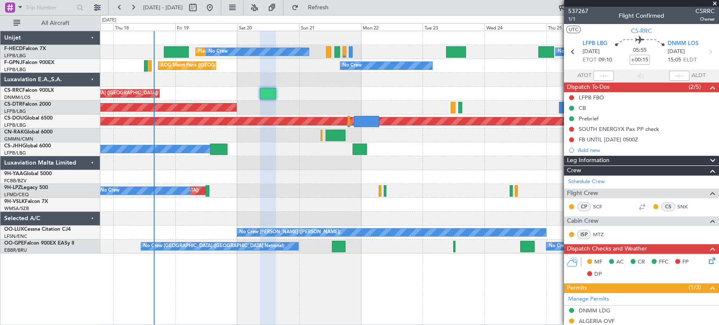
click at [235, 83] on div "Planned Maint [GEOGRAPHIC_DATA] ([GEOGRAPHIC_DATA]) No Crew No Crew No Crew No …" at bounding box center [409, 142] width 618 height 222
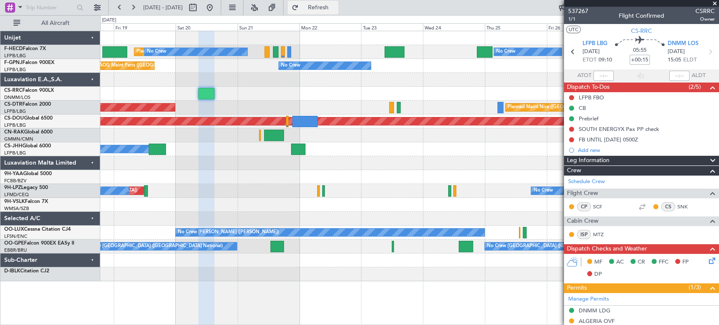
click at [336, 8] on span "Refresh" at bounding box center [317, 8] width 35 height 6
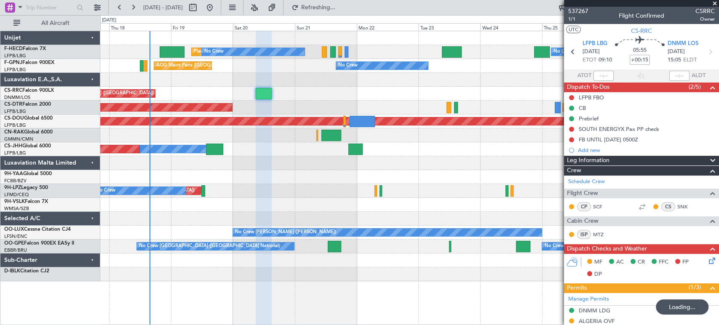
click at [290, 72] on div "AOG Maint Paris ([GEOGRAPHIC_DATA]) No Crew No Crew" at bounding box center [409, 66] width 618 height 14
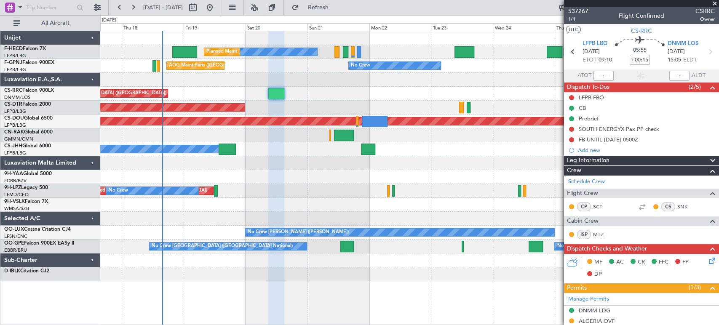
click at [381, 84] on div at bounding box center [409, 80] width 618 height 14
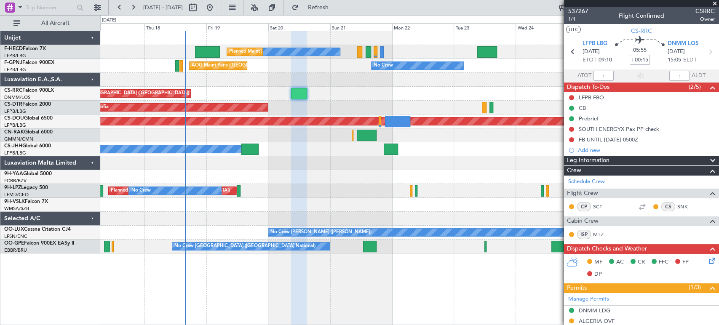
click at [280, 80] on div "No Crew No Crew Planned Maint [GEOGRAPHIC_DATA] ([GEOGRAPHIC_DATA]) No Crew No …" at bounding box center [409, 142] width 618 height 222
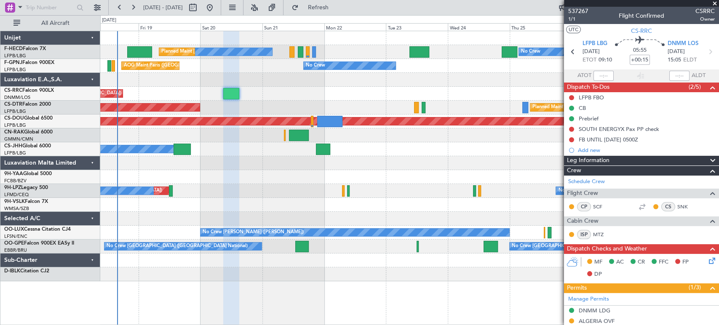
click at [252, 71] on div "No Crew AOG Maint [GEOGRAPHIC_DATA] ([GEOGRAPHIC_DATA]) No Crew" at bounding box center [409, 66] width 618 height 14
click at [321, 79] on div "No Crew No Crew Planned Maint [GEOGRAPHIC_DATA] ([GEOGRAPHIC_DATA]) No Crew No …" at bounding box center [409, 156] width 618 height 250
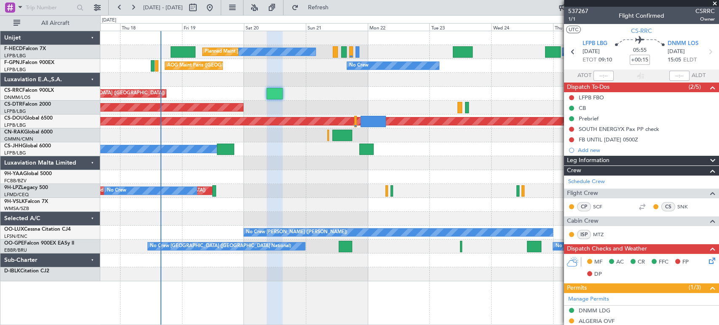
click at [274, 93] on div at bounding box center [275, 93] width 16 height 11
click at [579, 11] on span "537267" at bounding box center [578, 11] width 20 height 9
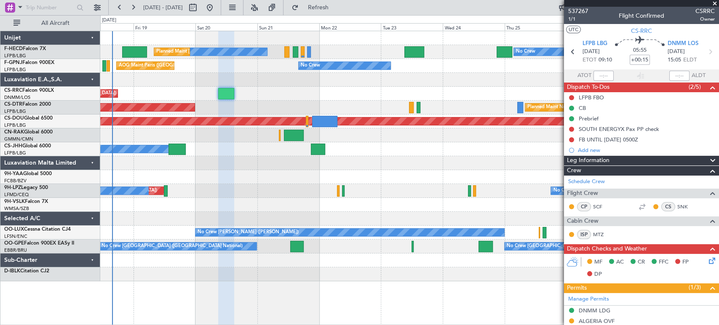
click at [244, 81] on div at bounding box center [409, 80] width 618 height 14
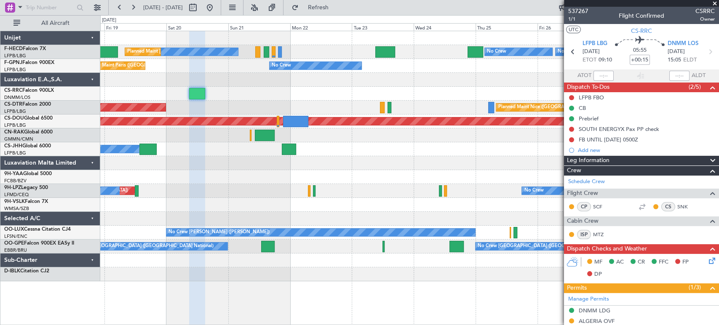
click at [225, 75] on div "No Crew No Crew Planned Maint [GEOGRAPHIC_DATA] ([GEOGRAPHIC_DATA]) No Crew No …" at bounding box center [409, 156] width 618 height 250
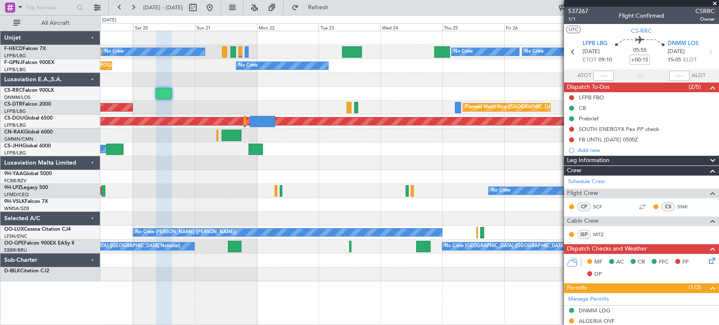
click at [189, 94] on div "No Crew No Crew Planned Maint [GEOGRAPHIC_DATA] ([GEOGRAPHIC_DATA]) No Crew AOG…" at bounding box center [409, 156] width 618 height 250
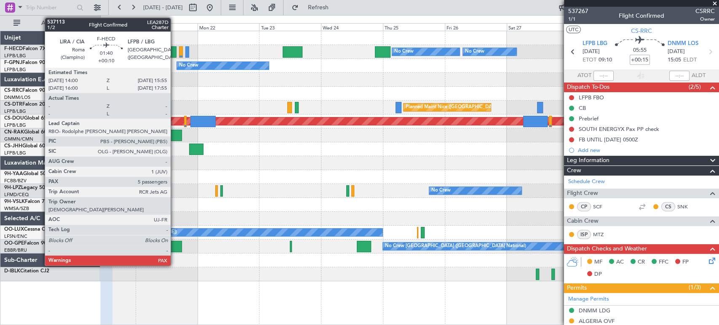
click at [174, 51] on div at bounding box center [173, 51] width 5 height 11
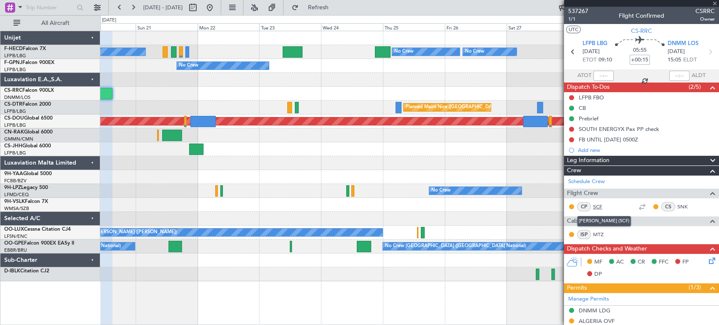
type input "+00:10"
type input "7"
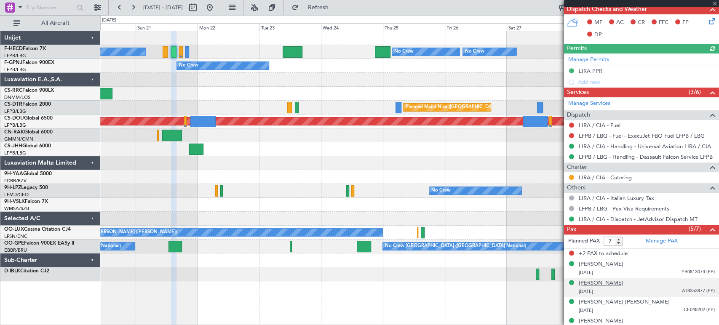
scroll to position [246, 0]
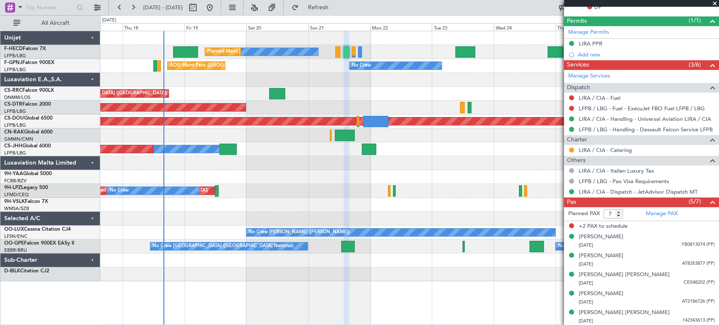
click at [400, 109] on div "Planned Maint Nice ([GEOGRAPHIC_DATA]) AOG Maint Sofia Planned Maint Sofia" at bounding box center [409, 108] width 618 height 14
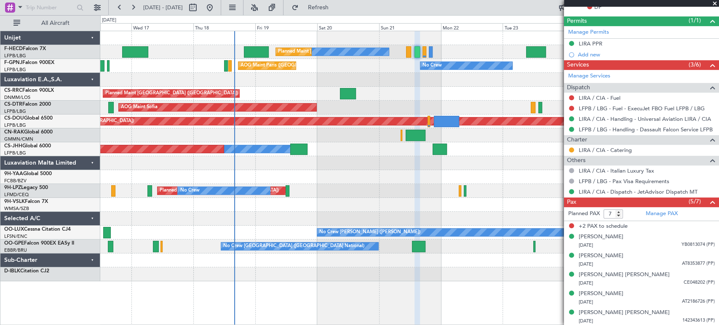
click at [347, 101] on div "Planned Maint Nice ([GEOGRAPHIC_DATA]) AOG Maint Sofia Planned Maint Sofia" at bounding box center [409, 108] width 618 height 14
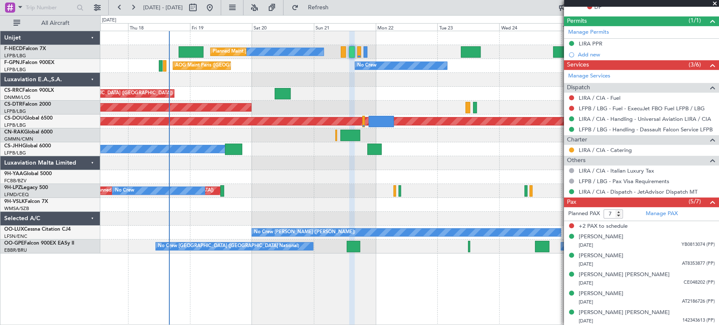
click at [267, 89] on div "No Crew No Crew No Crew Planned Maint [GEOGRAPHIC_DATA] ([GEOGRAPHIC_DATA]) No …" at bounding box center [409, 142] width 618 height 222
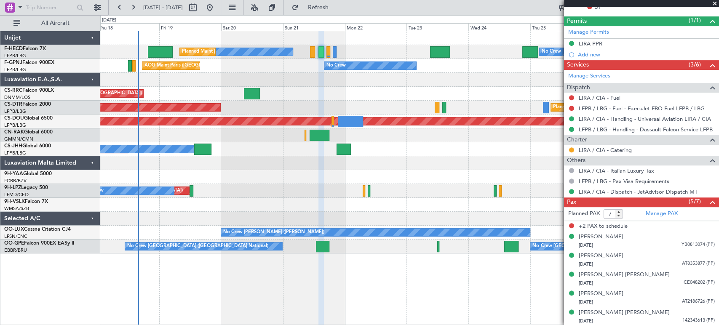
click at [288, 79] on div at bounding box center [409, 80] width 618 height 14
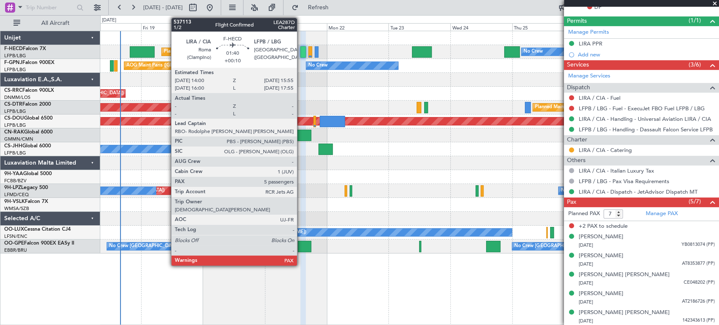
click at [301, 52] on div at bounding box center [302, 51] width 5 height 11
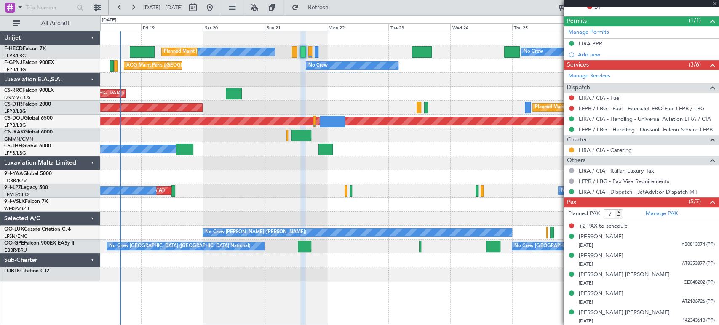
scroll to position [0, 0]
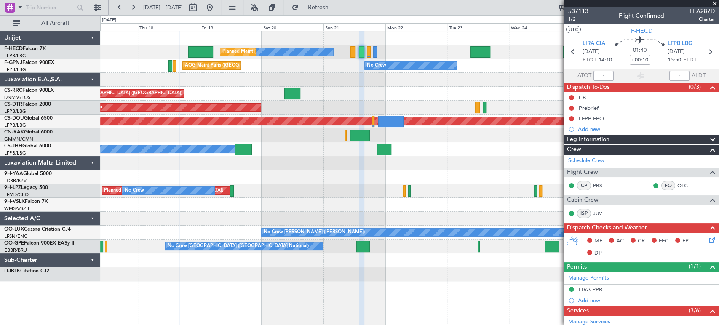
click at [296, 101] on div "No Crew No Crew No Crew Planned Maint [GEOGRAPHIC_DATA] ([GEOGRAPHIC_DATA]) No …" at bounding box center [409, 156] width 618 height 250
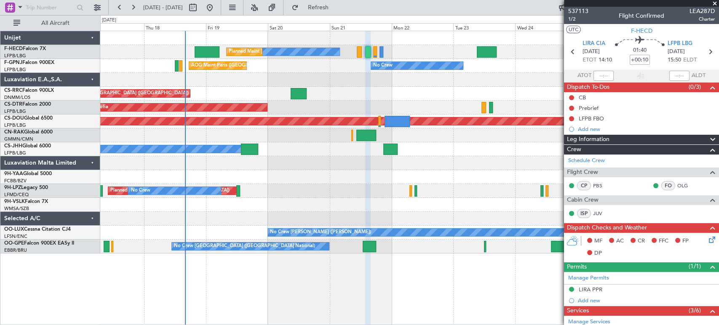
click at [240, 98] on div "Planned Maint [GEOGRAPHIC_DATA] ([GEOGRAPHIC_DATA])" at bounding box center [409, 94] width 618 height 14
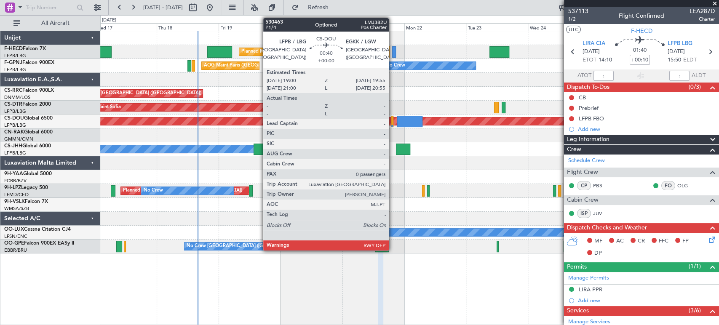
click at [416, 117] on div at bounding box center [409, 121] width 25 height 11
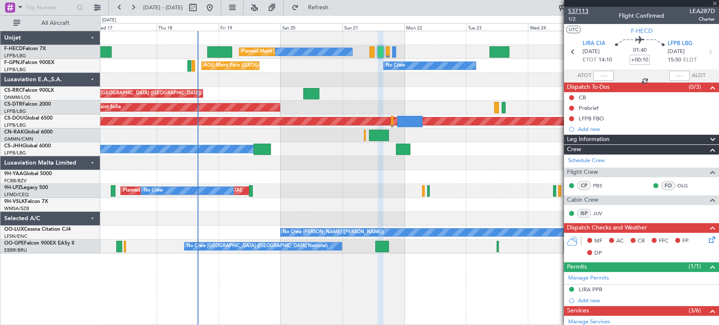
type input "+01:05"
type input "2"
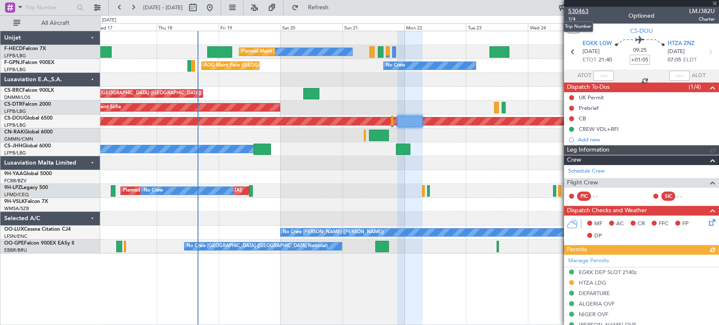
click at [580, 8] on span "530463" at bounding box center [578, 11] width 20 height 9
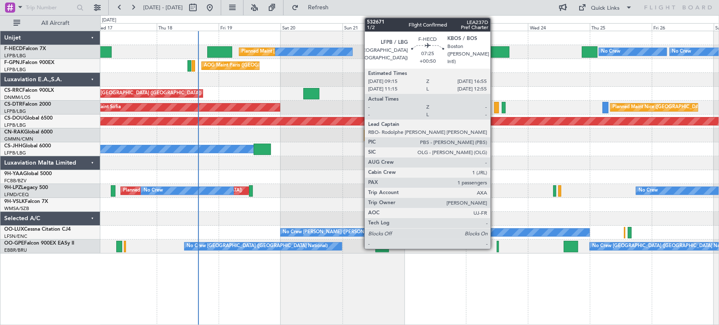
click at [494, 53] on div at bounding box center [499, 51] width 20 height 11
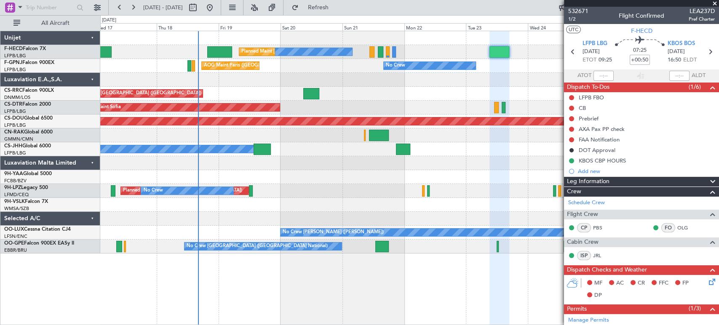
click at [717, 3] on span at bounding box center [714, 4] width 8 height 8
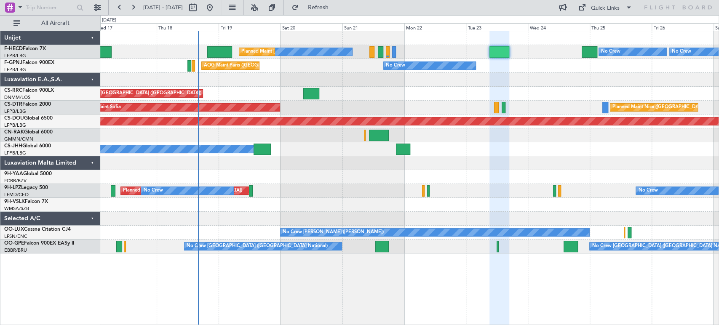
type input "0"
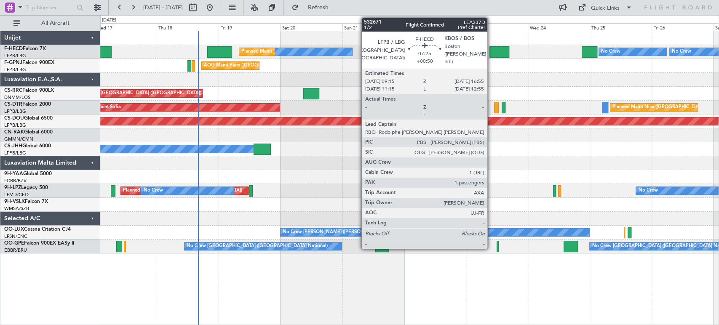
click at [489, 50] on div at bounding box center [499, 51] width 20 height 11
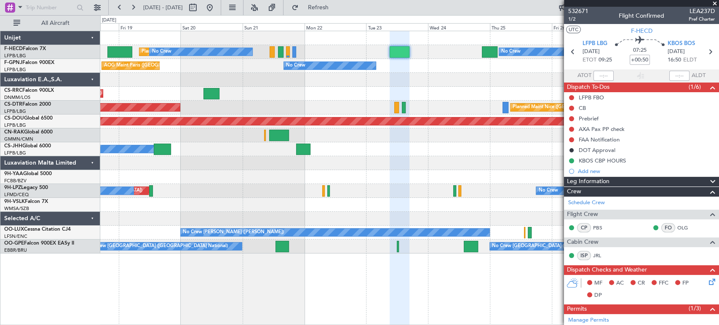
click at [200, 107] on div "AOG Maint Sofia [GEOGRAPHIC_DATA] ([GEOGRAPHIC_DATA]) Planned Maint Sofia" at bounding box center [409, 108] width 618 height 14
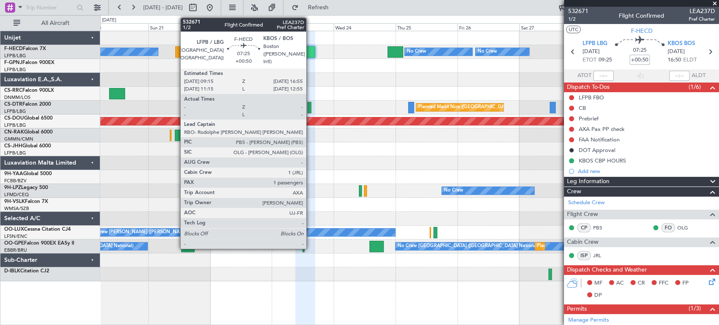
click at [310, 53] on div at bounding box center [305, 51] width 20 height 11
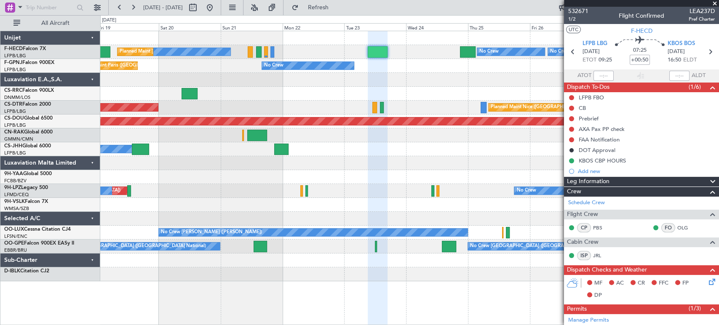
click at [243, 130] on div "No Crew No Crew No Crew Planned Maint [GEOGRAPHIC_DATA] ([GEOGRAPHIC_DATA]) No …" at bounding box center [409, 156] width 618 height 250
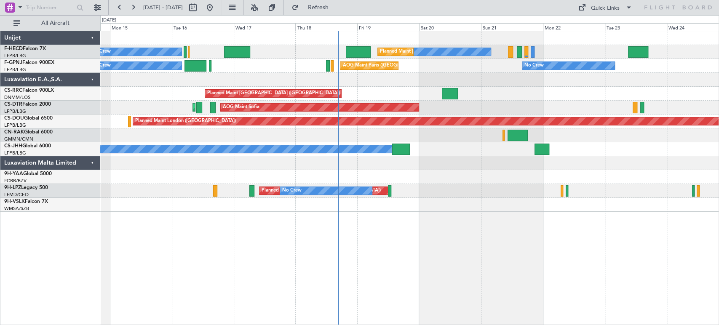
click at [313, 122] on div "No Crew Planned Maint [GEOGRAPHIC_DATA] ([GEOGRAPHIC_DATA]) No Crew No Crew No …" at bounding box center [409, 121] width 618 height 181
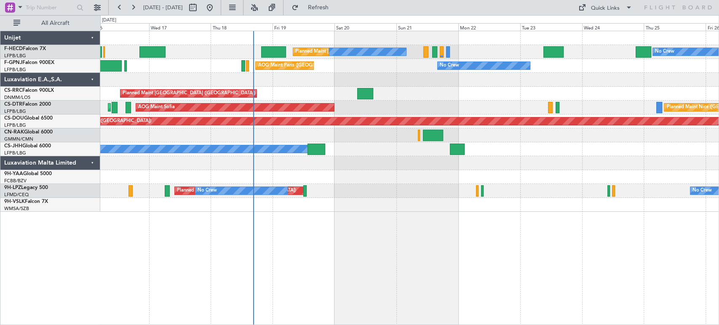
click at [431, 89] on div "Planned Maint [GEOGRAPHIC_DATA] ([GEOGRAPHIC_DATA])" at bounding box center [409, 94] width 618 height 14
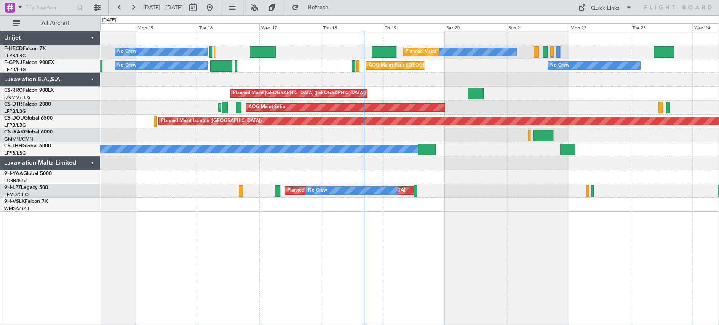
click at [470, 85] on div "No Crew Planned Maint Paris (Le Bourget) No Crew No Crew No Crew No Crew AOG Ma…" at bounding box center [409, 121] width 618 height 181
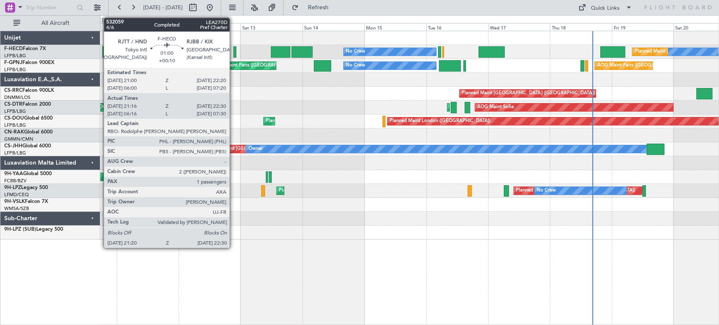
click at [233, 49] on div at bounding box center [234, 51] width 3 height 11
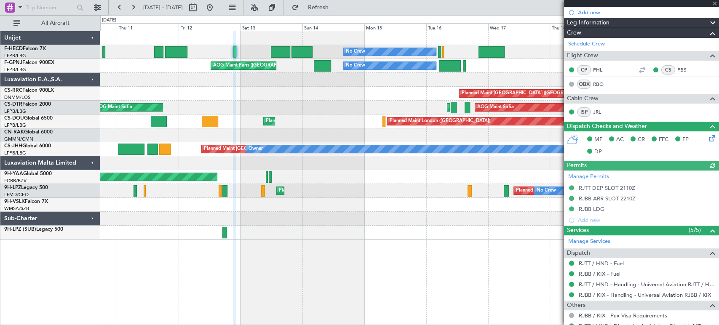
scroll to position [165, 0]
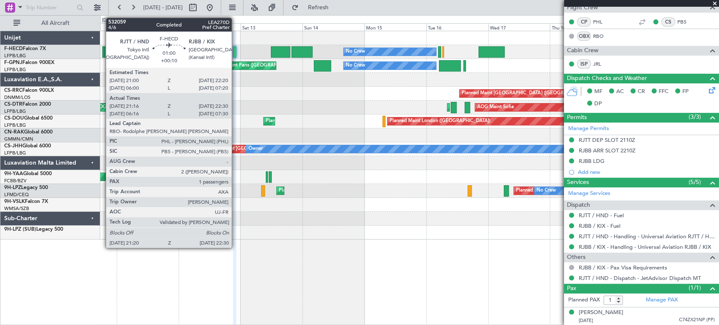
click at [235, 47] on div at bounding box center [234, 51] width 3 height 11
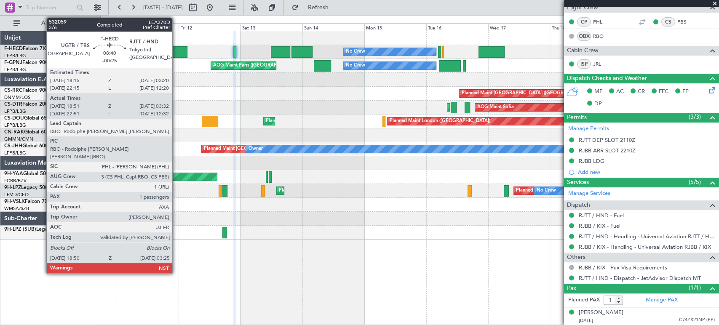
click at [176, 47] on div at bounding box center [176, 51] width 22 height 11
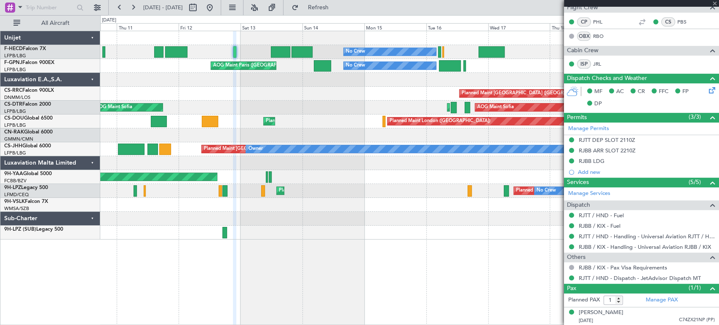
type input "-00:25"
type input "19:01"
type input "03:17"
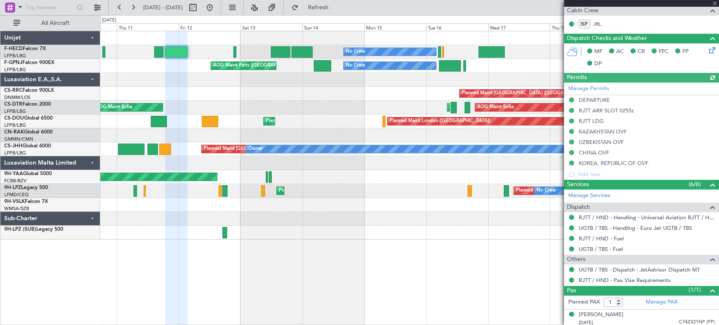
scroll to position [196, 0]
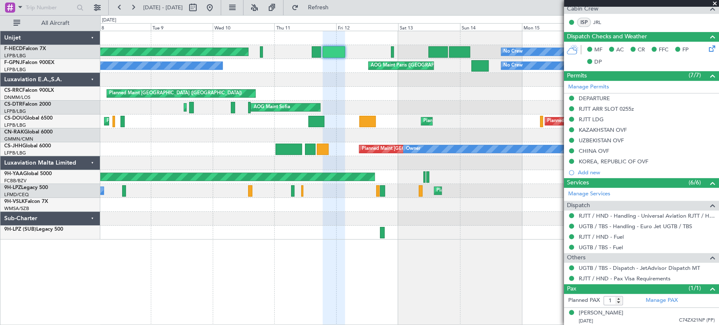
click at [448, 76] on div "No Crew Planned Maint Paris (Le Bourget) No Crew Planned Maint Paris (Le Bourge…" at bounding box center [409, 135] width 618 height 208
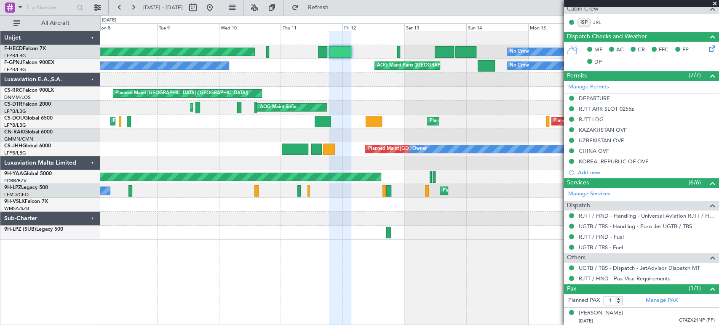
click at [392, 68] on div "No Crew Planned Maint Paris (Le Bourget) No Crew Planned Maint Paris (Le Bourge…" at bounding box center [409, 135] width 618 height 208
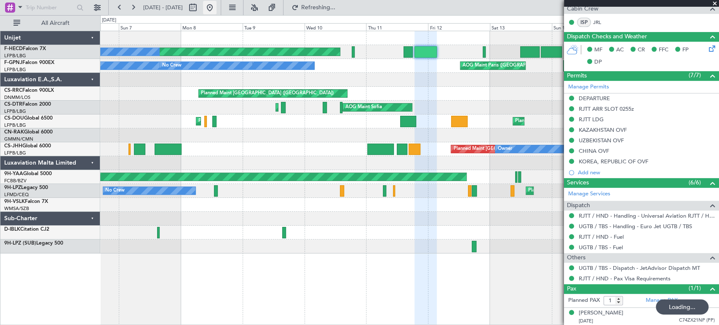
click at [216, 8] on button at bounding box center [209, 7] width 13 height 13
